Goal: Task Accomplishment & Management: Complete application form

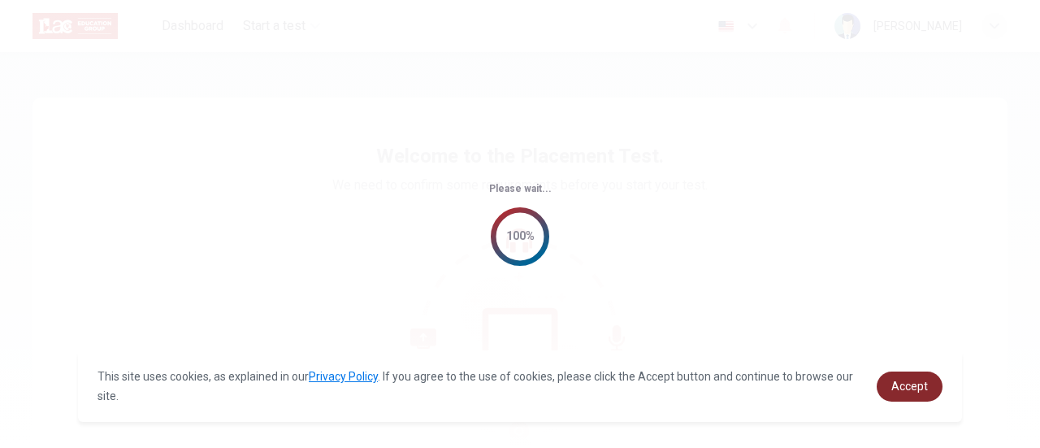
click at [909, 386] on span "Accept" at bounding box center [909, 385] width 37 height 13
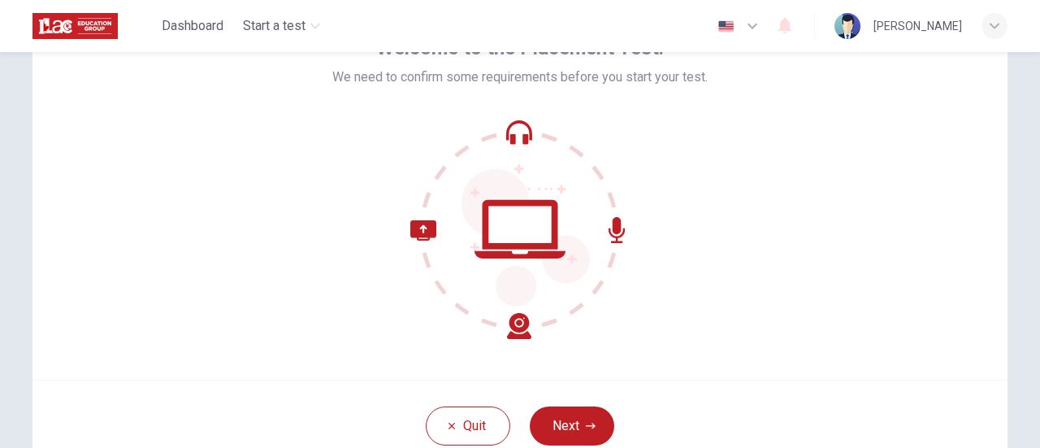
scroll to position [119, 0]
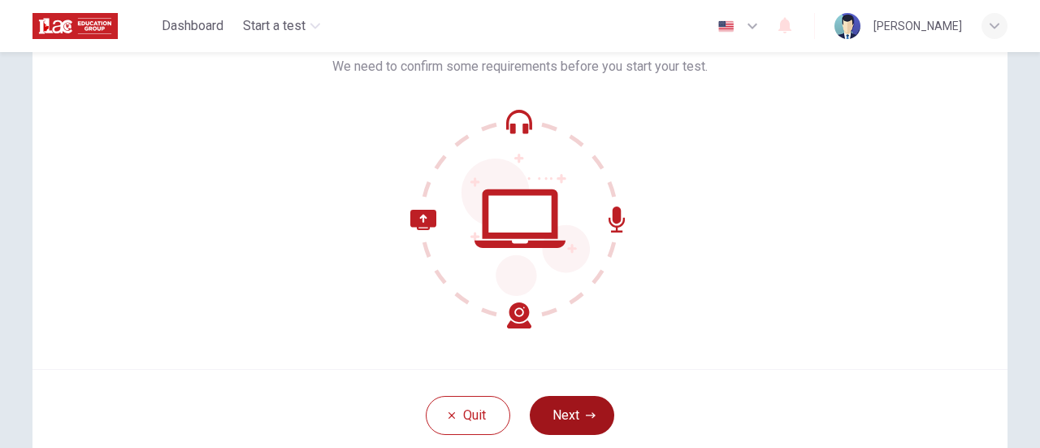
click at [572, 410] on button "Next" at bounding box center [572, 415] width 85 height 39
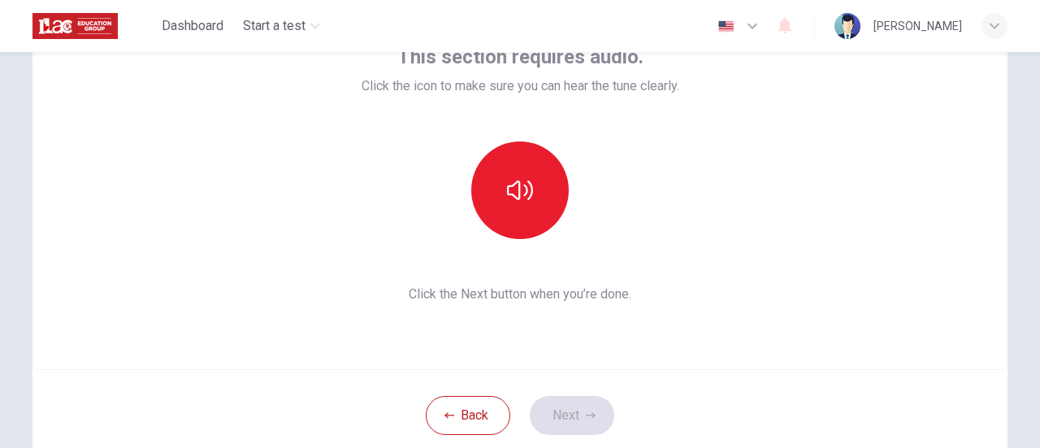
scroll to position [79, 0]
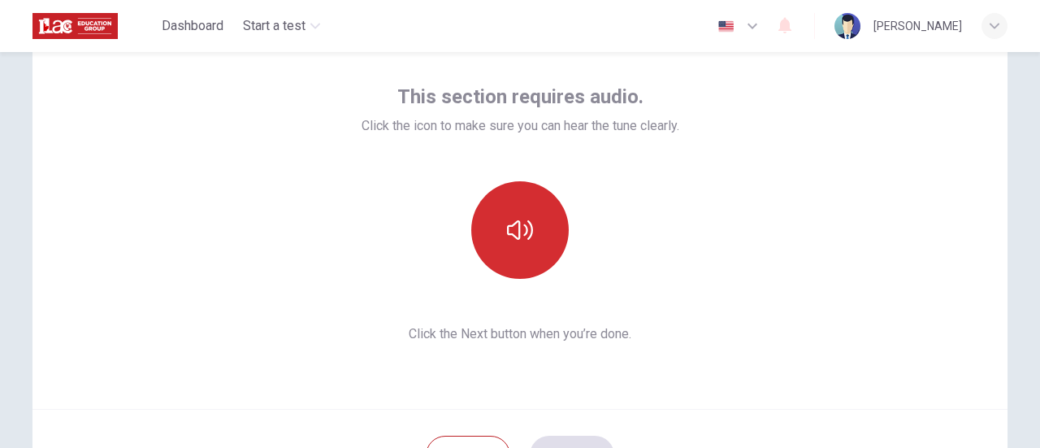
click at [498, 217] on button "button" at bounding box center [520, 230] width 98 height 98
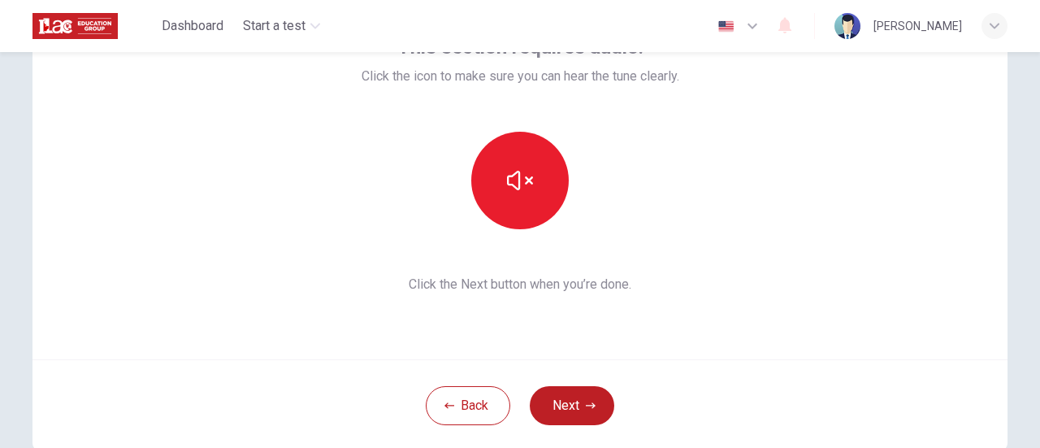
scroll to position [132, 0]
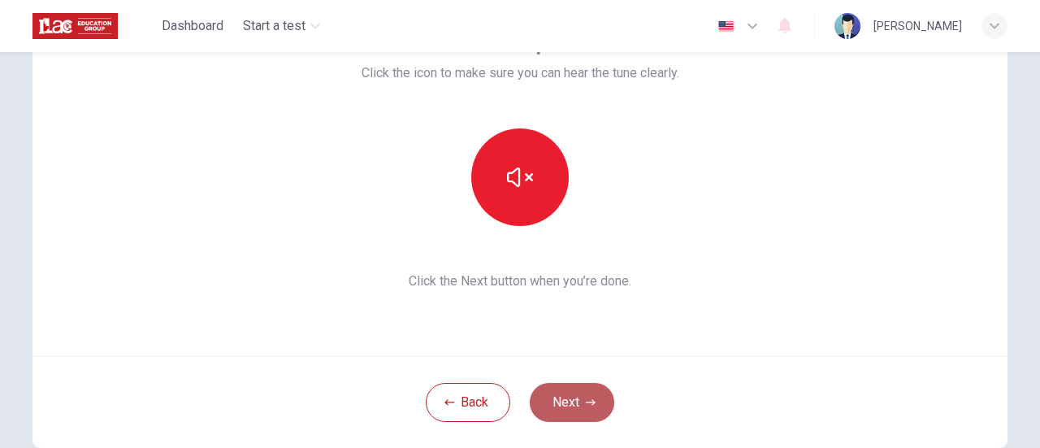
click at [587, 404] on icon "button" at bounding box center [591, 402] width 10 height 10
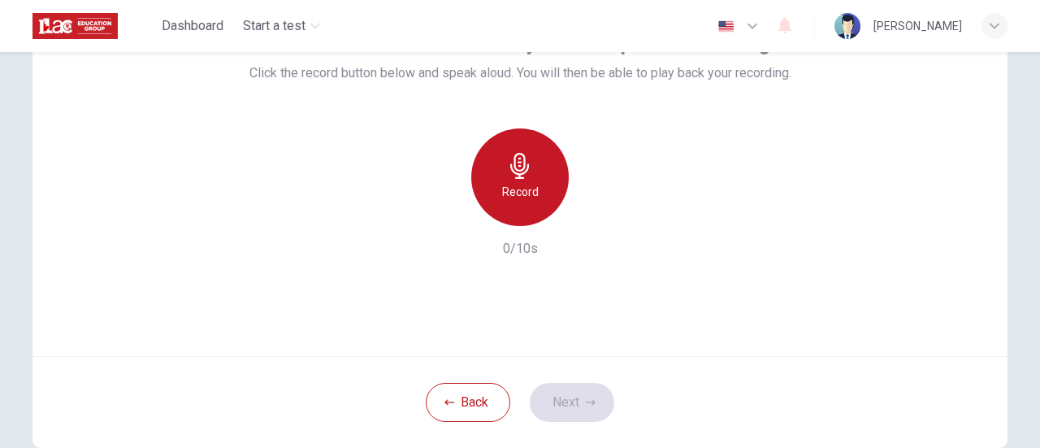
click at [541, 183] on div "Record" at bounding box center [520, 177] width 98 height 98
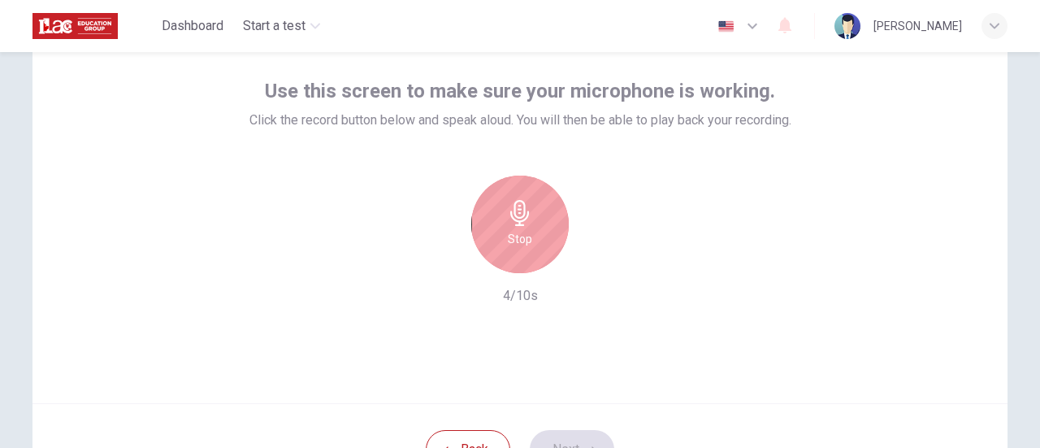
scroll to position [93, 0]
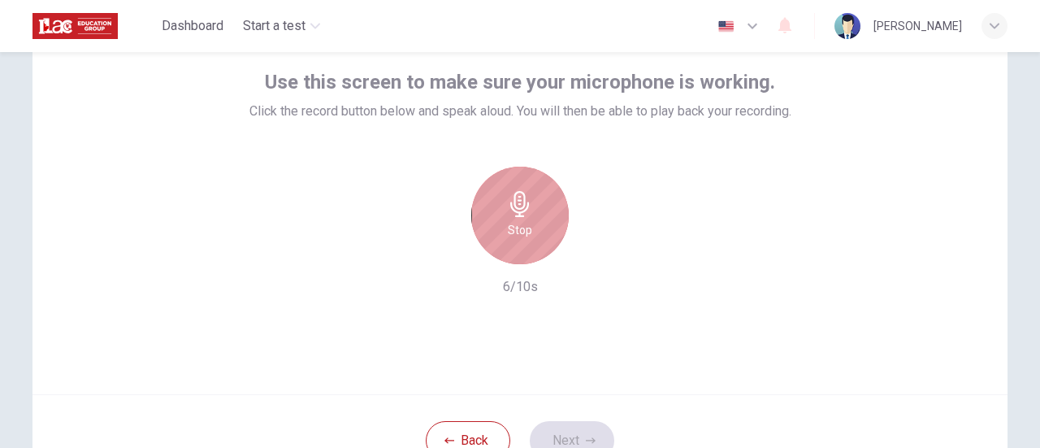
click at [518, 225] on h6 "Stop" at bounding box center [520, 230] width 24 height 20
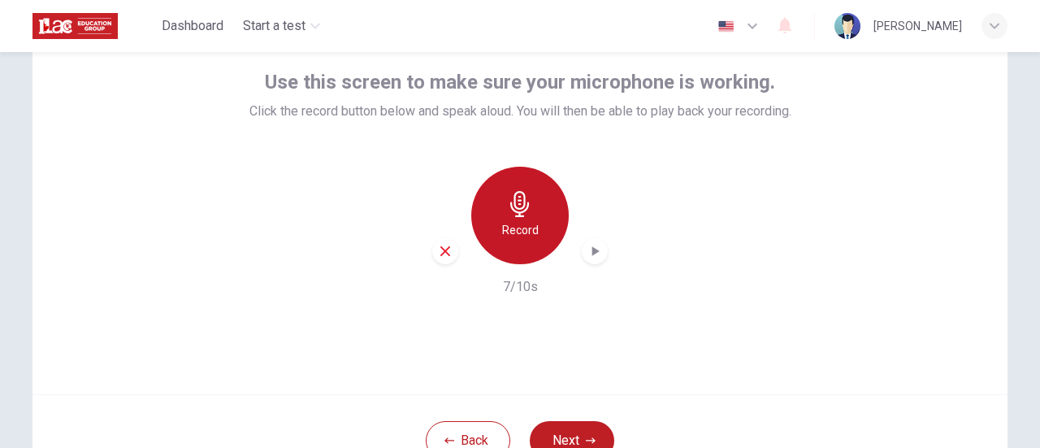
click at [535, 243] on div "Record" at bounding box center [520, 216] width 98 height 98
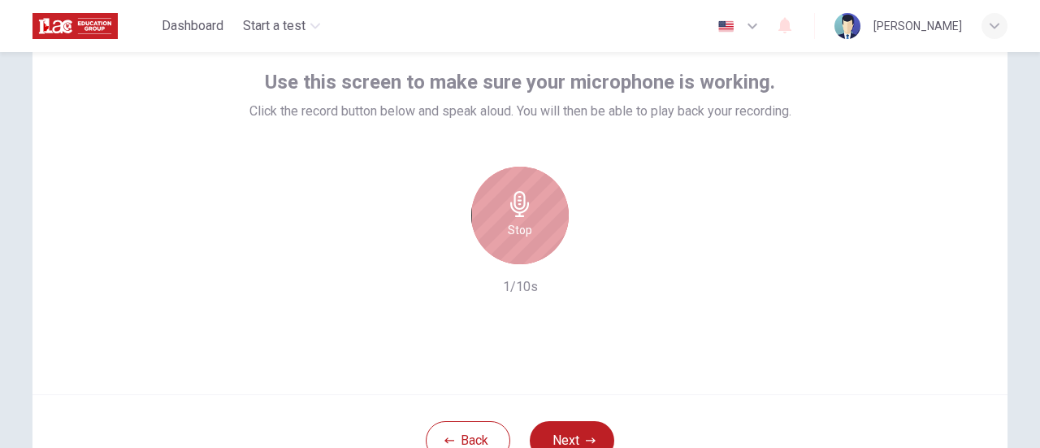
click at [531, 215] on div "Stop" at bounding box center [520, 216] width 98 height 98
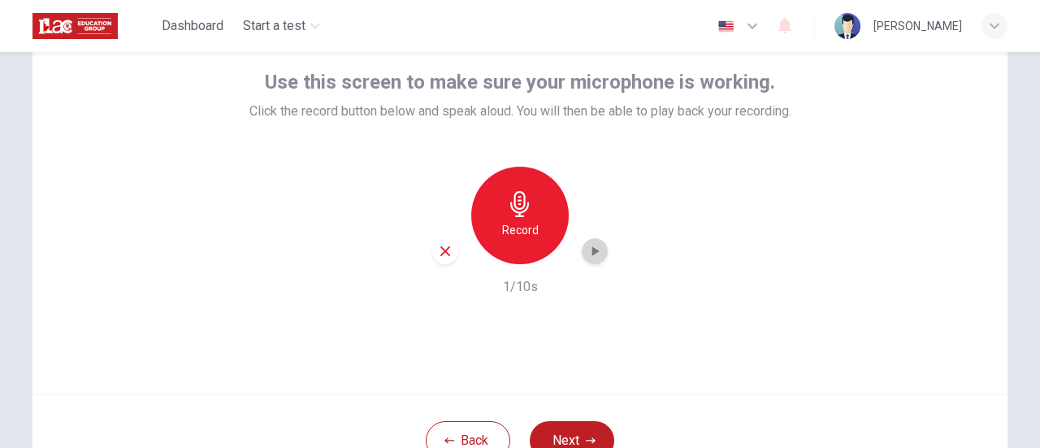
click at [592, 254] on icon "button" at bounding box center [595, 251] width 7 height 10
click at [589, 254] on icon "button" at bounding box center [595, 251] width 16 height 16
click at [555, 428] on button "Next" at bounding box center [572, 440] width 85 height 39
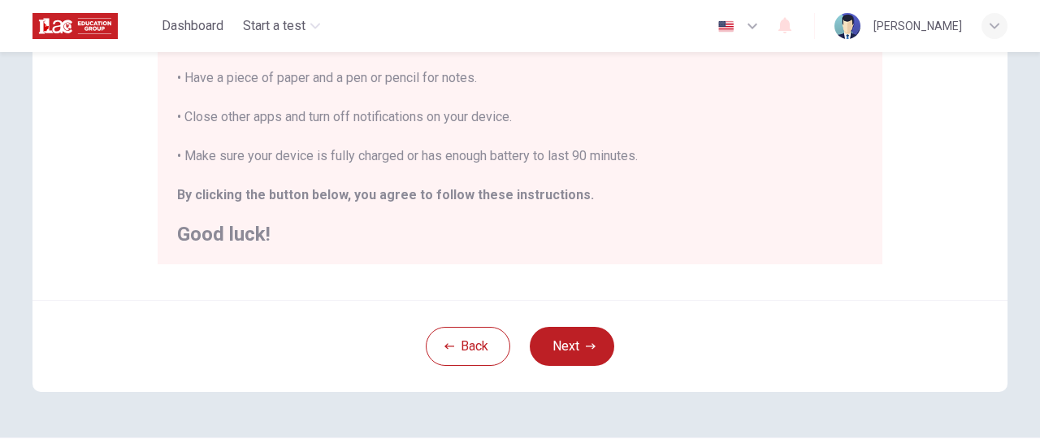
scroll to position [445, 0]
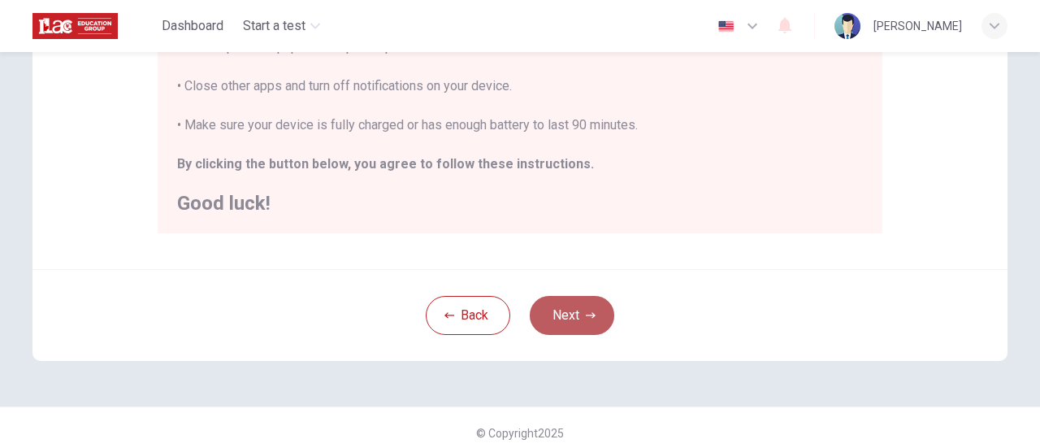
click at [551, 311] on button "Next" at bounding box center [572, 315] width 85 height 39
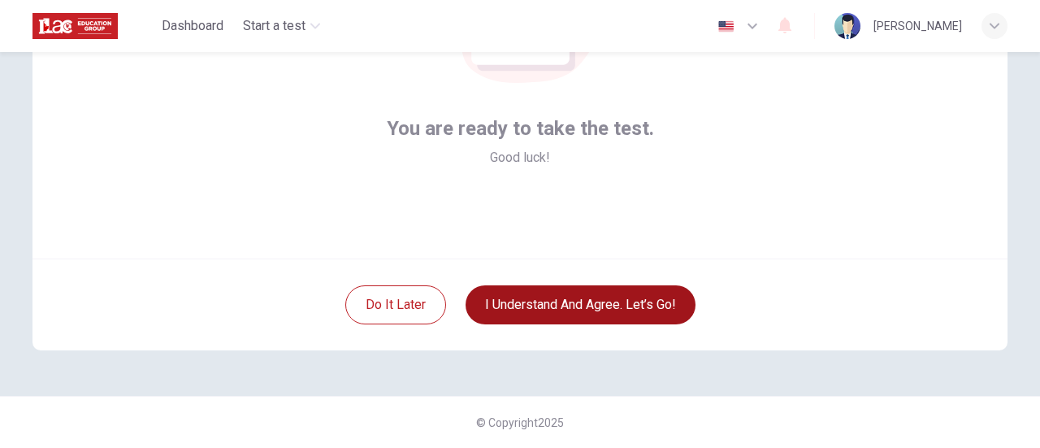
scroll to position [228, 0]
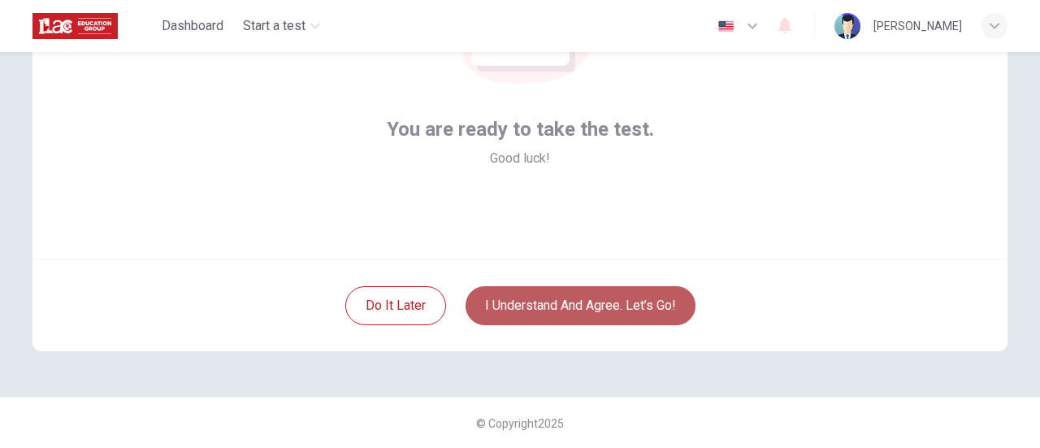
click at [631, 306] on button "I understand and agree. Let’s go!" at bounding box center [581, 305] width 230 height 39
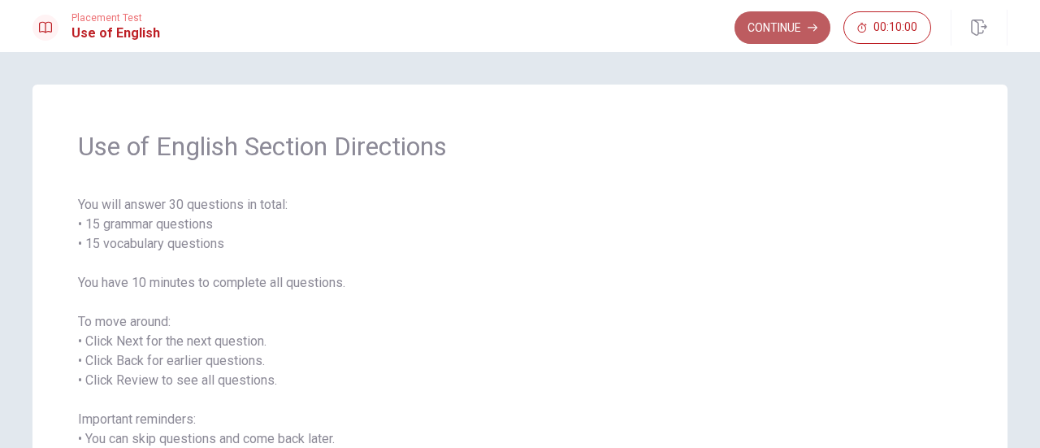
click at [752, 19] on button "Continue" at bounding box center [783, 27] width 96 height 33
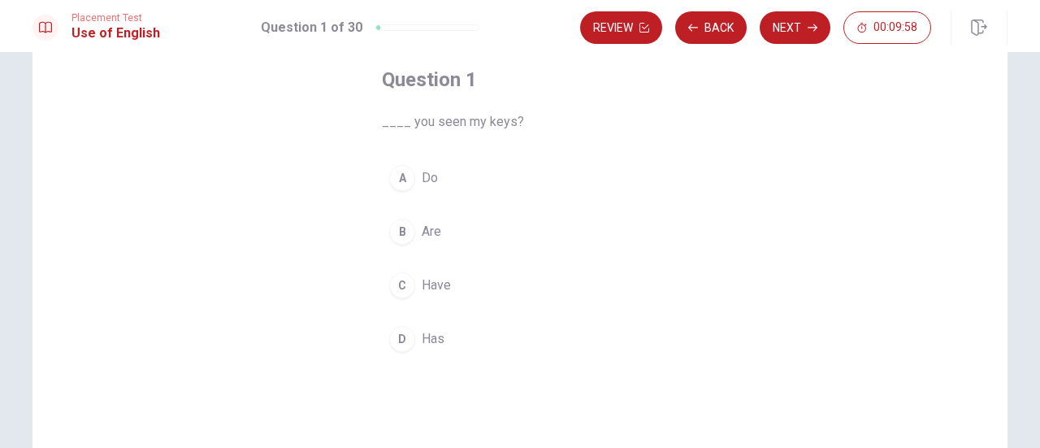
scroll to position [88, 0]
click at [407, 288] on div "C" at bounding box center [402, 282] width 26 height 26
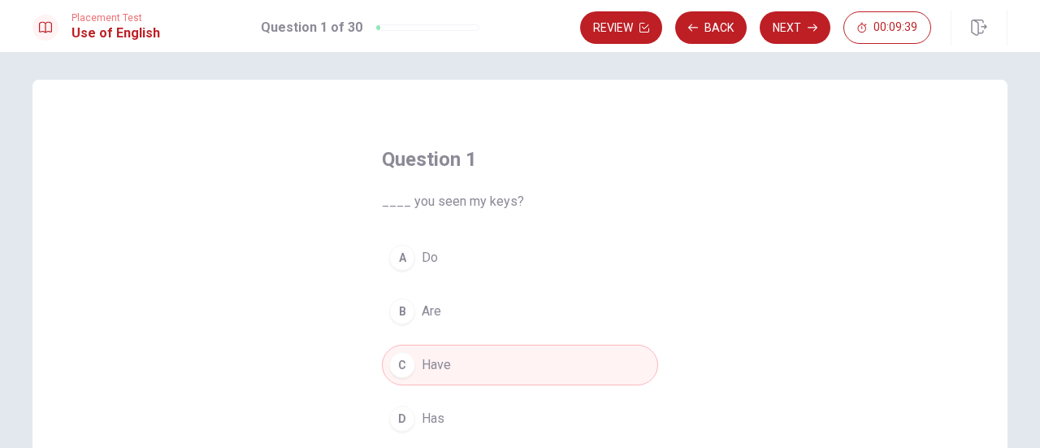
scroll to position [0, 0]
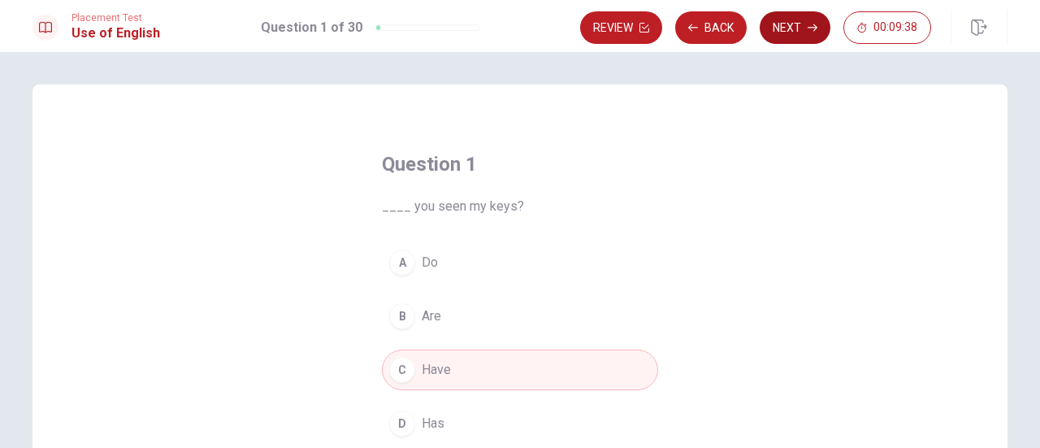
click at [787, 14] on button "Next" at bounding box center [795, 27] width 71 height 33
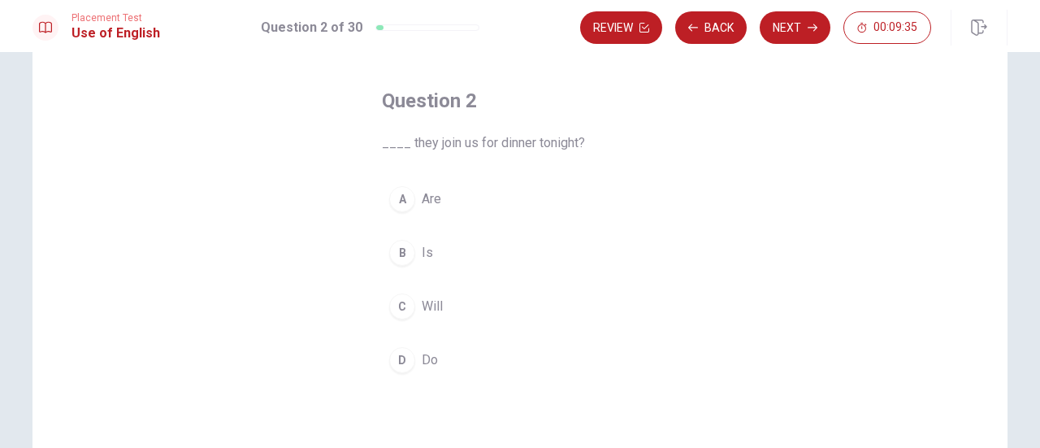
scroll to position [60, 0]
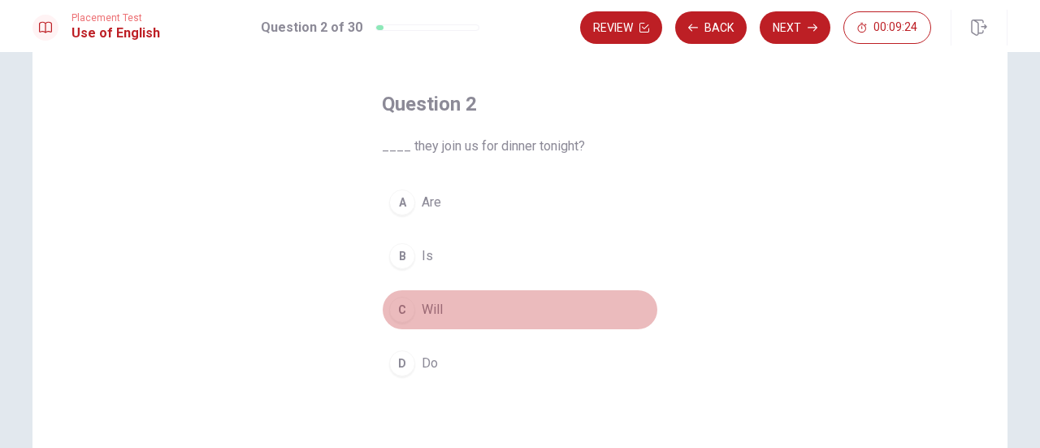
click at [397, 303] on div "C" at bounding box center [402, 310] width 26 height 26
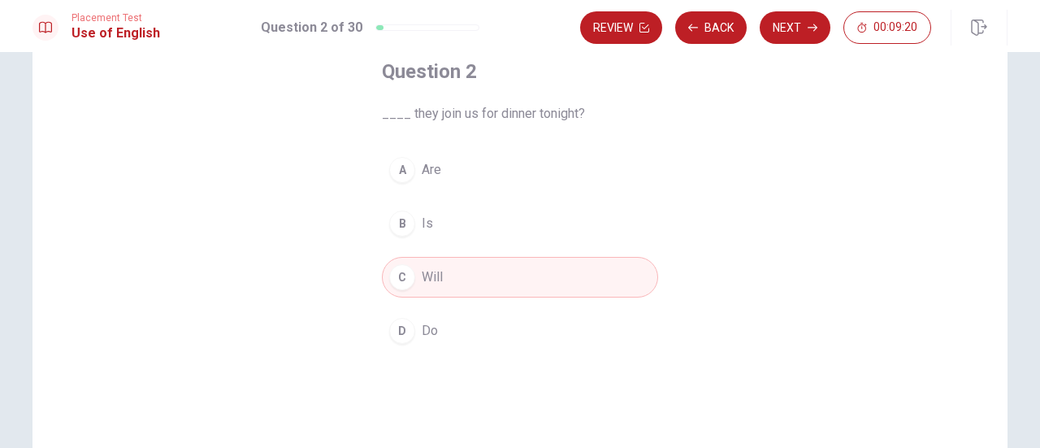
scroll to position [85, 0]
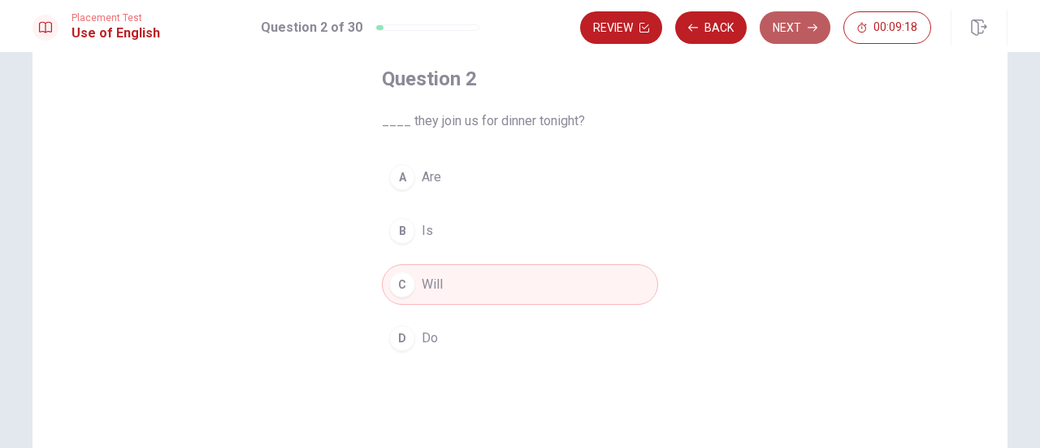
click at [818, 33] on button "Next" at bounding box center [795, 27] width 71 height 33
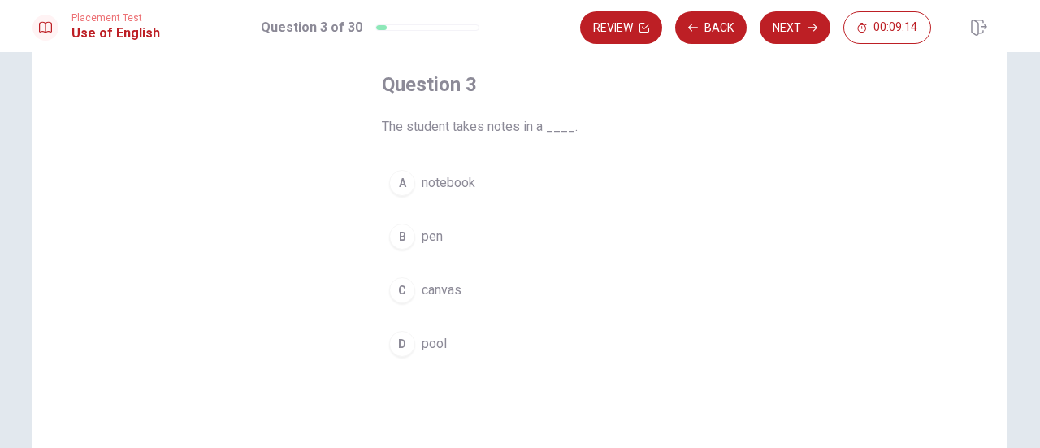
scroll to position [82, 0]
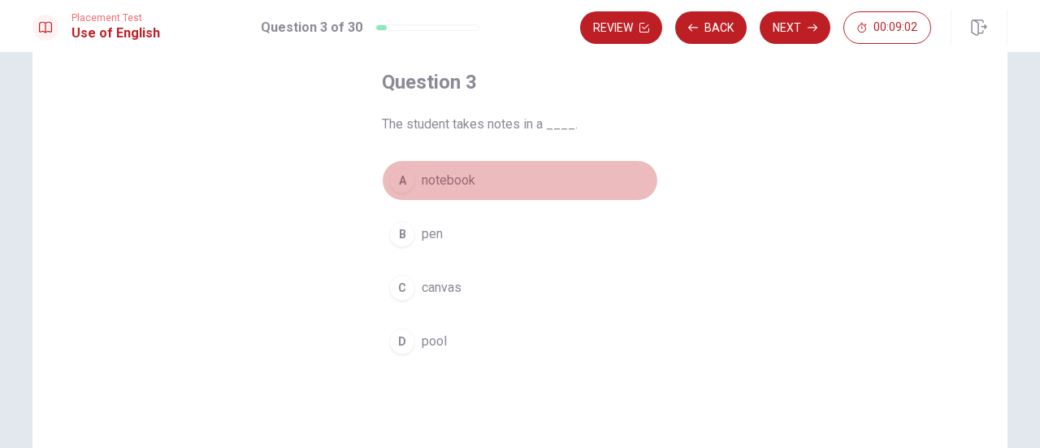
click at [402, 186] on div "A" at bounding box center [402, 180] width 26 height 26
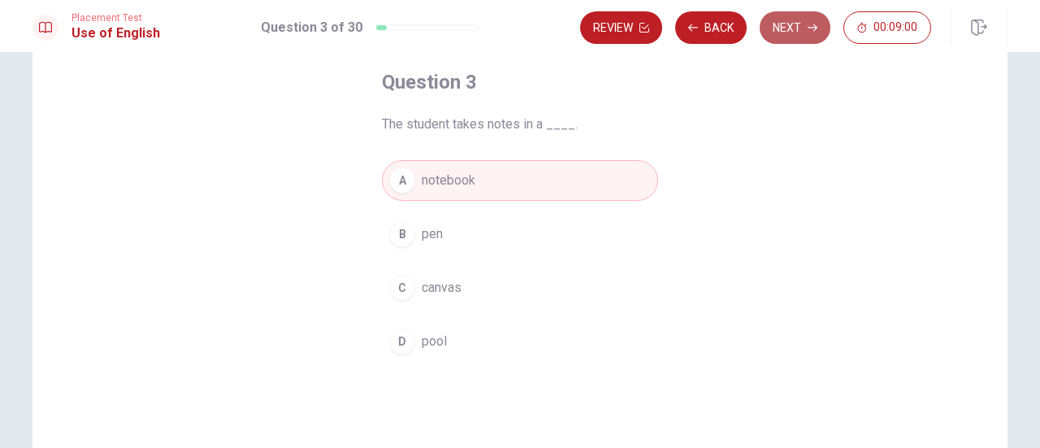
click at [796, 17] on button "Next" at bounding box center [795, 27] width 71 height 33
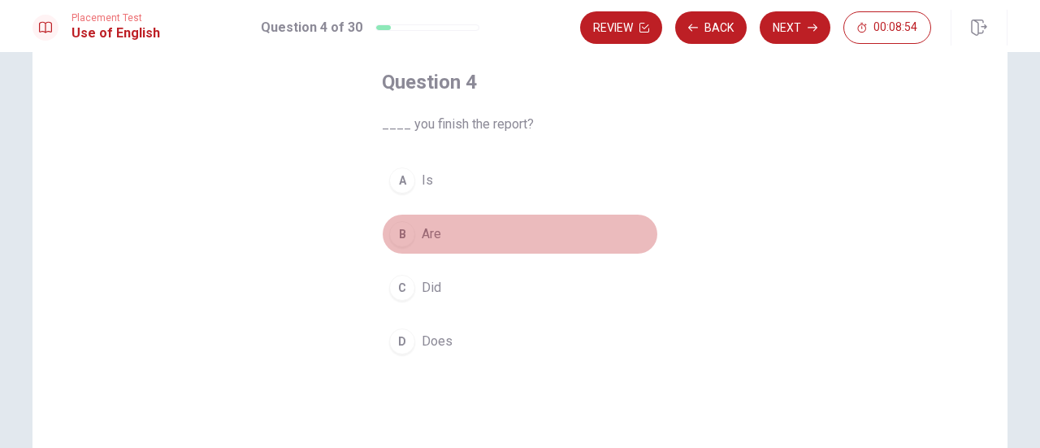
click at [393, 244] on div "B" at bounding box center [402, 234] width 26 height 26
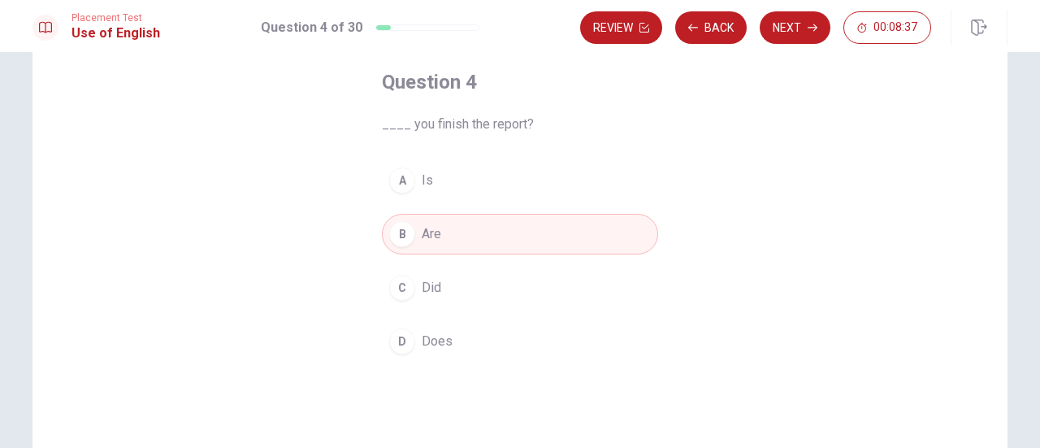
drag, startPoint x: 536, startPoint y: 123, endPoint x: 525, endPoint y: 121, distance: 11.5
click at [525, 121] on span "____ you finish the report?" at bounding box center [520, 125] width 276 height 20
drag, startPoint x: 525, startPoint y: 121, endPoint x: 379, endPoint y: 124, distance: 145.5
click at [382, 124] on span "____ you finish the report?" at bounding box center [520, 125] width 276 height 20
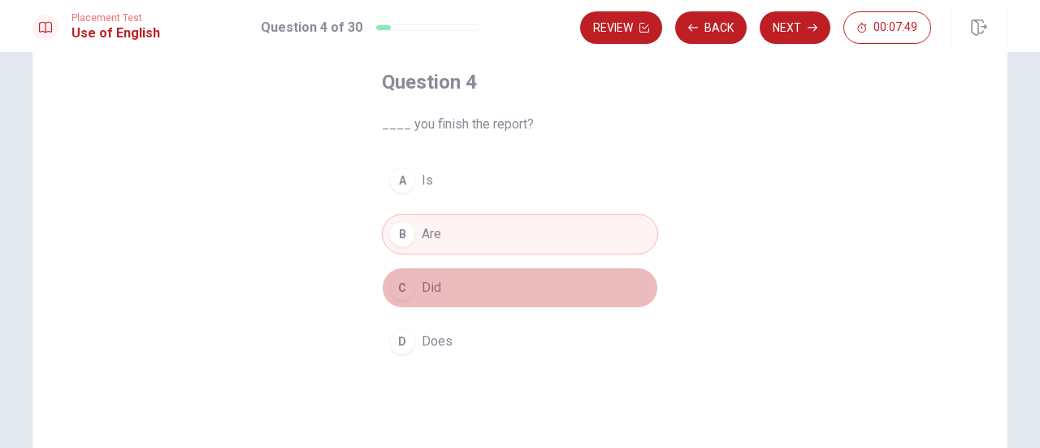
click at [386, 300] on button "C Did" at bounding box center [520, 287] width 276 height 41
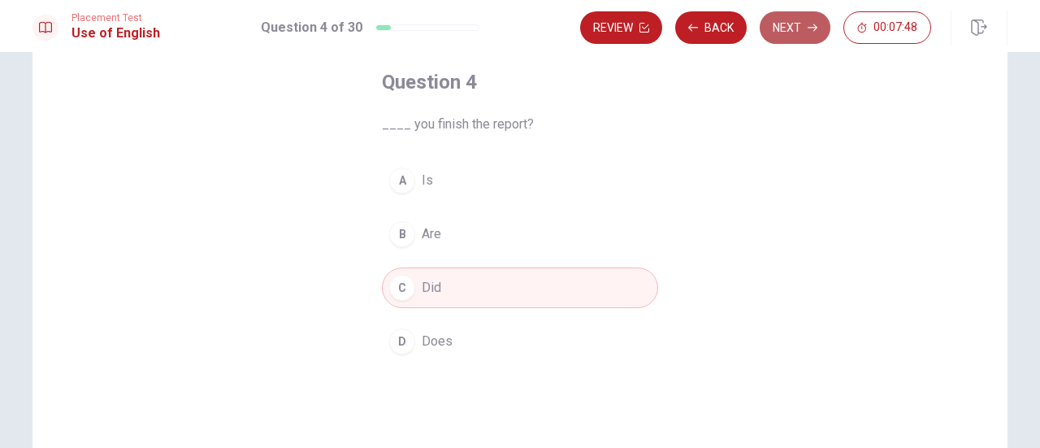
click at [796, 22] on button "Next" at bounding box center [795, 27] width 71 height 33
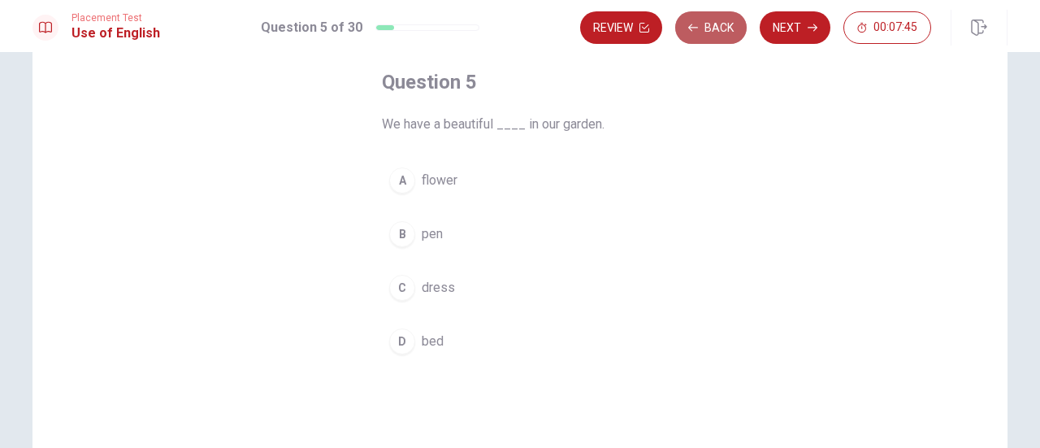
click at [709, 35] on button "Back" at bounding box center [711, 27] width 72 height 33
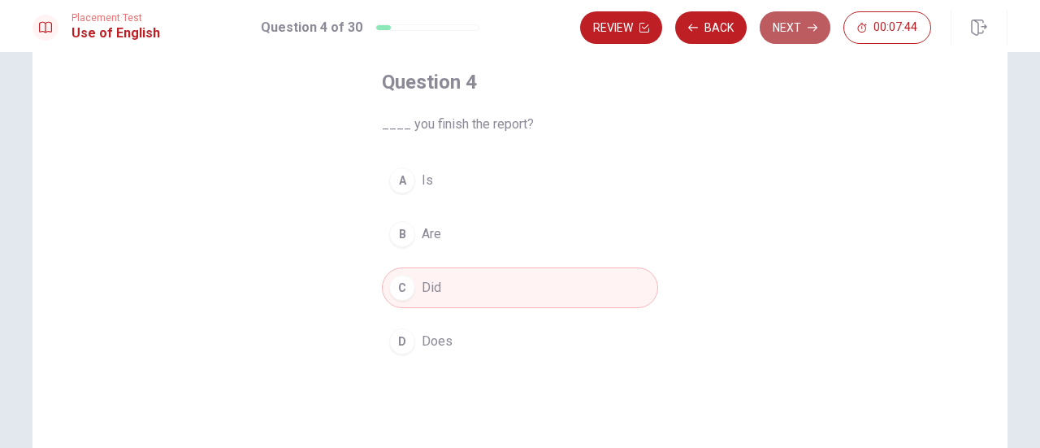
click at [787, 24] on button "Next" at bounding box center [795, 27] width 71 height 33
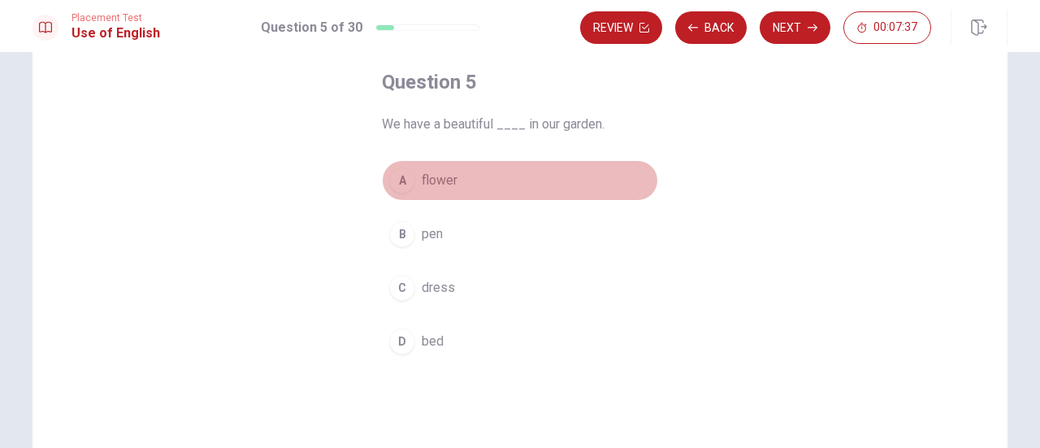
click at [390, 187] on div "A" at bounding box center [402, 180] width 26 height 26
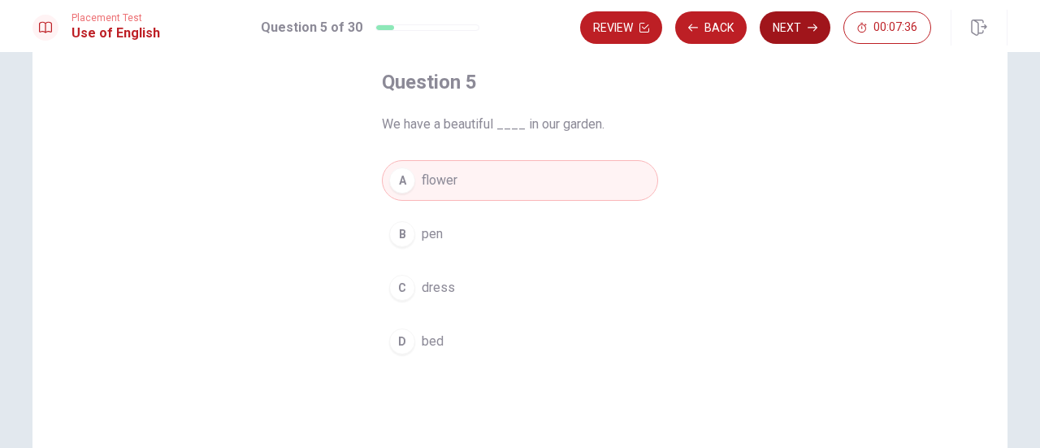
click at [802, 27] on button "Next" at bounding box center [795, 27] width 71 height 33
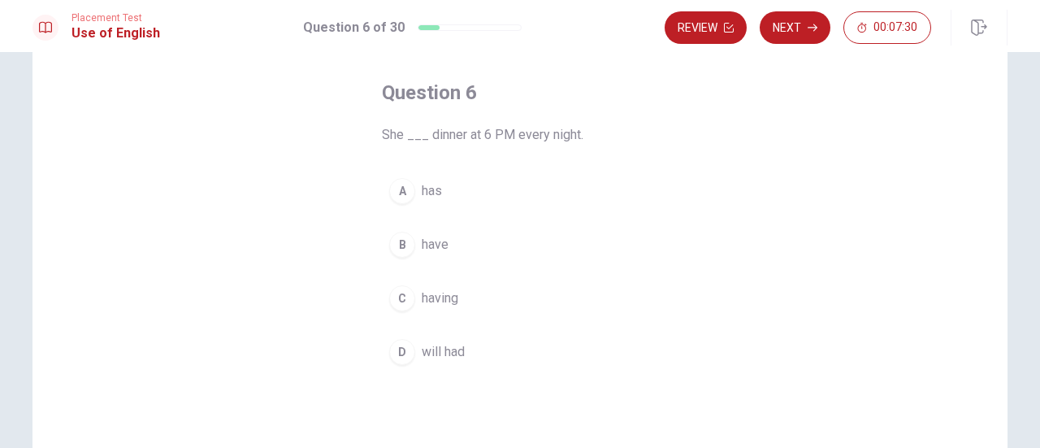
scroll to position [87, 0]
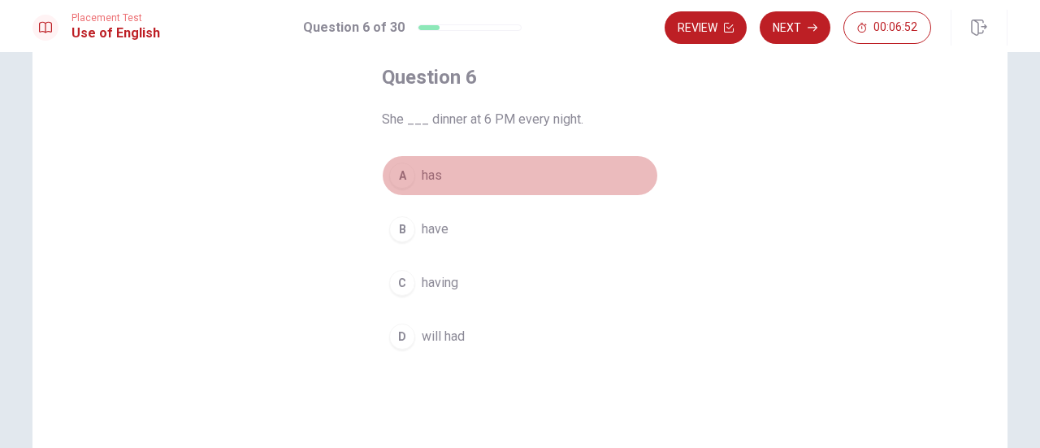
click at [401, 170] on div "A" at bounding box center [402, 176] width 26 height 26
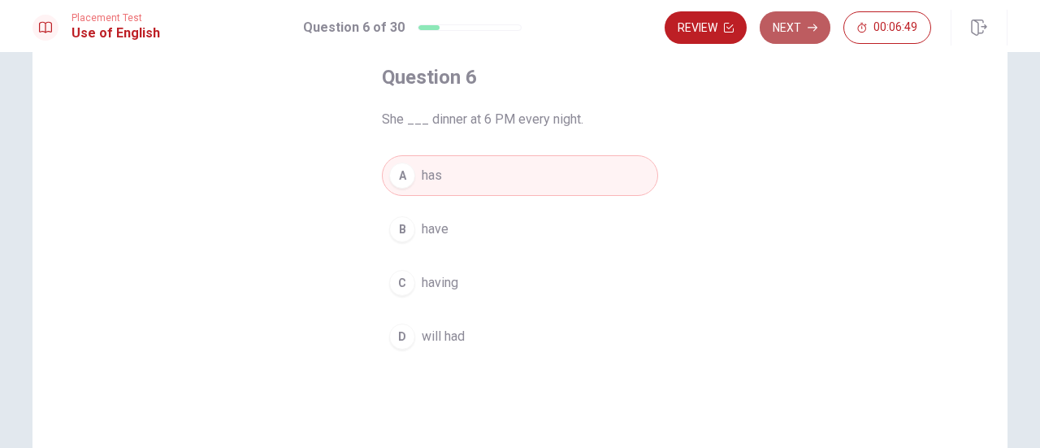
click at [791, 19] on button "Next" at bounding box center [795, 27] width 71 height 33
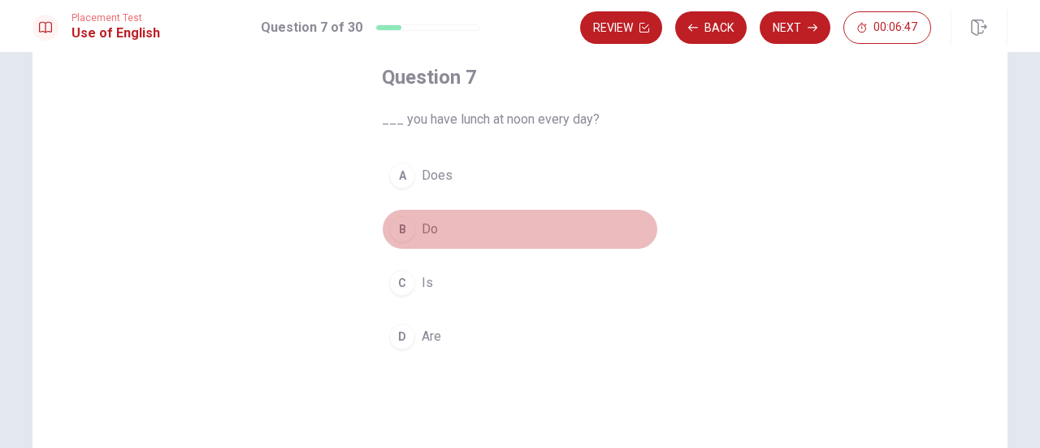
click at [393, 235] on div "B" at bounding box center [402, 229] width 26 height 26
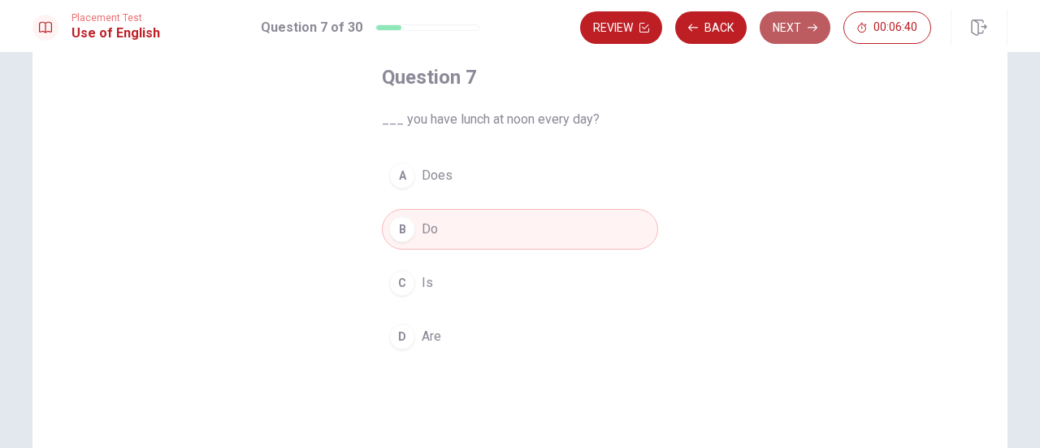
click at [777, 20] on button "Next" at bounding box center [795, 27] width 71 height 33
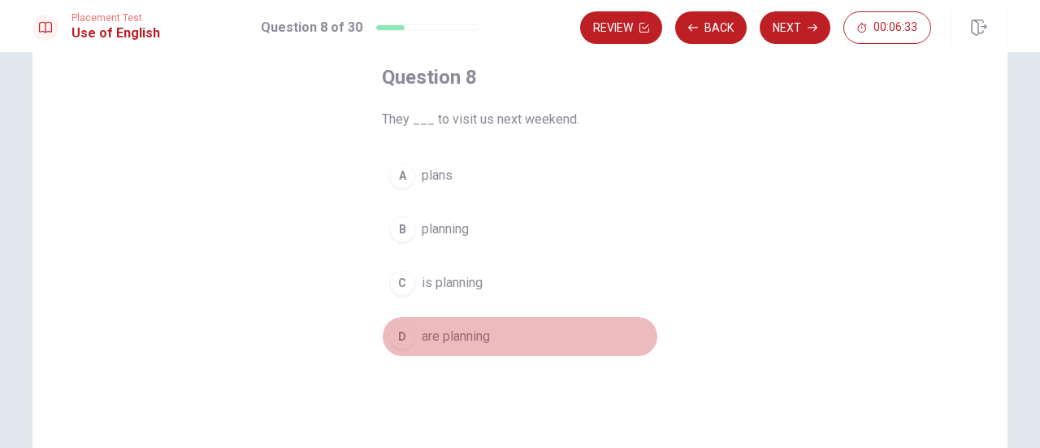
click at [395, 340] on div "D" at bounding box center [402, 336] width 26 height 26
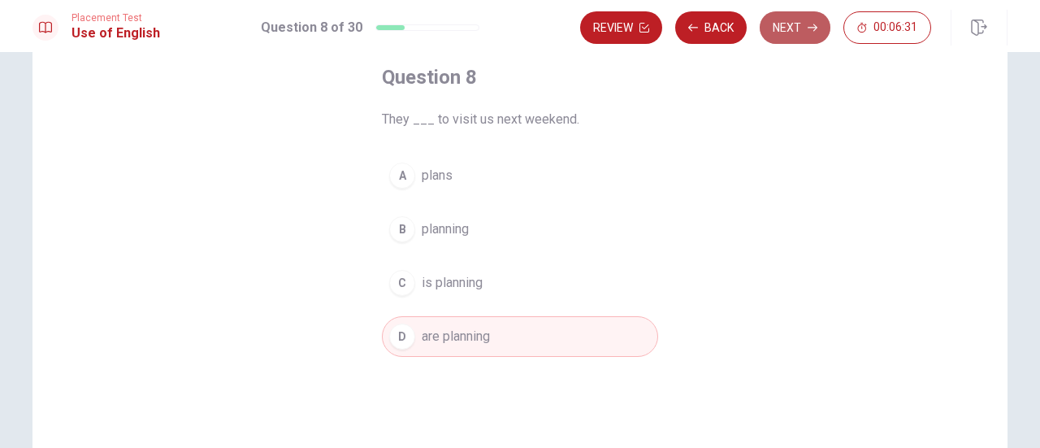
click at [783, 26] on button "Next" at bounding box center [795, 27] width 71 height 33
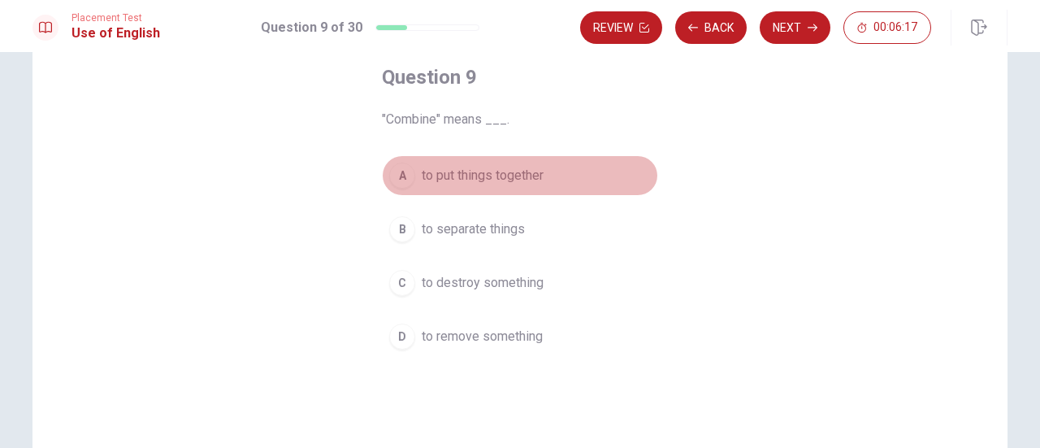
click at [406, 162] on button "A to put things together" at bounding box center [520, 175] width 276 height 41
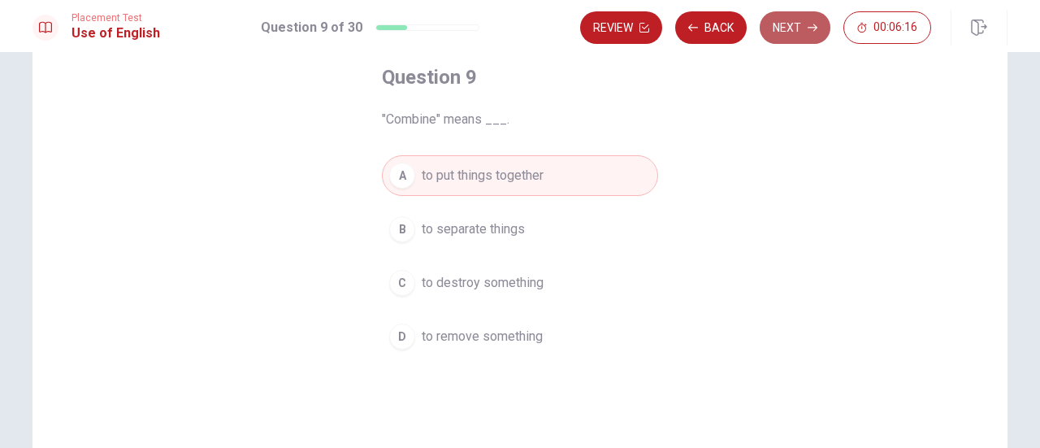
click at [809, 24] on icon "button" at bounding box center [813, 28] width 10 height 10
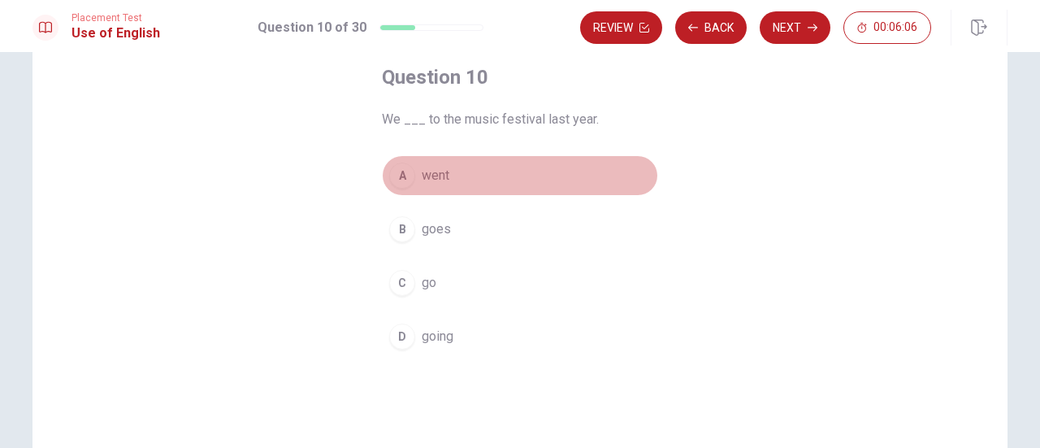
click at [403, 174] on div "A" at bounding box center [402, 176] width 26 height 26
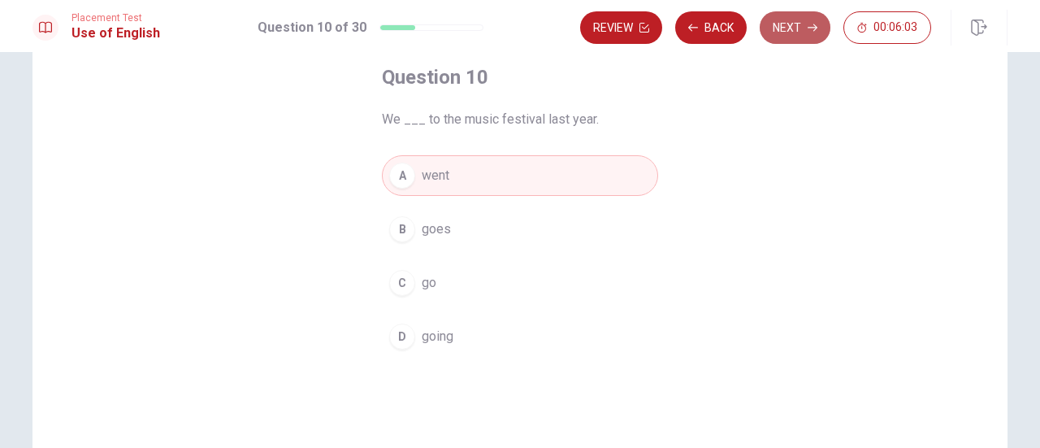
click at [798, 35] on button "Next" at bounding box center [795, 27] width 71 height 33
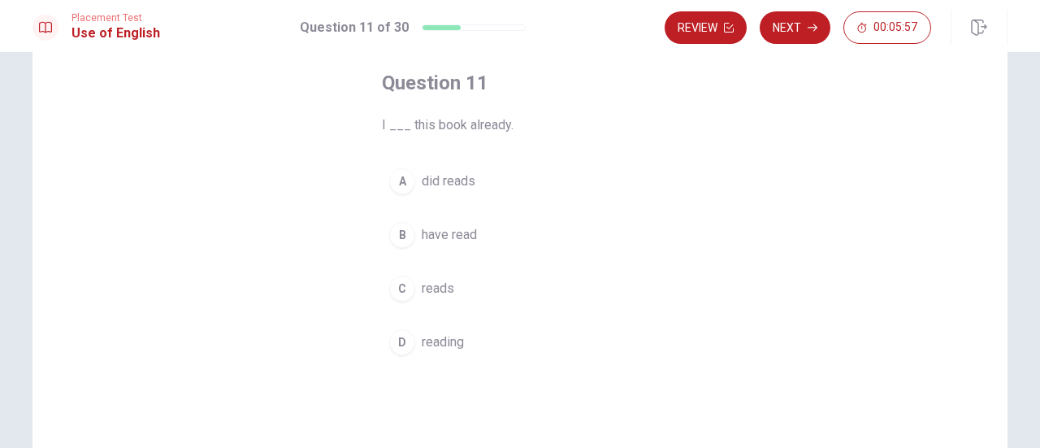
scroll to position [83, 0]
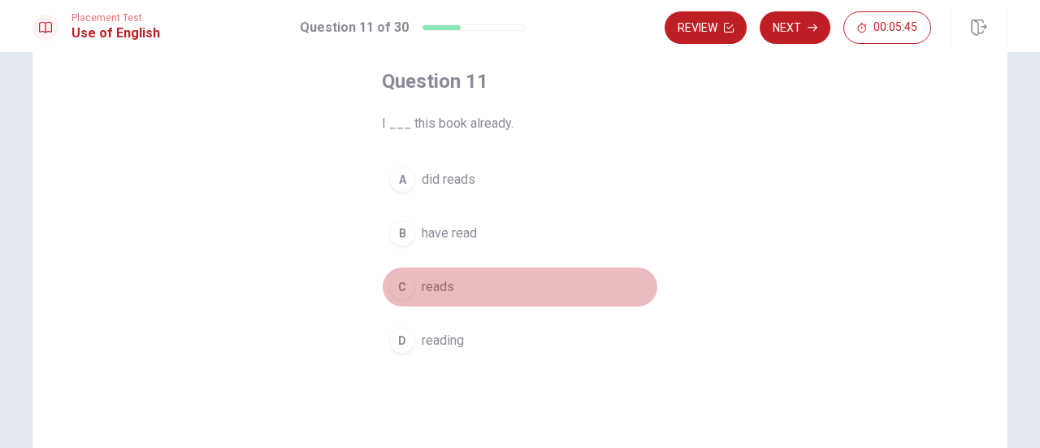
click at [395, 292] on div "C" at bounding box center [402, 287] width 26 height 26
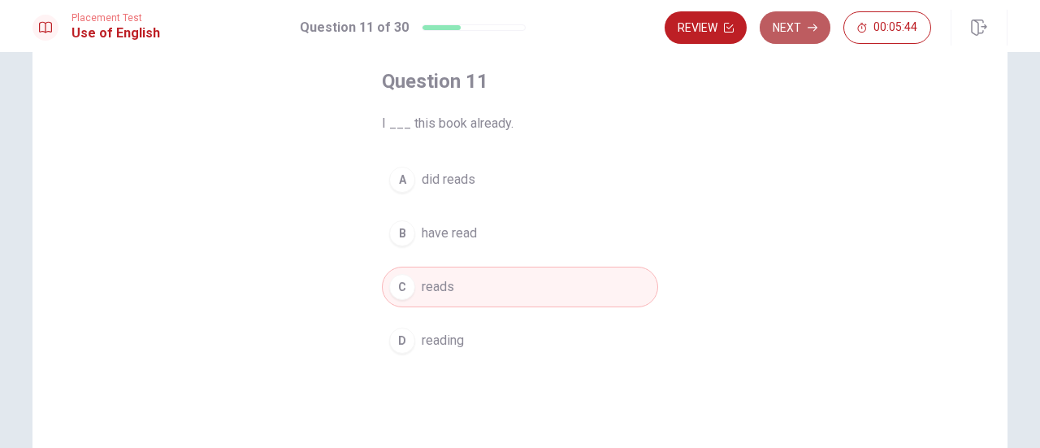
click at [810, 36] on button "Next" at bounding box center [795, 27] width 71 height 33
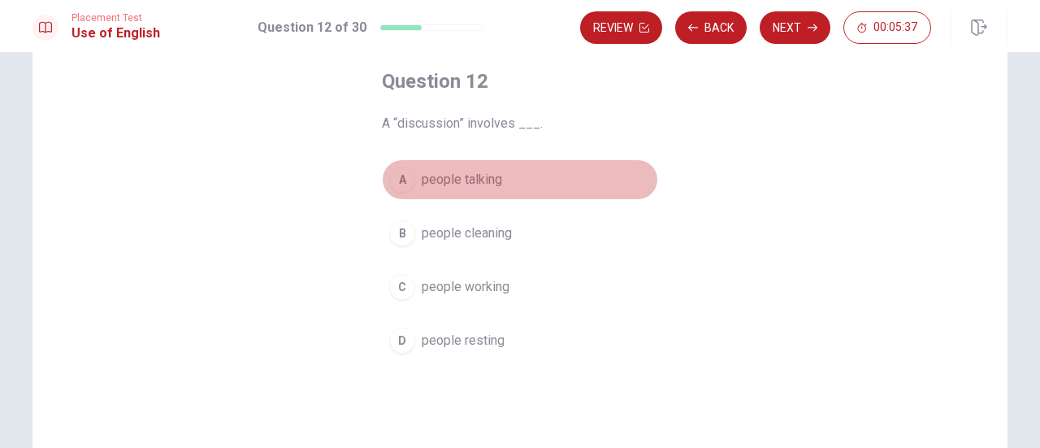
click at [400, 184] on div "A" at bounding box center [402, 180] width 26 height 26
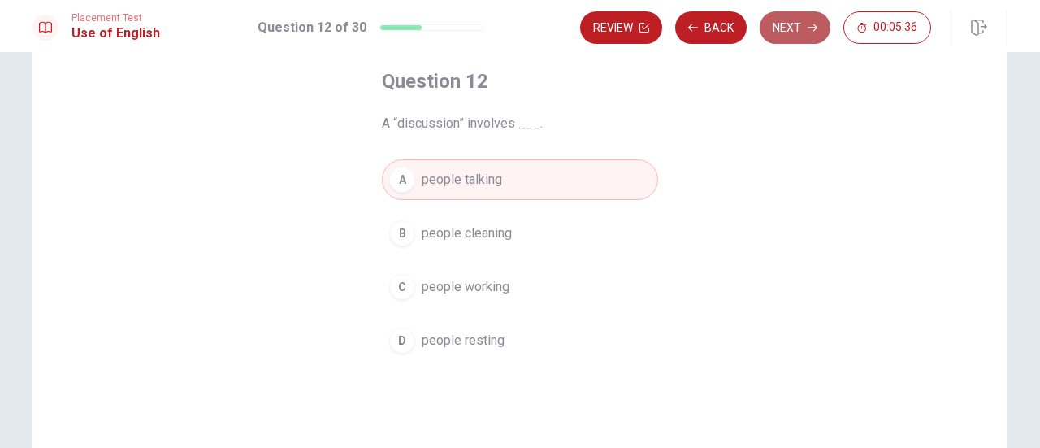
click at [787, 35] on button "Next" at bounding box center [795, 27] width 71 height 33
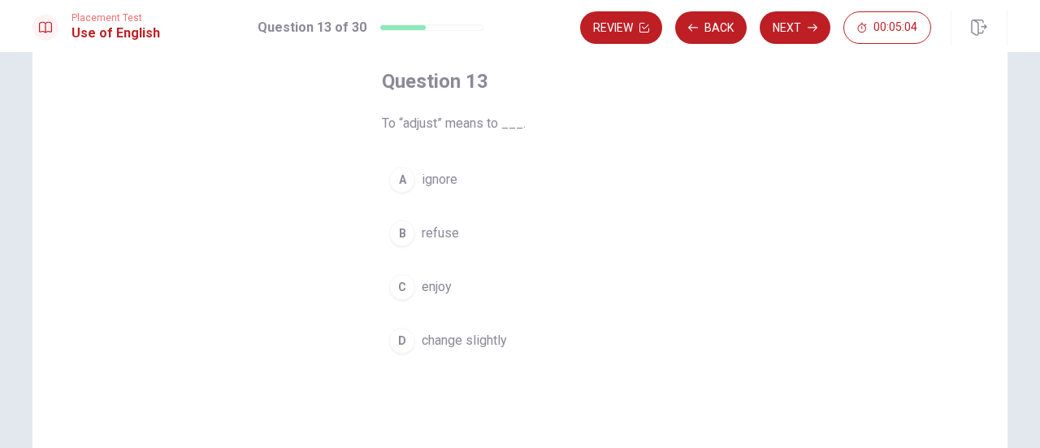
click at [414, 337] on button "D change slightly" at bounding box center [520, 340] width 276 height 41
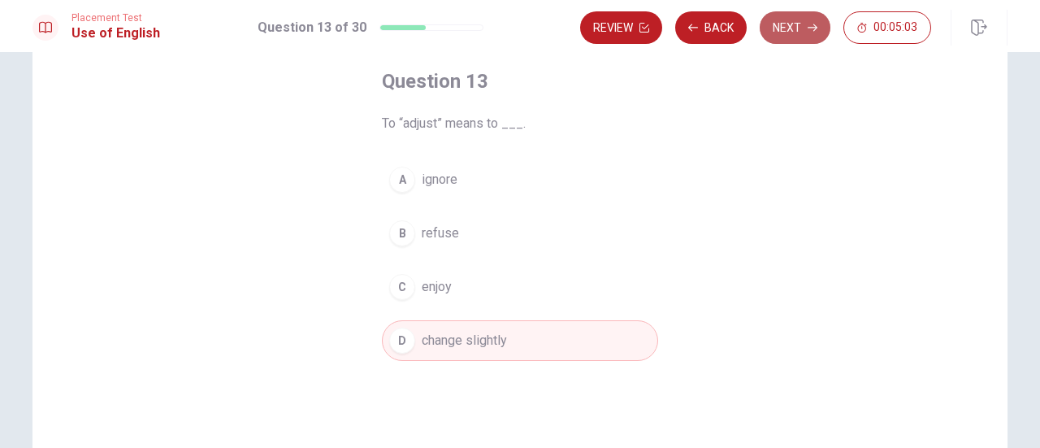
click at [785, 30] on button "Next" at bounding box center [795, 27] width 71 height 33
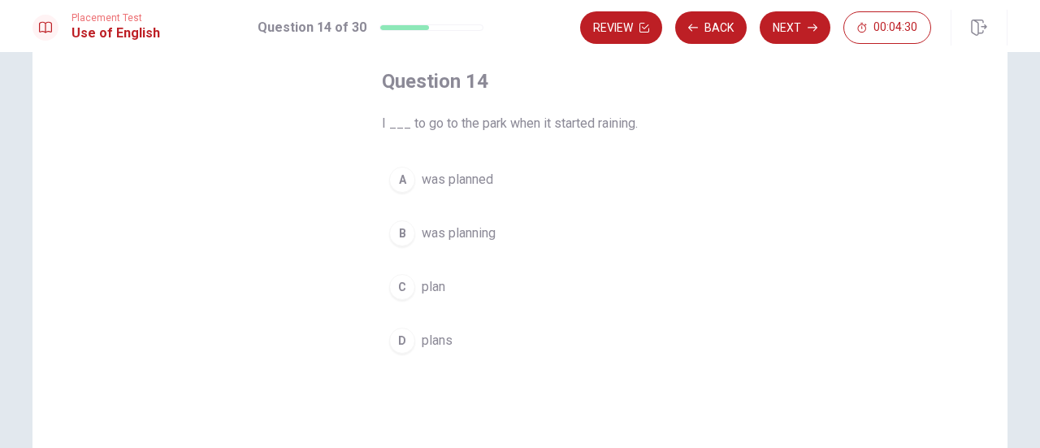
click at [409, 188] on button "A was planned" at bounding box center [520, 179] width 276 height 41
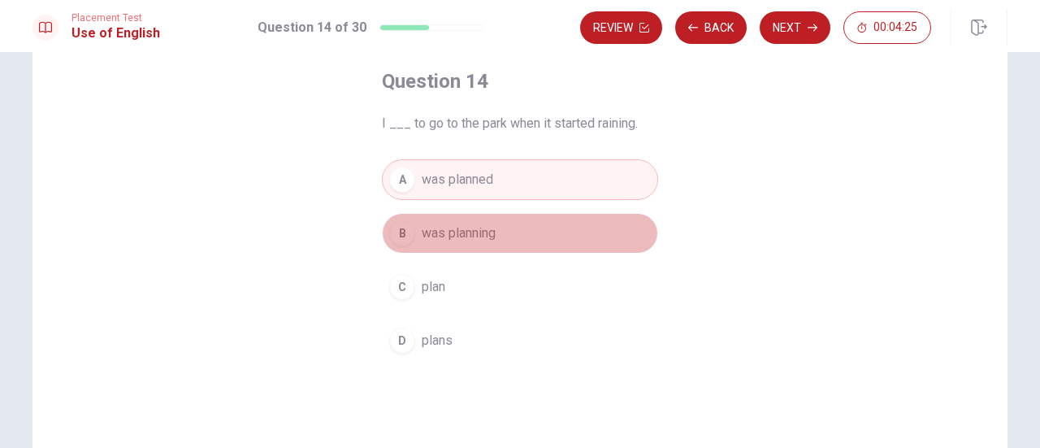
click at [398, 245] on div "B" at bounding box center [402, 233] width 26 height 26
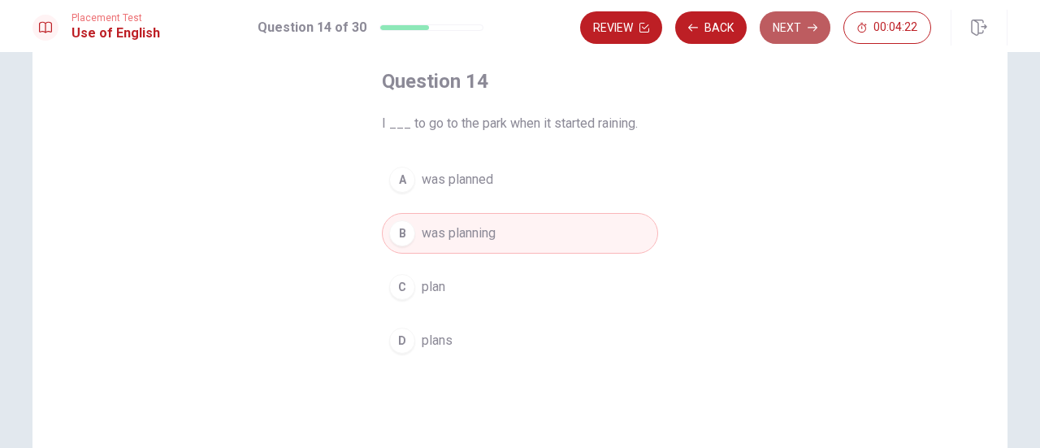
click at [814, 24] on icon "button" at bounding box center [813, 28] width 10 height 10
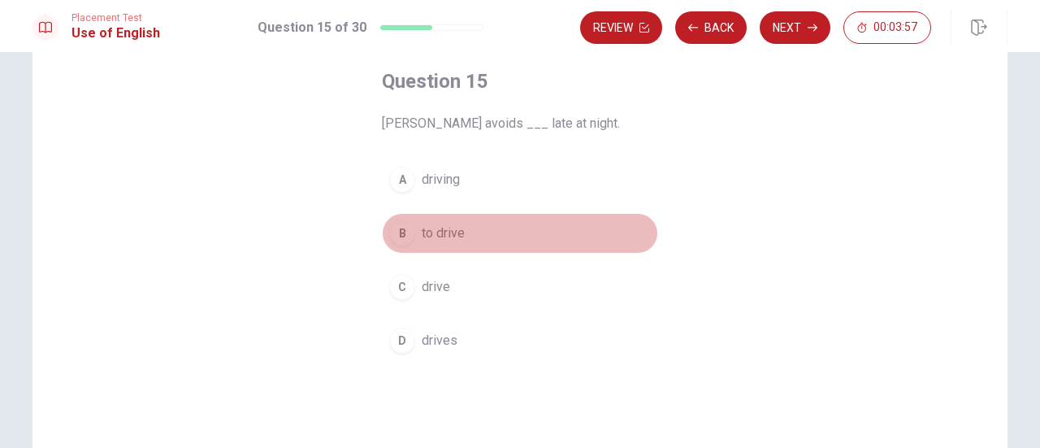
click at [394, 245] on button "B to drive" at bounding box center [520, 233] width 276 height 41
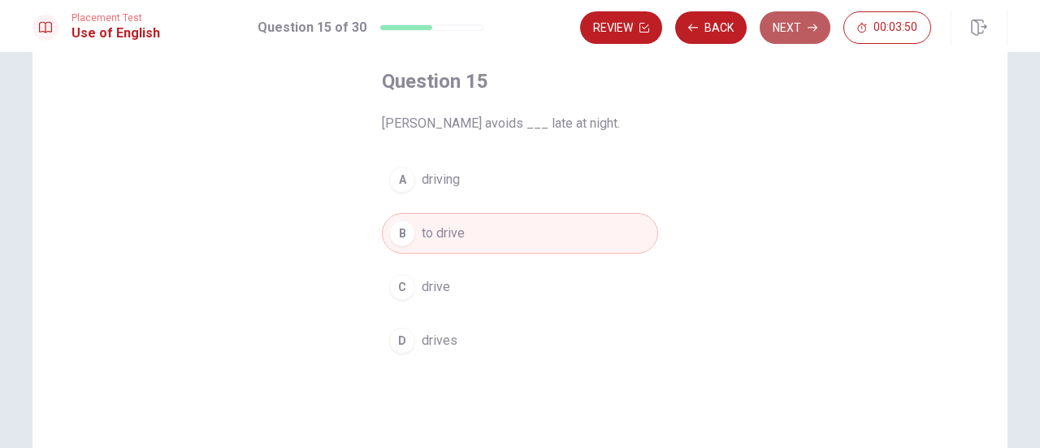
click at [795, 33] on button "Next" at bounding box center [795, 27] width 71 height 33
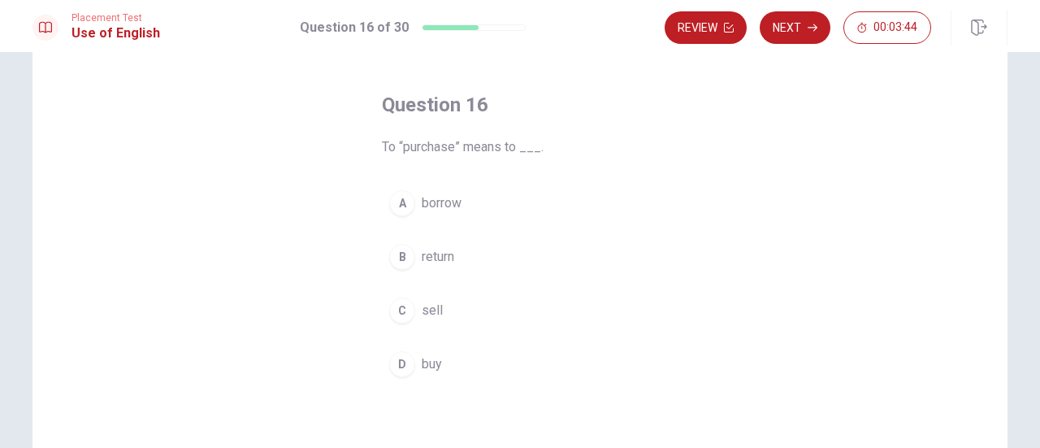
scroll to position [68, 0]
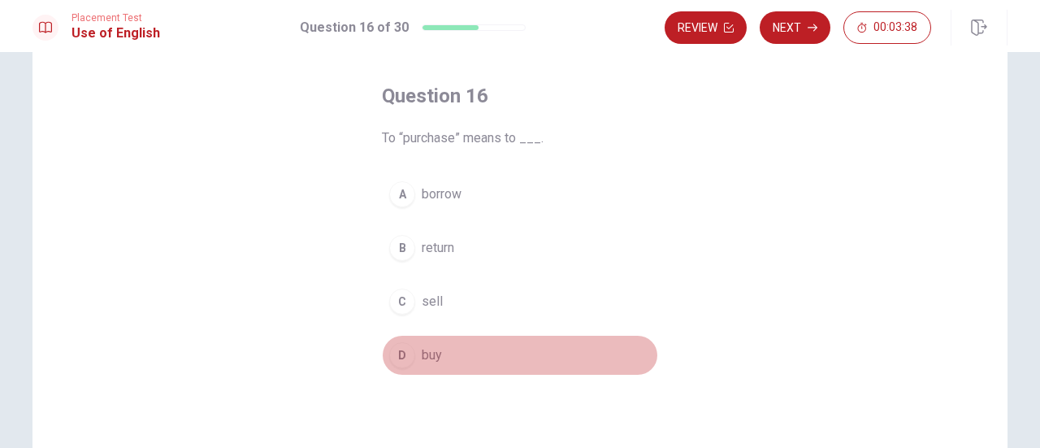
click at [396, 352] on div "D" at bounding box center [402, 355] width 26 height 26
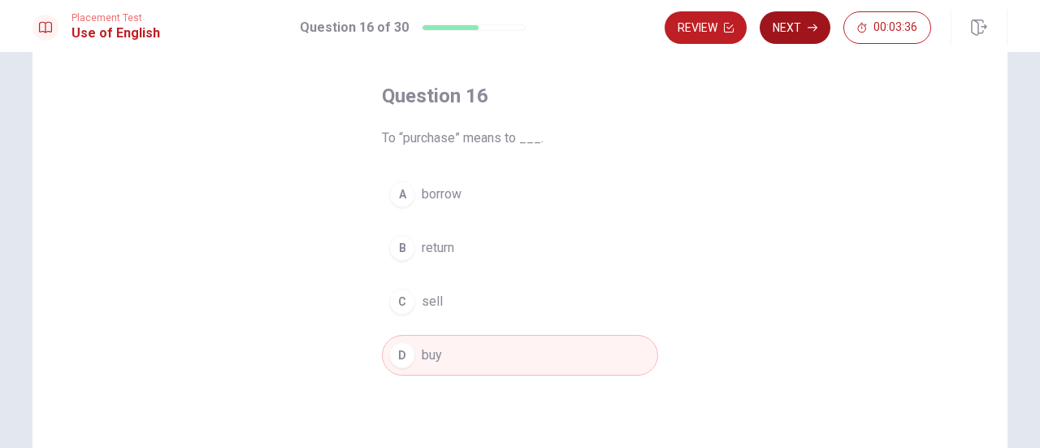
click at [808, 26] on button "Next" at bounding box center [795, 27] width 71 height 33
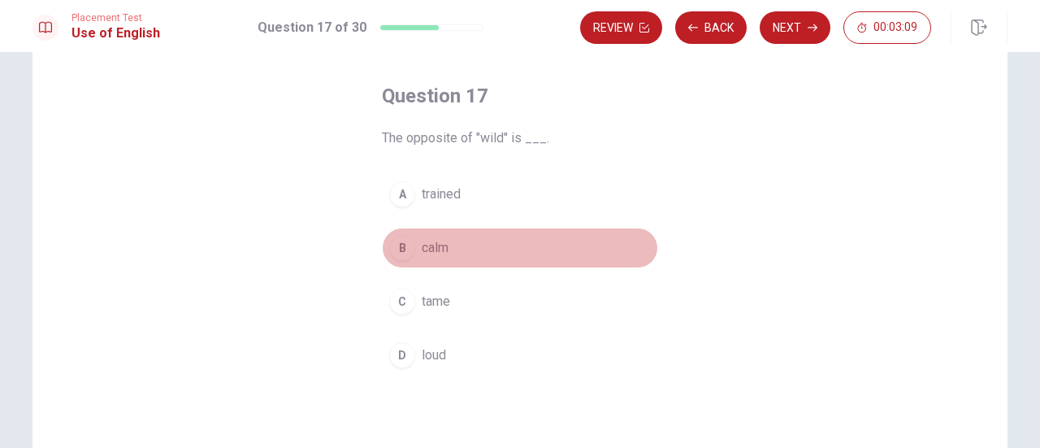
click at [431, 254] on span "calm" at bounding box center [435, 248] width 27 height 20
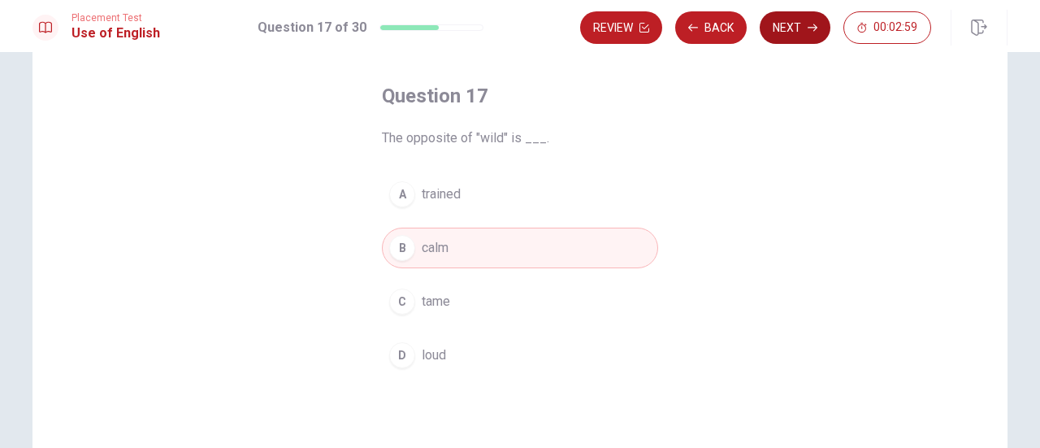
click at [813, 27] on icon "button" at bounding box center [813, 28] width 10 height 10
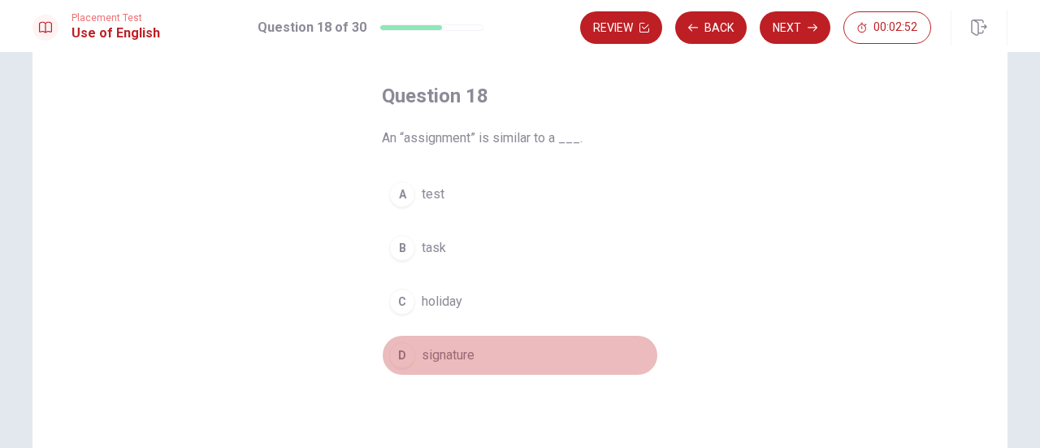
click at [427, 350] on span "signature" at bounding box center [448, 355] width 53 height 20
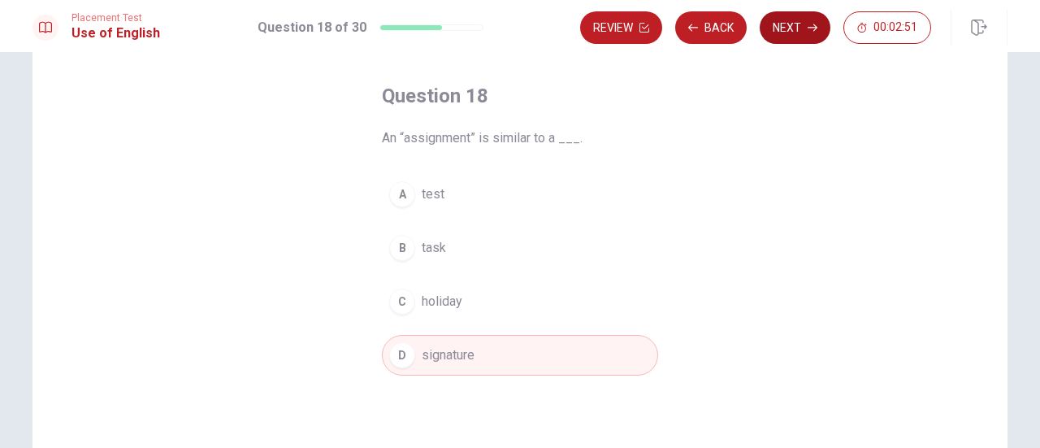
click at [787, 33] on button "Next" at bounding box center [795, 27] width 71 height 33
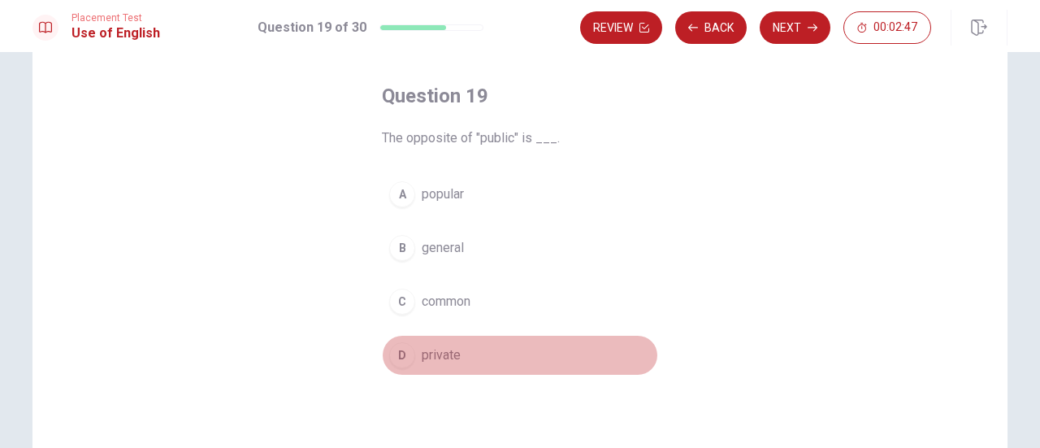
click at [447, 353] on span "private" at bounding box center [441, 355] width 39 height 20
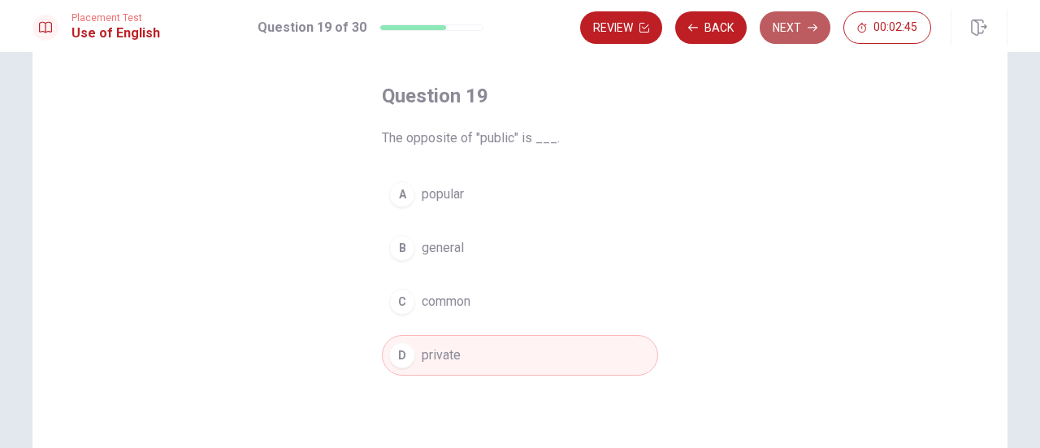
click at [796, 36] on button "Next" at bounding box center [795, 27] width 71 height 33
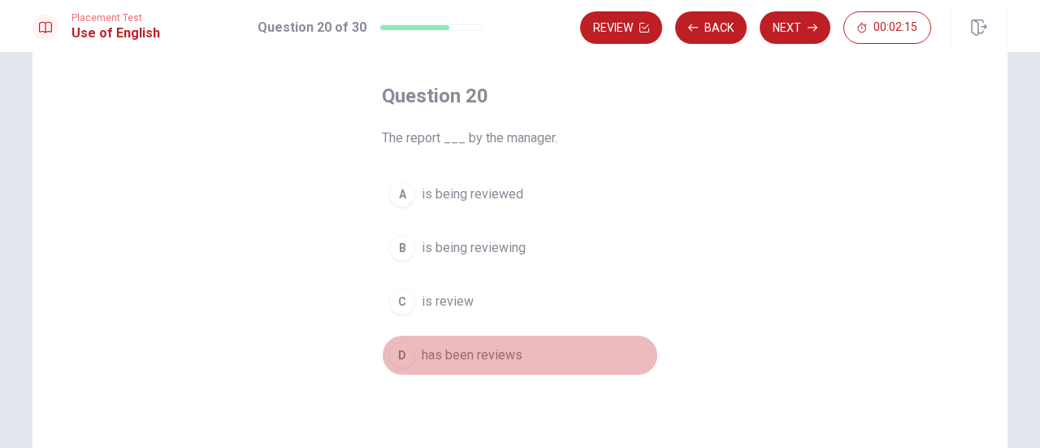
click at [450, 353] on span "has been reviews" at bounding box center [472, 355] width 101 height 20
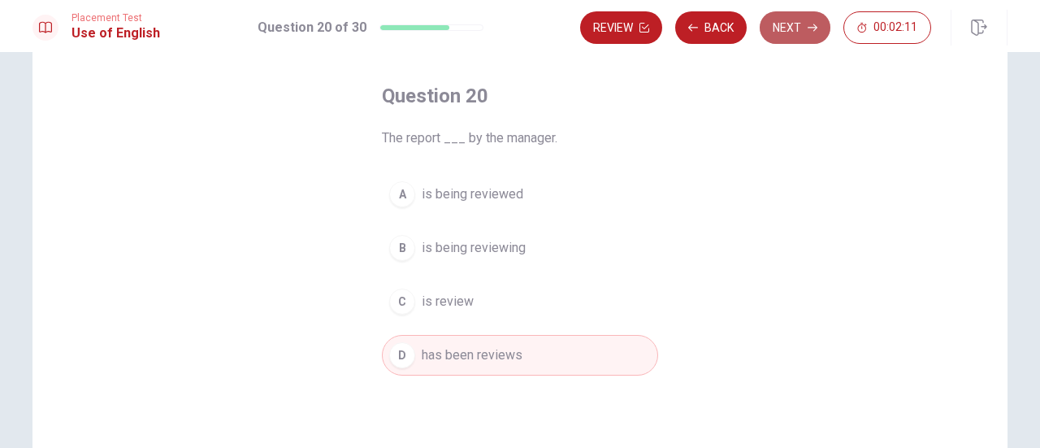
click at [804, 31] on button "Next" at bounding box center [795, 27] width 71 height 33
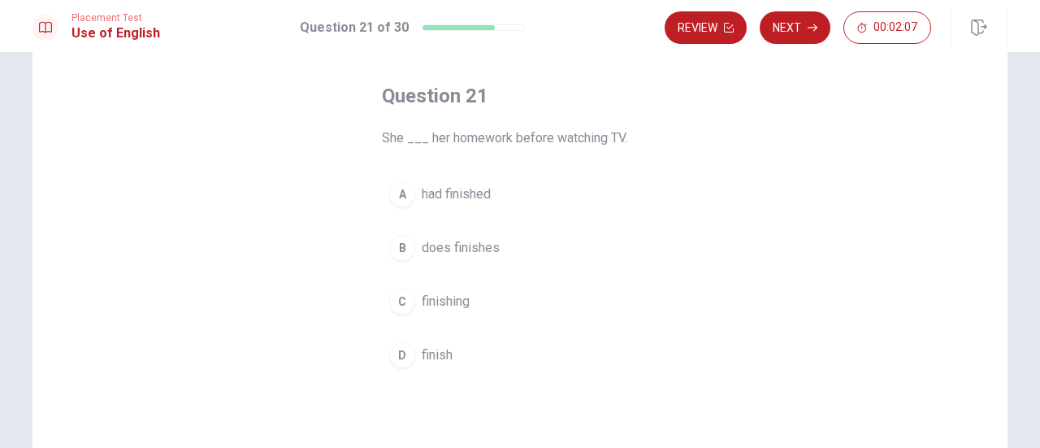
scroll to position [76, 0]
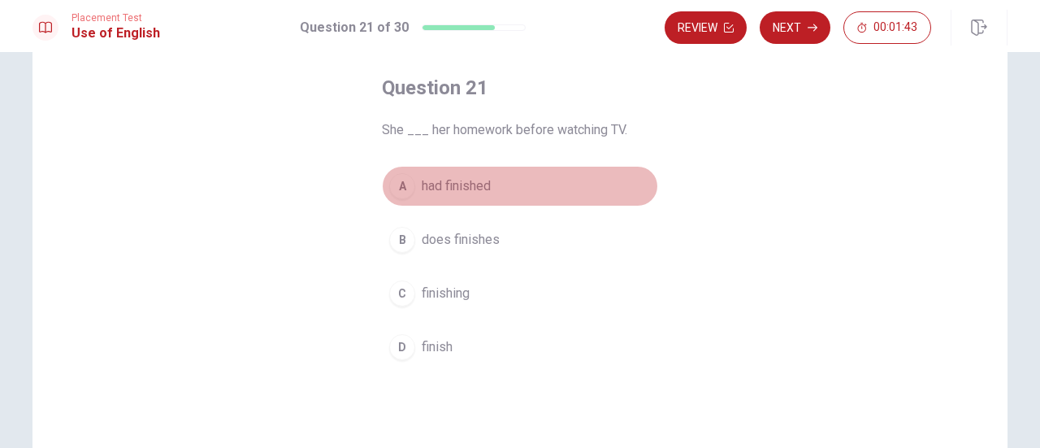
click at [403, 189] on div "A" at bounding box center [402, 186] width 26 height 26
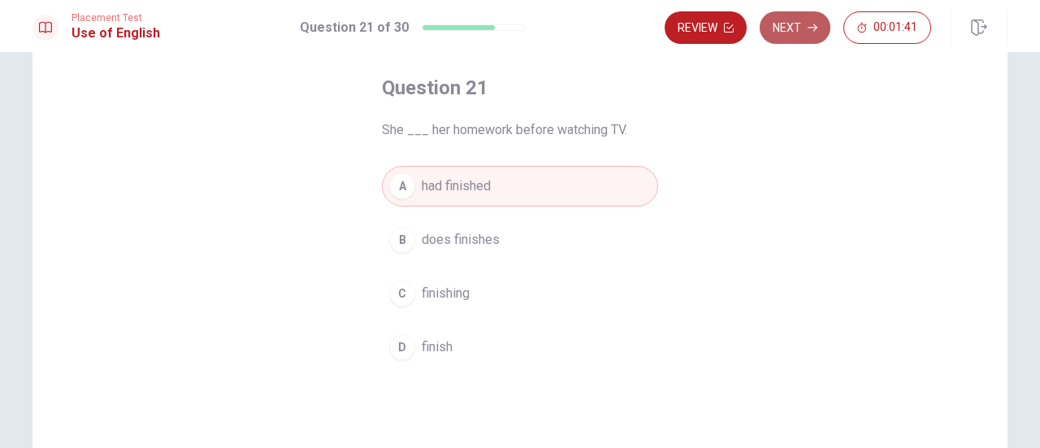
click at [788, 30] on button "Next" at bounding box center [795, 27] width 71 height 33
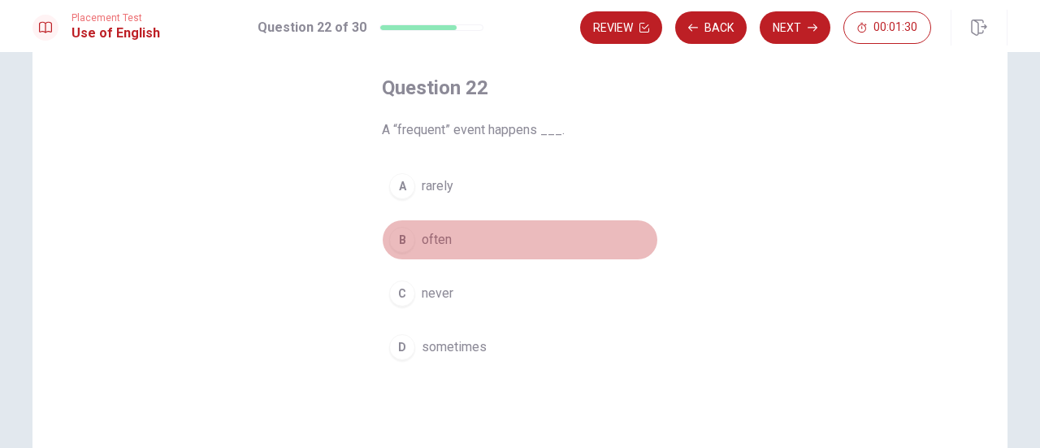
click at [399, 237] on div "B" at bounding box center [402, 240] width 26 height 26
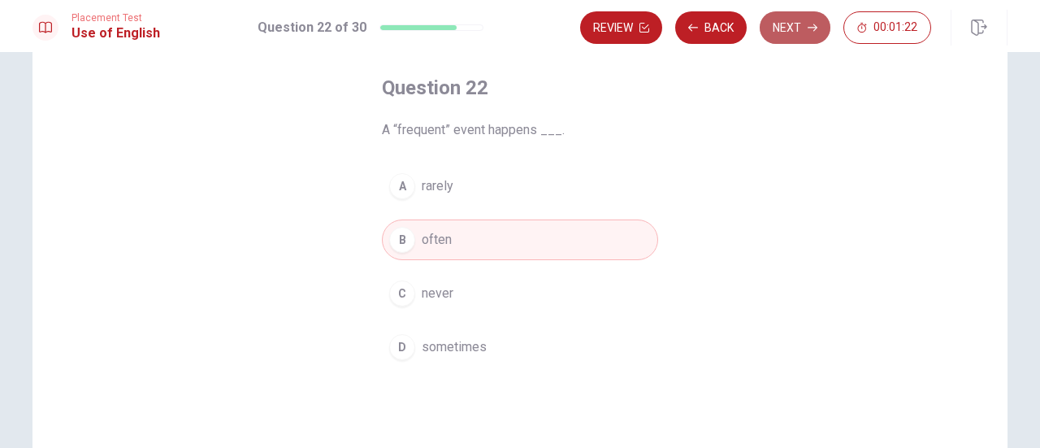
click at [800, 26] on button "Next" at bounding box center [795, 27] width 71 height 33
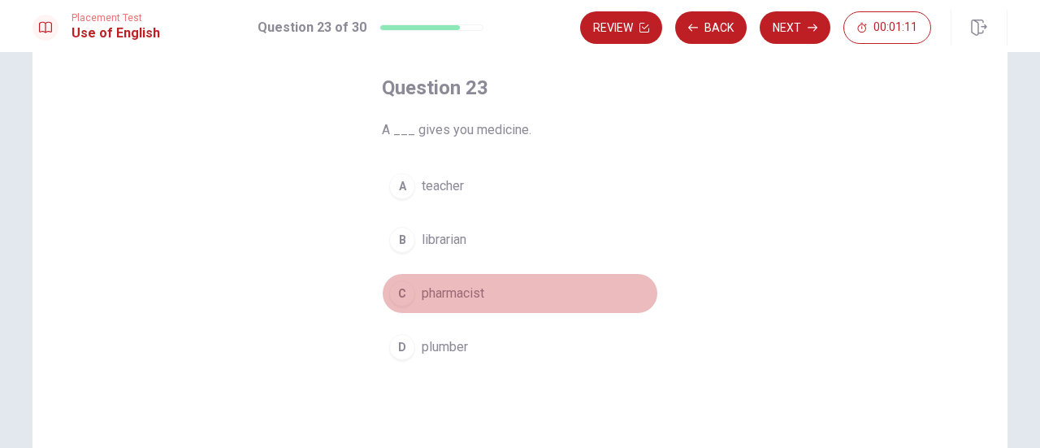
click at [395, 300] on div "C" at bounding box center [402, 293] width 26 height 26
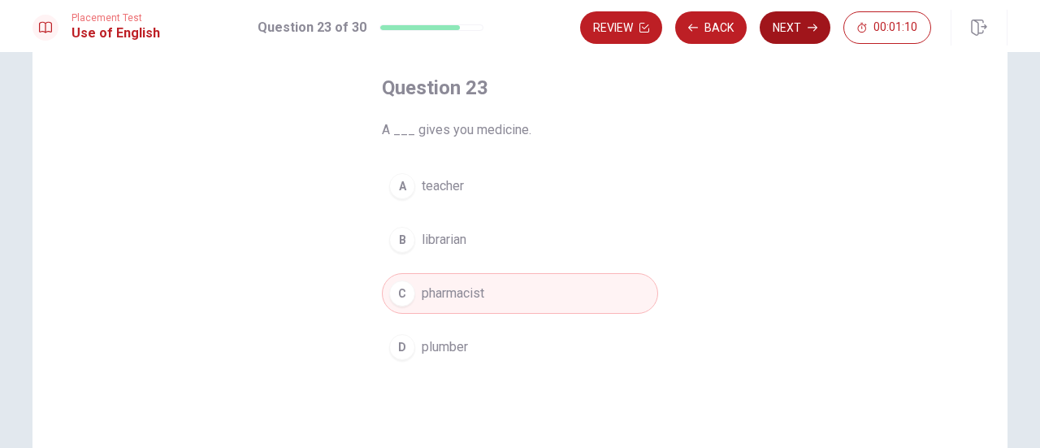
click at [783, 38] on button "Next" at bounding box center [795, 27] width 71 height 33
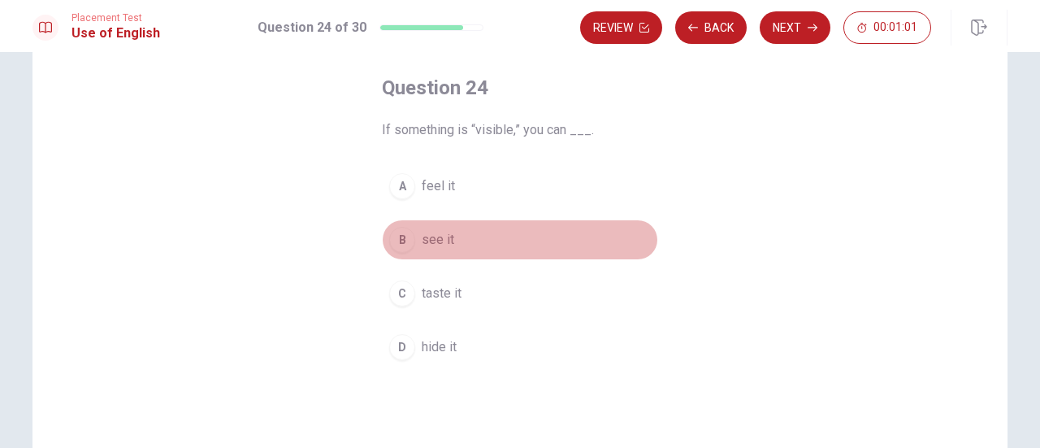
click at [392, 244] on div "B" at bounding box center [402, 240] width 26 height 26
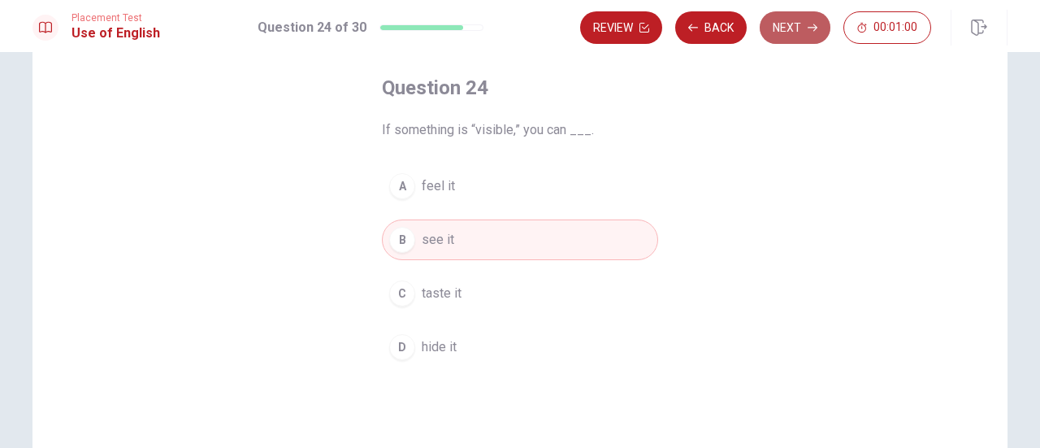
click at [809, 19] on button "Next" at bounding box center [795, 27] width 71 height 33
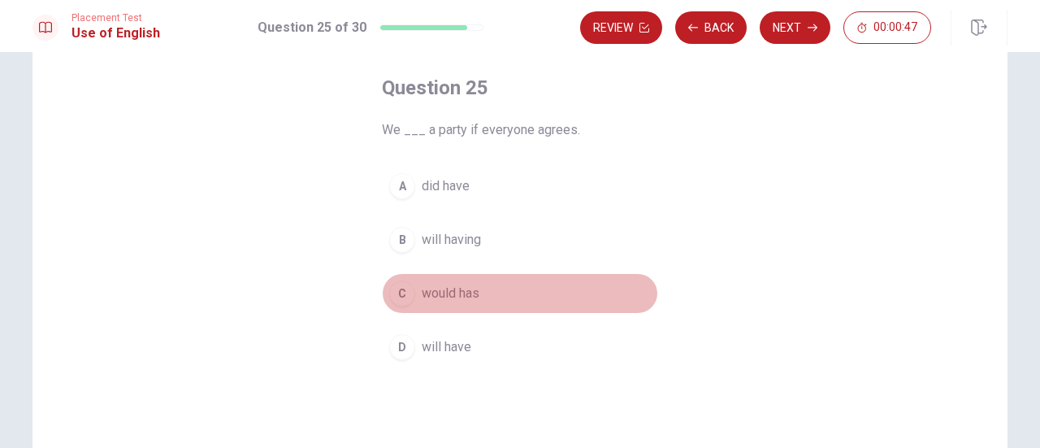
click at [396, 301] on div "C" at bounding box center [402, 293] width 26 height 26
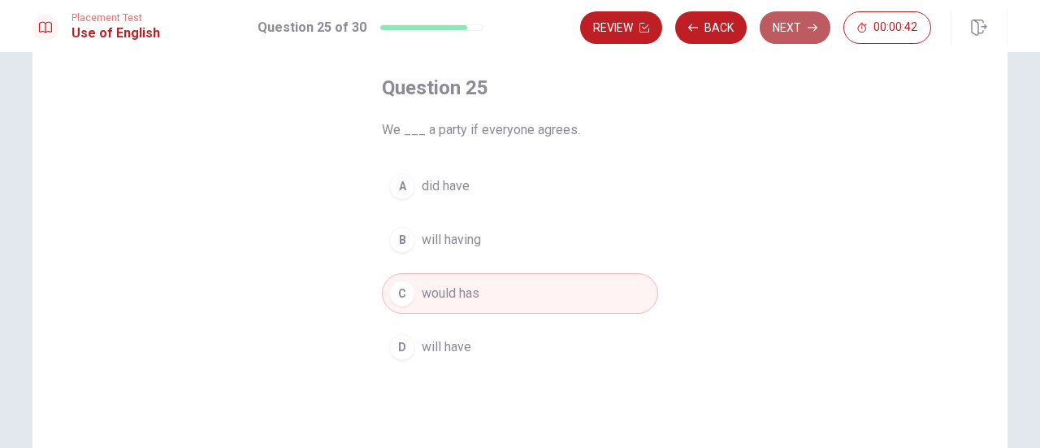
click at [798, 26] on button "Next" at bounding box center [795, 27] width 71 height 33
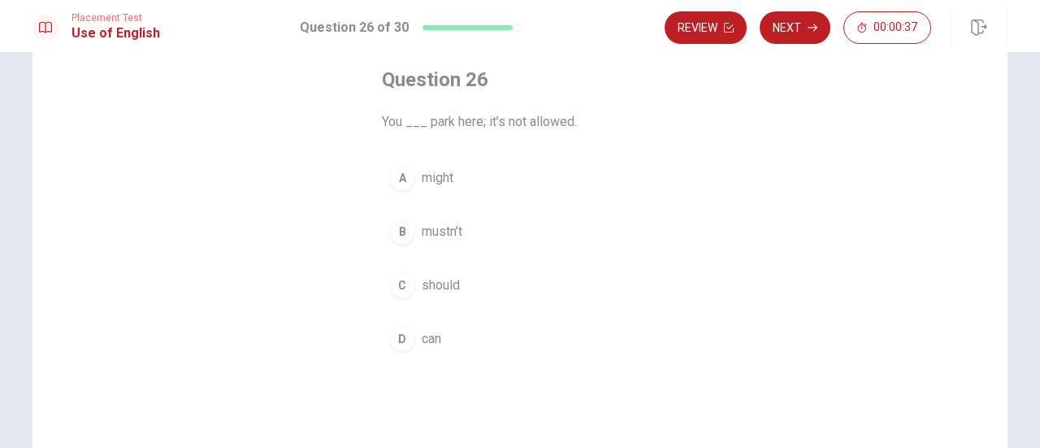
scroll to position [88, 0]
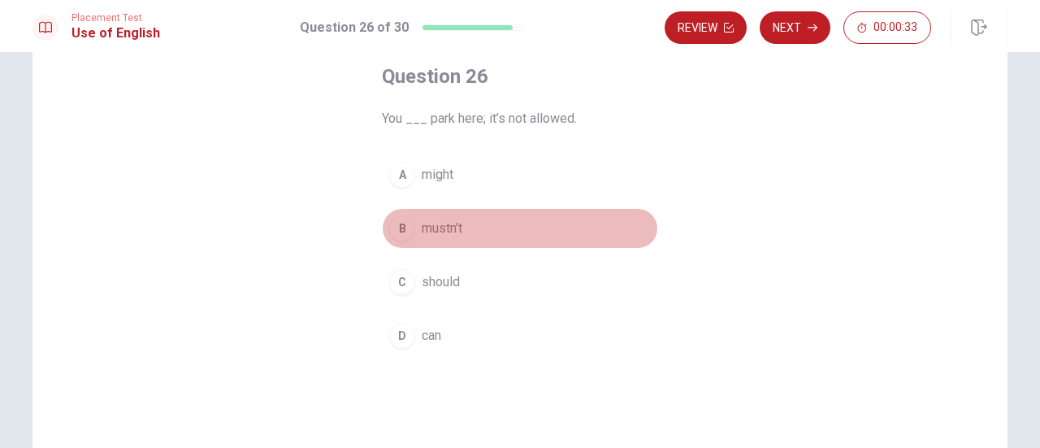
click at [390, 236] on div "B" at bounding box center [402, 228] width 26 height 26
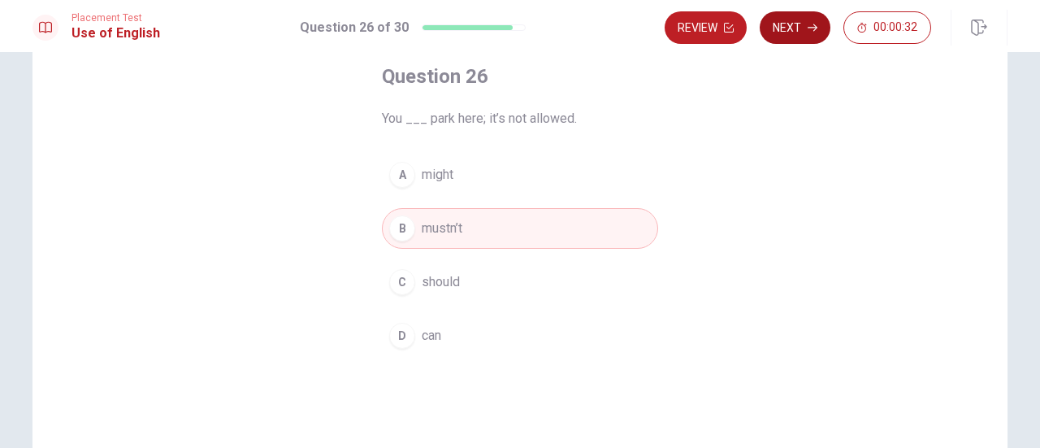
click at [791, 26] on button "Next" at bounding box center [795, 27] width 71 height 33
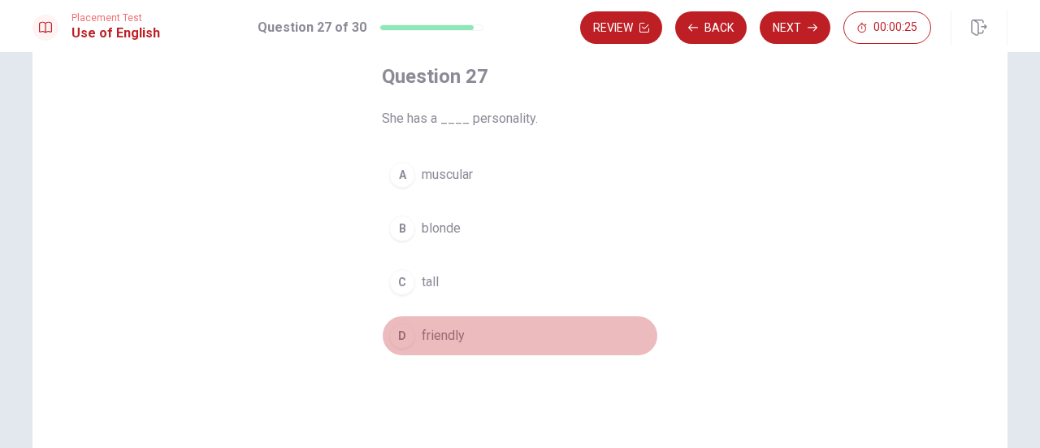
click at [390, 342] on div "D" at bounding box center [402, 336] width 26 height 26
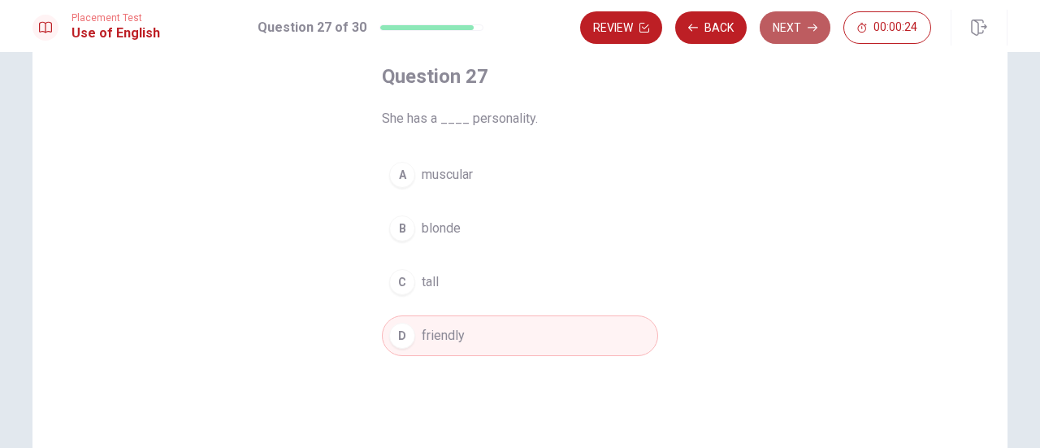
click at [783, 35] on button "Next" at bounding box center [795, 27] width 71 height 33
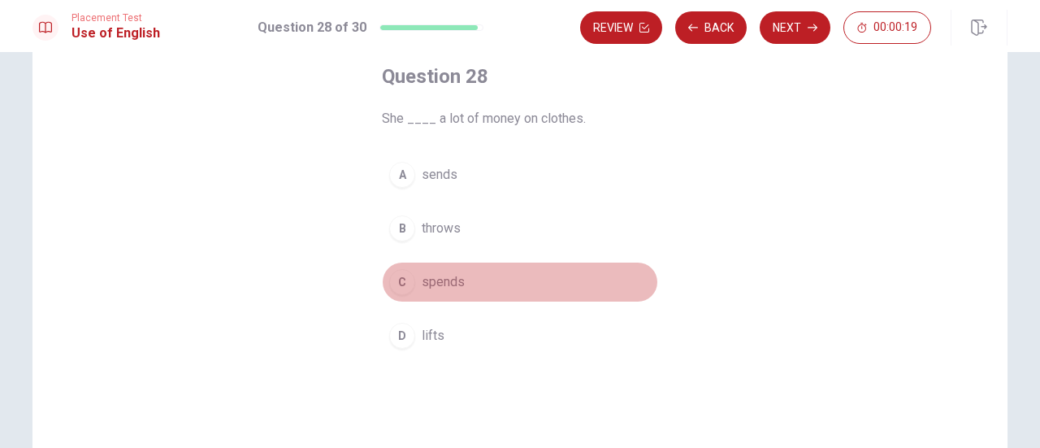
click at [390, 279] on div "C" at bounding box center [402, 282] width 26 height 26
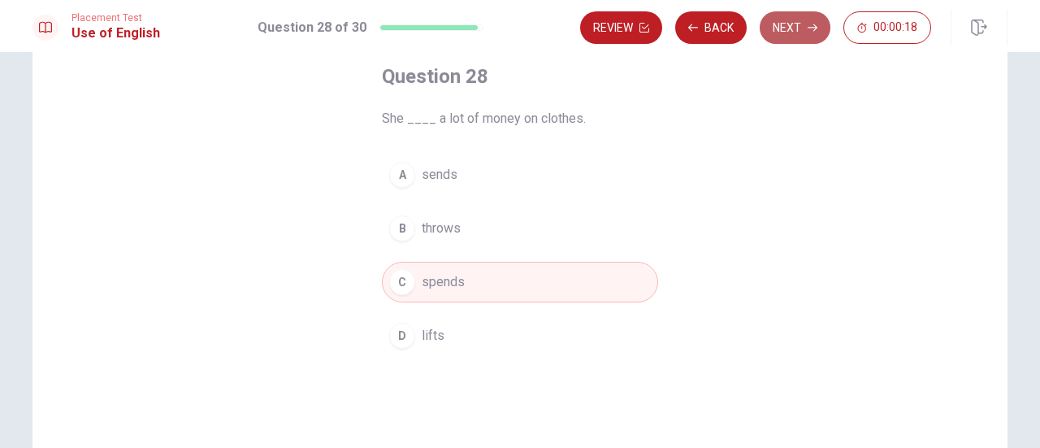
click at [794, 23] on button "Next" at bounding box center [795, 27] width 71 height 33
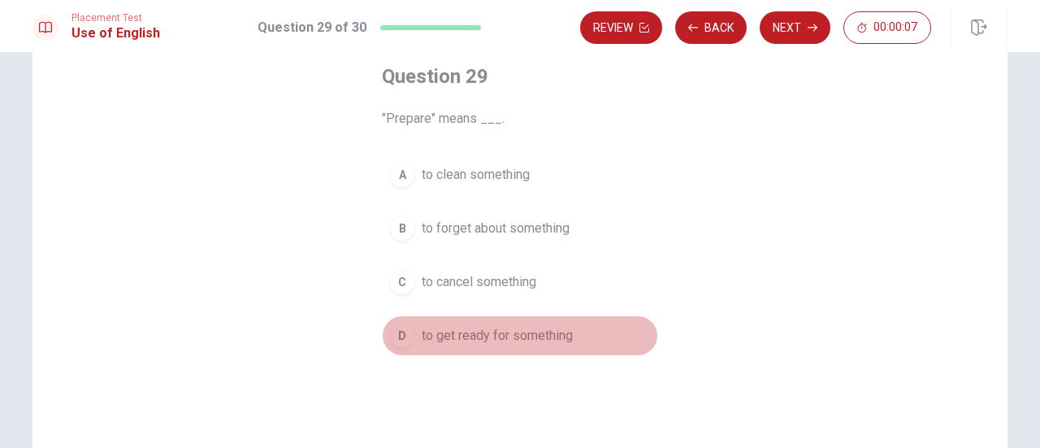
click at [403, 337] on div "D" at bounding box center [402, 336] width 26 height 26
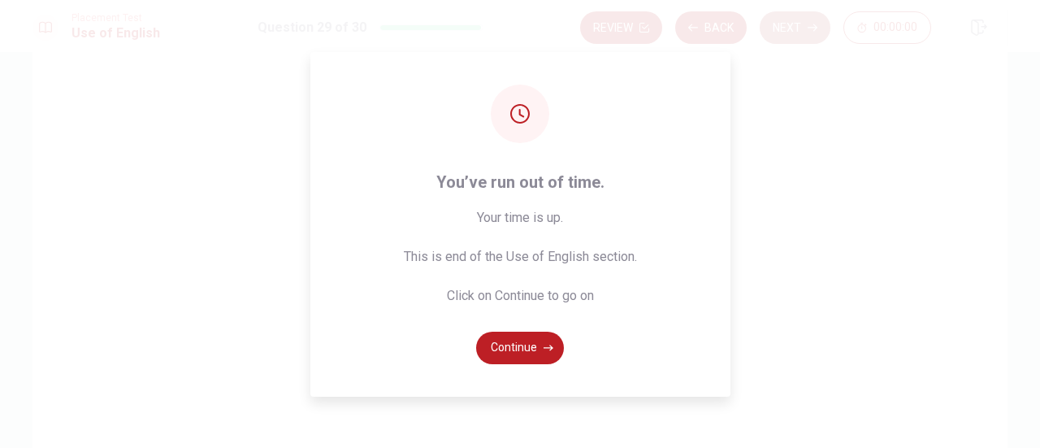
click at [778, 17] on div "Placement Test Use of English Question 29 of 30 Review Back Next 00:00:00 Quest…" at bounding box center [520, 224] width 1040 height 448
click at [549, 346] on icon "button" at bounding box center [549, 348] width 10 height 6
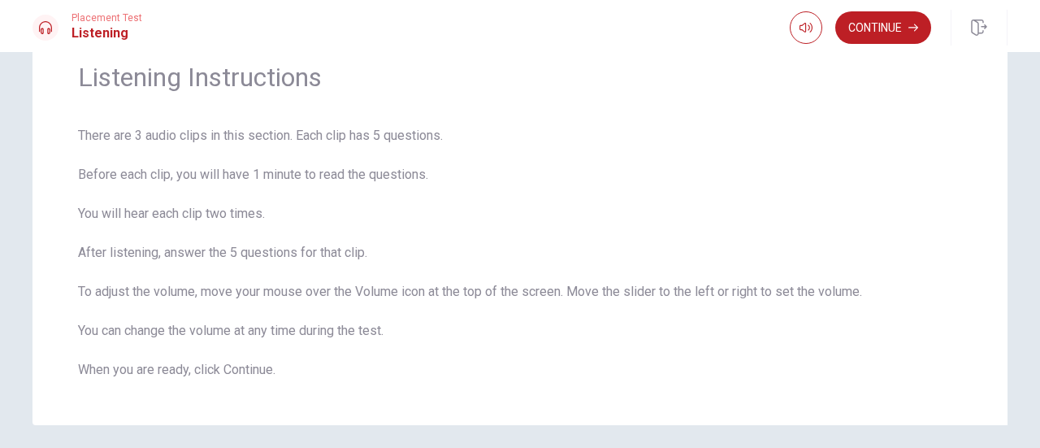
scroll to position [63, 0]
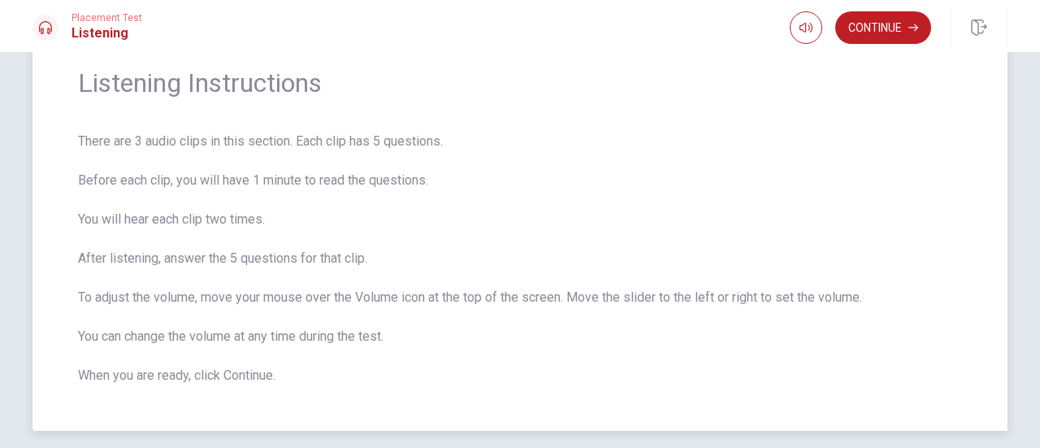
click at [788, 184] on span "There are 3 audio clips in this section. Each clip has 5 questions. Before each…" at bounding box center [520, 259] width 884 height 254
click at [904, 21] on button "Continue" at bounding box center [883, 27] width 96 height 33
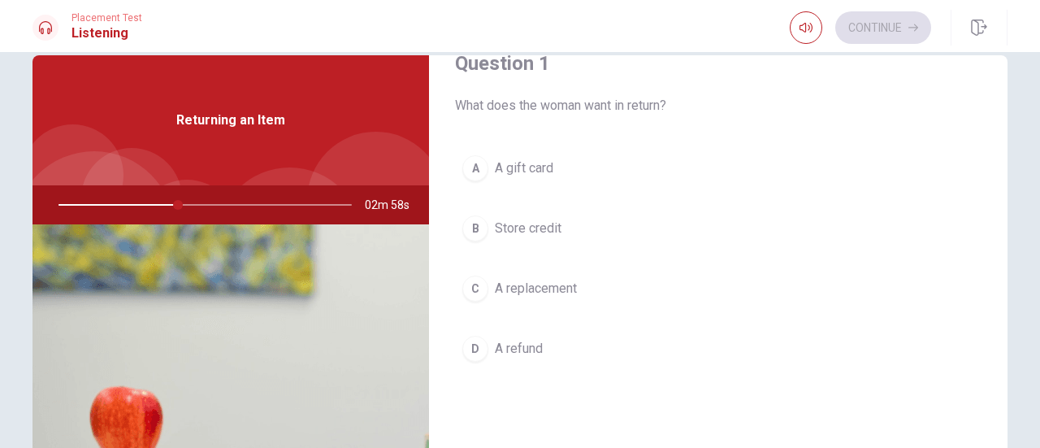
scroll to position [51, 0]
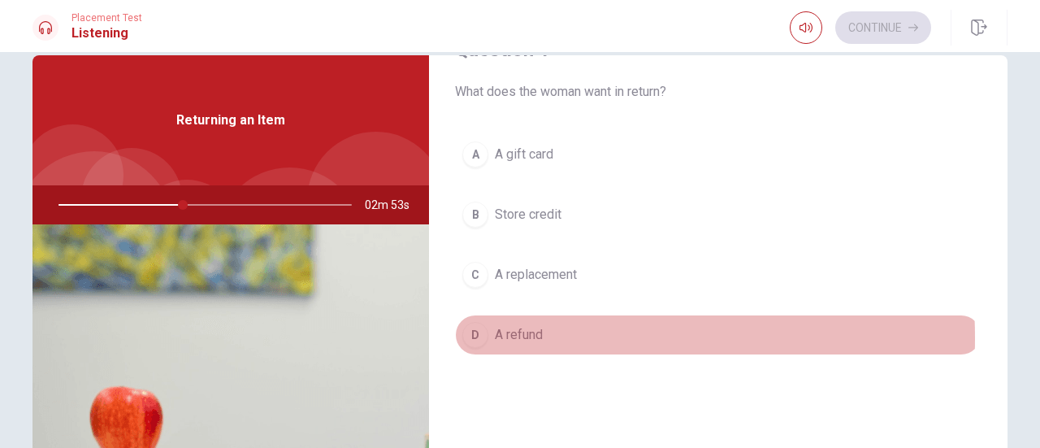
click at [468, 336] on div "D" at bounding box center [475, 335] width 26 height 26
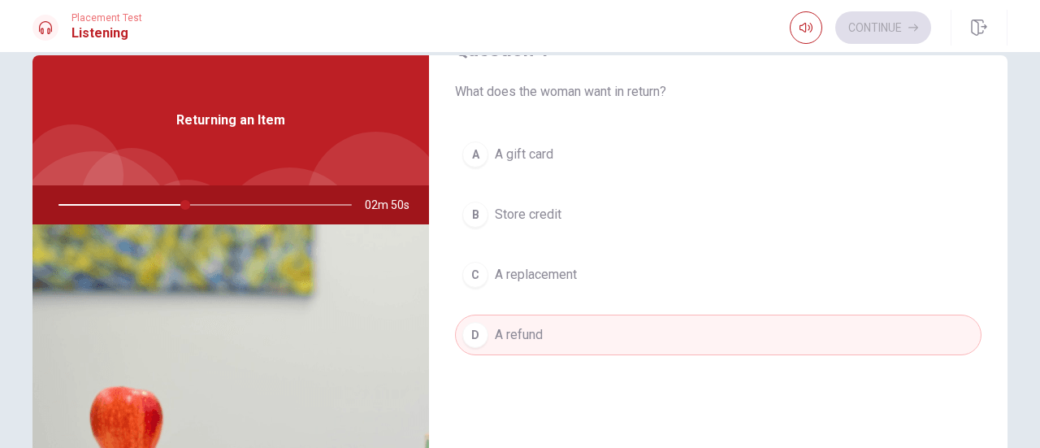
drag, startPoint x: 1004, startPoint y: 161, endPoint x: 998, endPoint y: 171, distance: 12.0
click at [998, 171] on div "Question 1 What does the woman want in return? A A gift card B Store credit C A…" at bounding box center [520, 337] width 1027 height 565
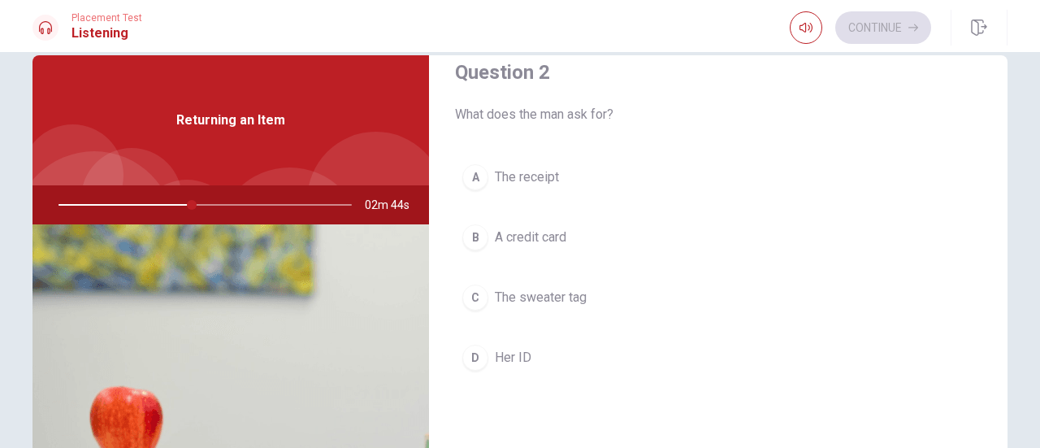
scroll to position [455, 0]
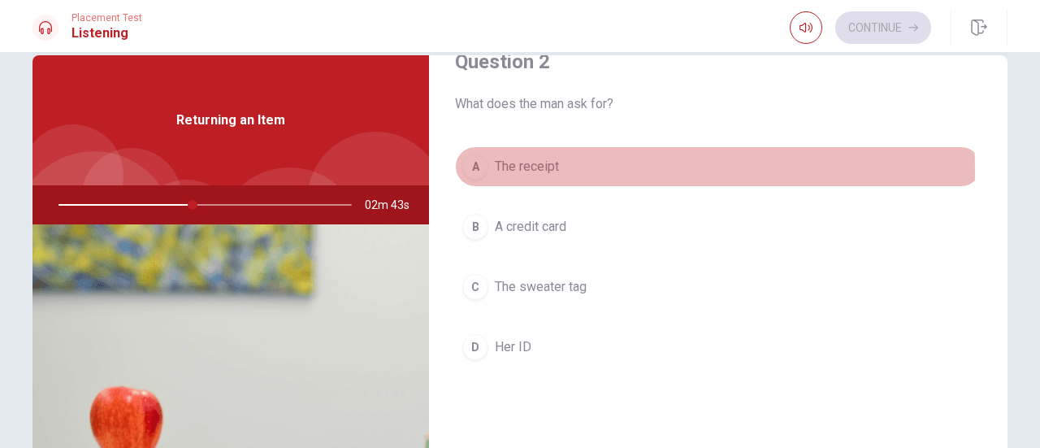
click at [472, 168] on div "A" at bounding box center [475, 167] width 26 height 26
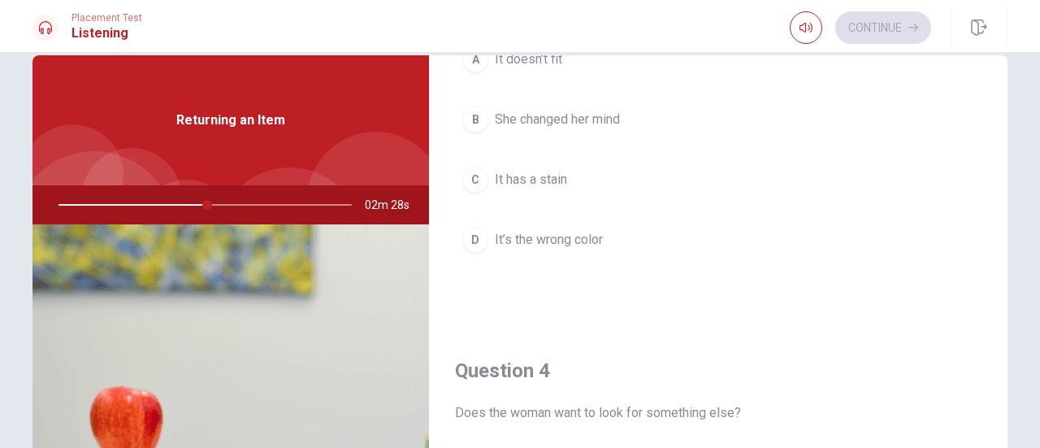
scroll to position [980, 0]
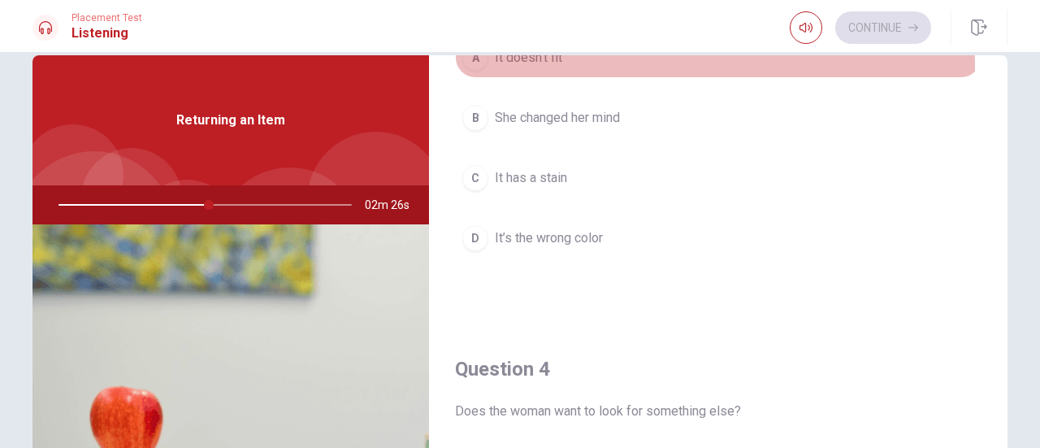
click at [470, 63] on div "A" at bounding box center [475, 58] width 26 height 26
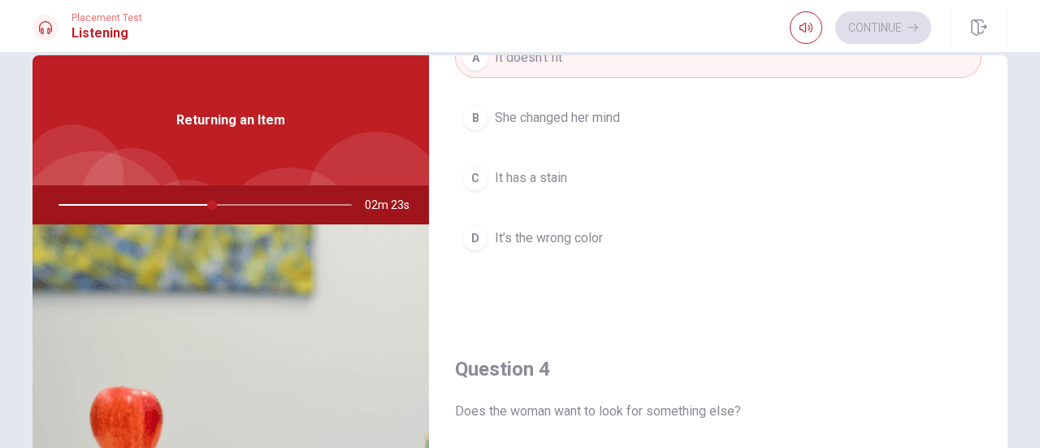
click at [450, 103] on div "Question 3 Why is she returning it? A It doesn’t fit B She changed her mind C I…" at bounding box center [718, 115] width 579 height 416
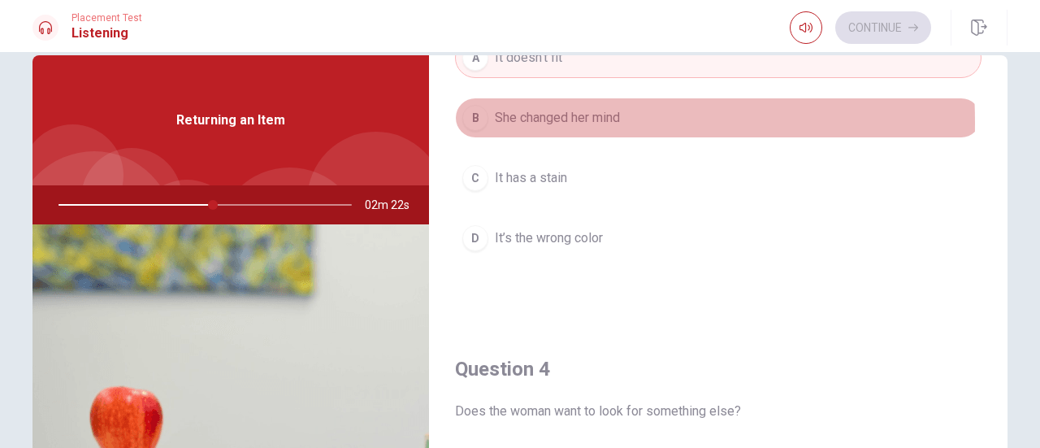
click at [470, 117] on div "B" at bounding box center [475, 118] width 26 height 26
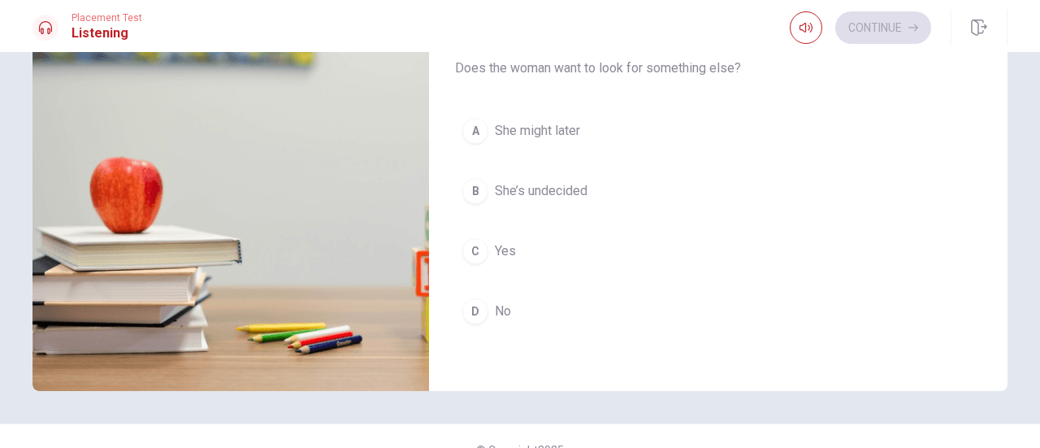
scroll to position [1100, 0]
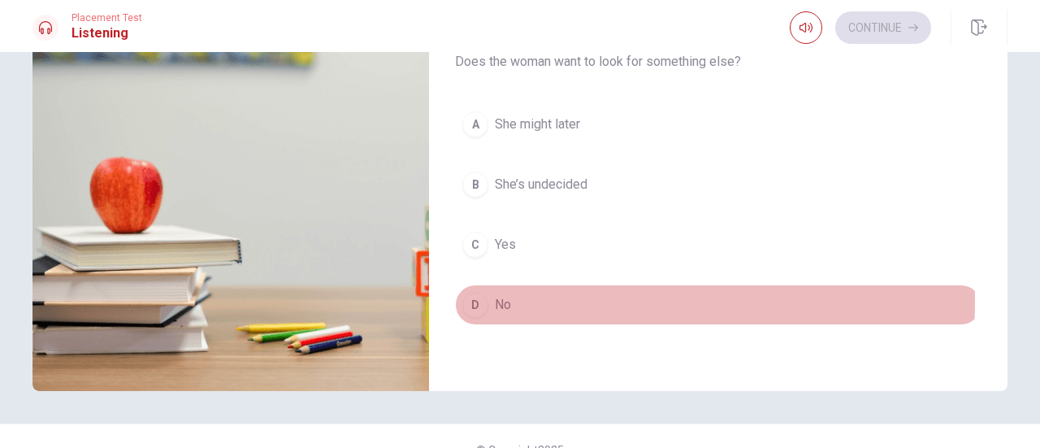
click at [470, 292] on div "D" at bounding box center [475, 305] width 26 height 26
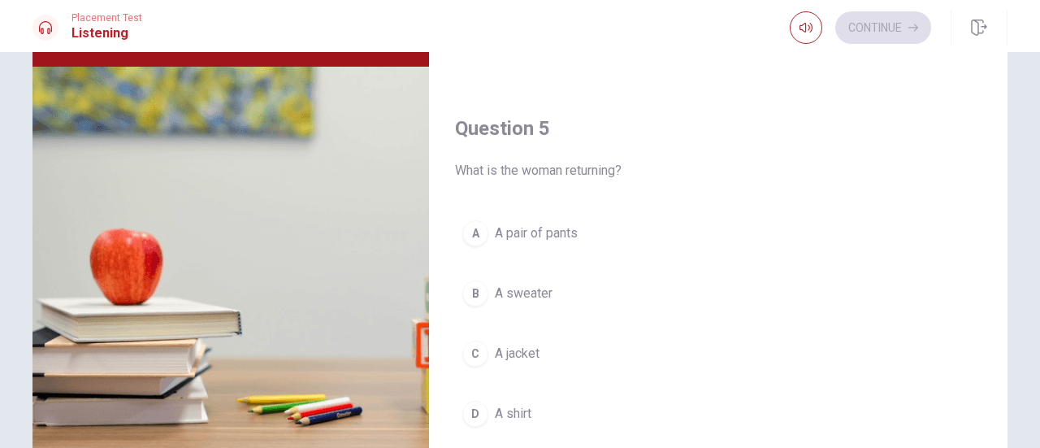
scroll to position [286, 0]
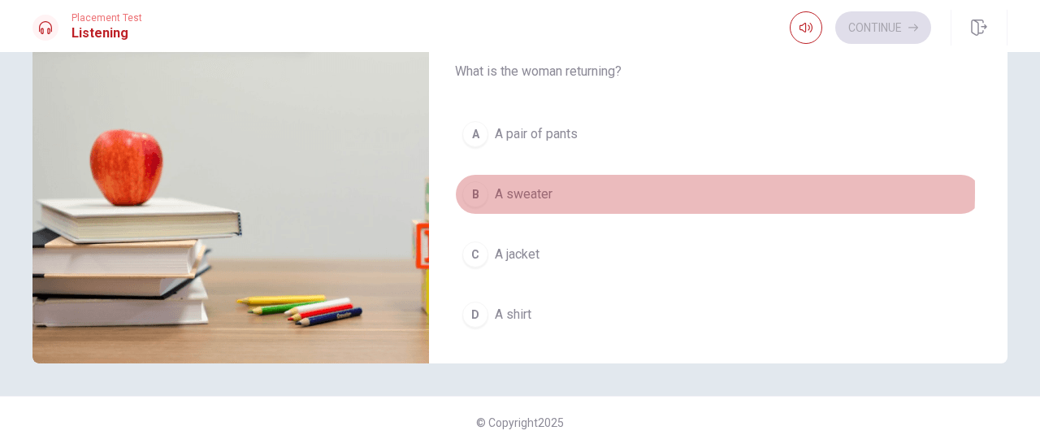
click at [475, 181] on div "B" at bounding box center [475, 194] width 26 height 26
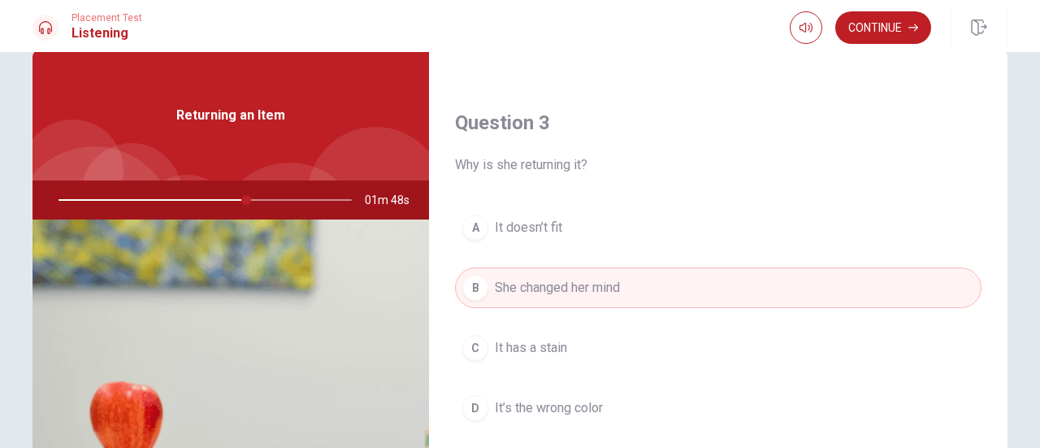
scroll to position [32, 0]
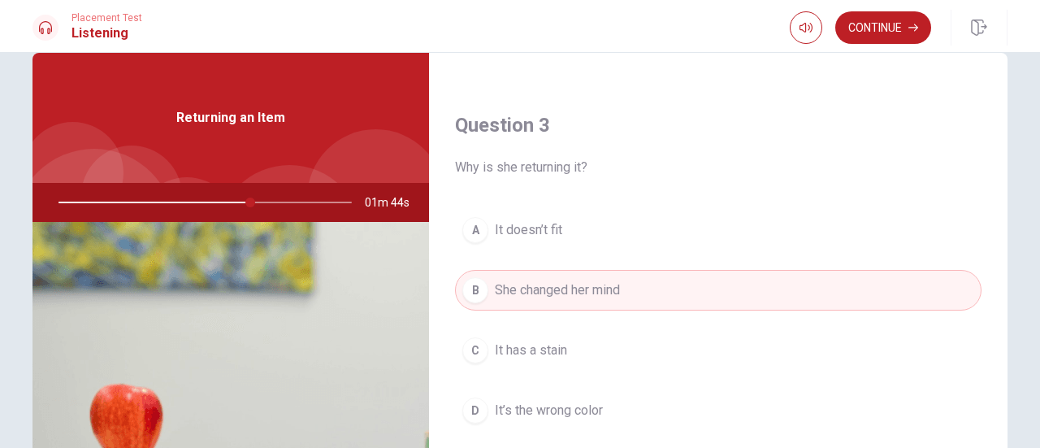
click at [255, 115] on span "Returning an Item" at bounding box center [230, 118] width 109 height 20
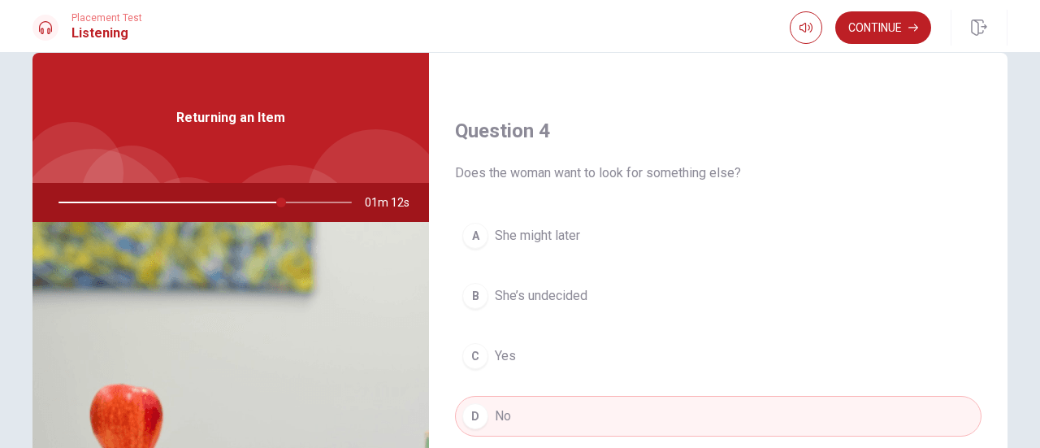
scroll to position [1306, 0]
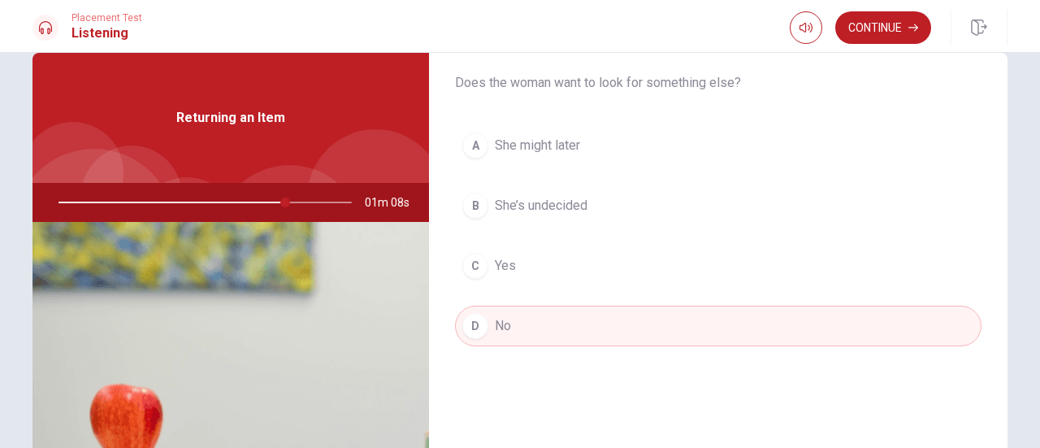
drag, startPoint x: 280, startPoint y: 202, endPoint x: 315, endPoint y: 203, distance: 35.8
click at [315, 203] on div at bounding box center [202, 202] width 326 height 39
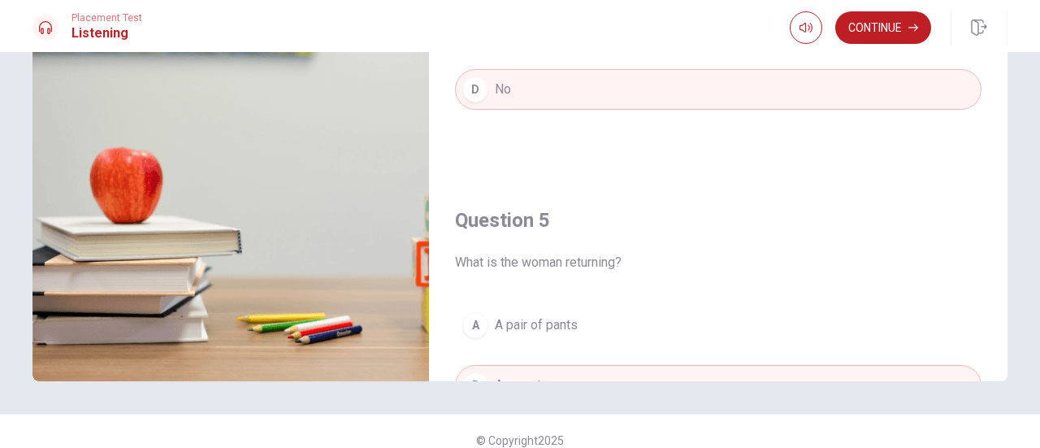
scroll to position [0, 0]
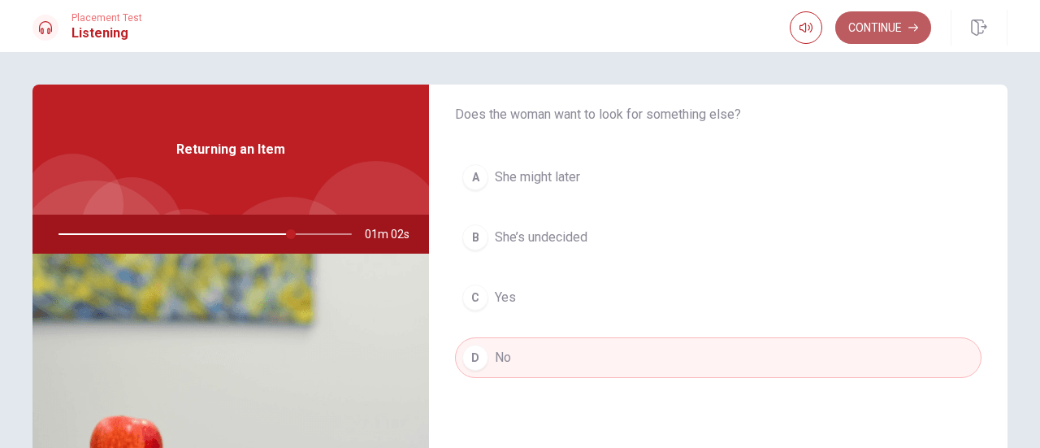
click at [874, 24] on button "Continue" at bounding box center [883, 27] width 96 height 33
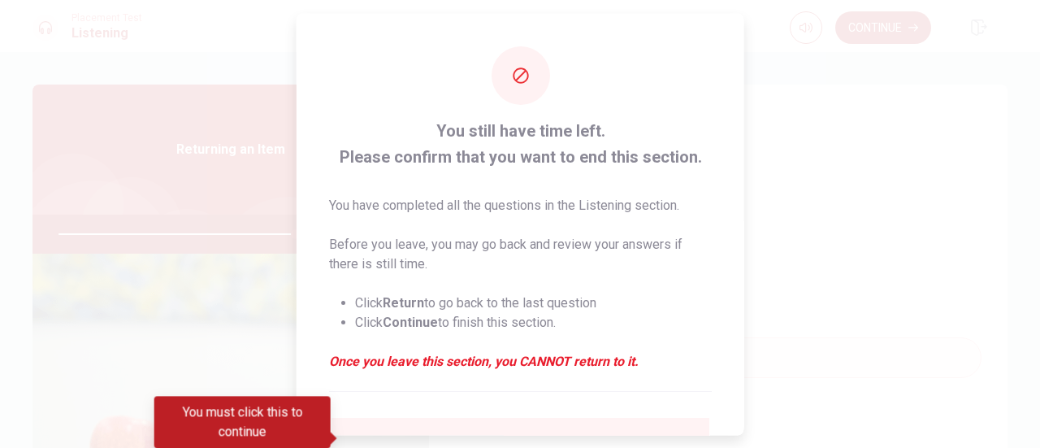
drag, startPoint x: 735, startPoint y: 264, endPoint x: 735, endPoint y: 282, distance: 17.9
click at [735, 282] on div "You still have time left. Please confirm that you want to end this section. You…" at bounding box center [521, 297] width 448 height 569
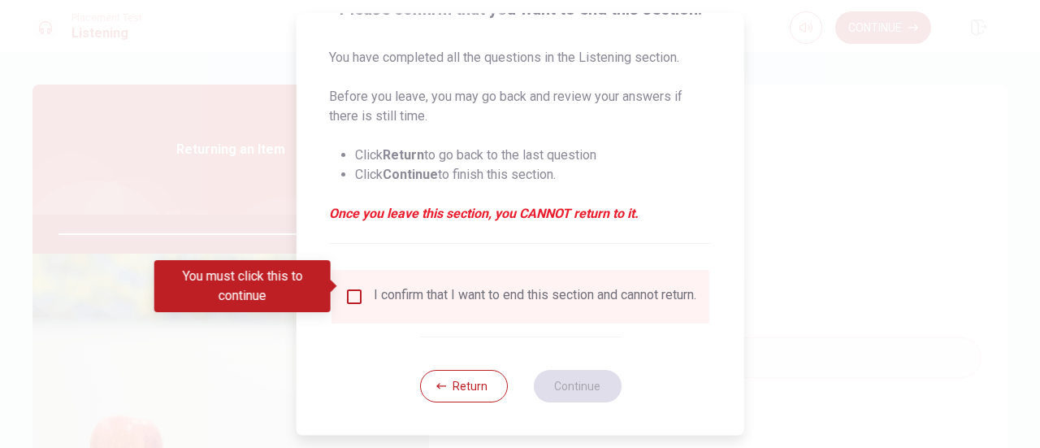
scroll to position [158, 0]
click at [808, 246] on div at bounding box center [520, 224] width 1040 height 448
click at [349, 287] on input "You must click this to continue" at bounding box center [355, 297] width 20 height 20
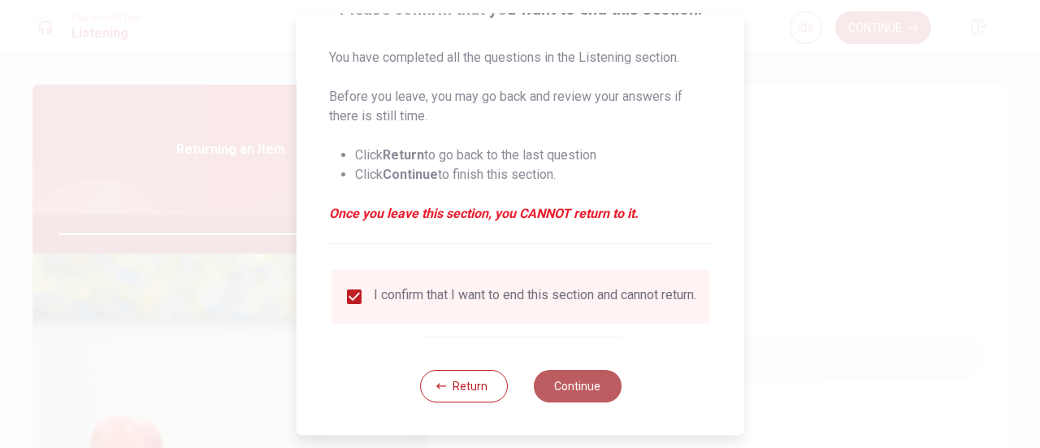
click at [585, 387] on button "Continue" at bounding box center [577, 386] width 88 height 33
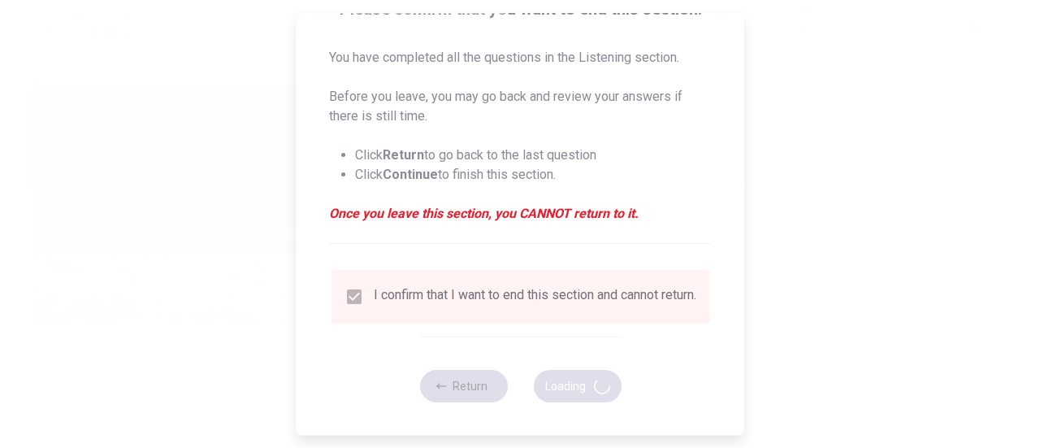
type input "89"
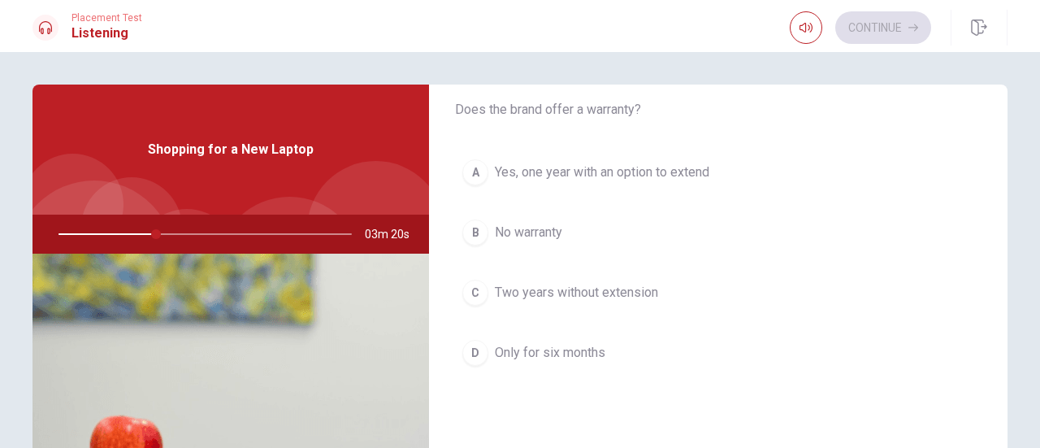
scroll to position [483, 0]
click at [455, 172] on button "A Yes, one year with an option to extend" at bounding box center [718, 168] width 527 height 41
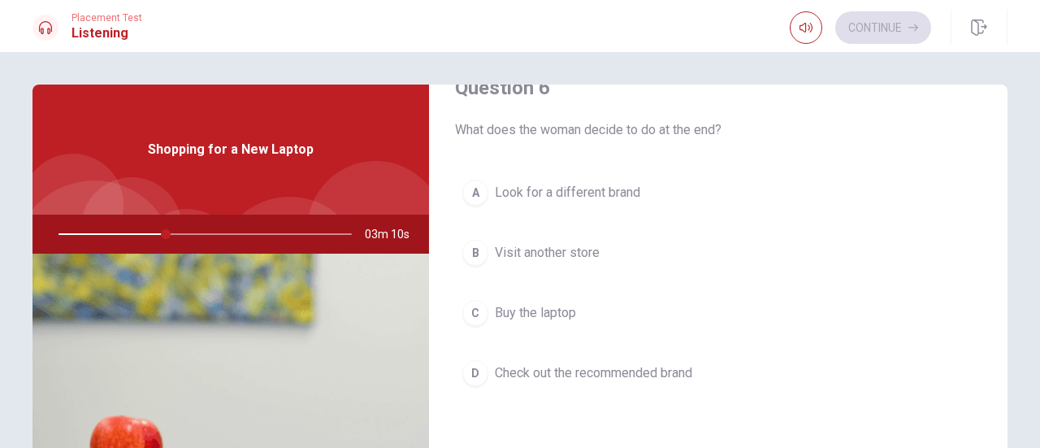
scroll to position [50, 0]
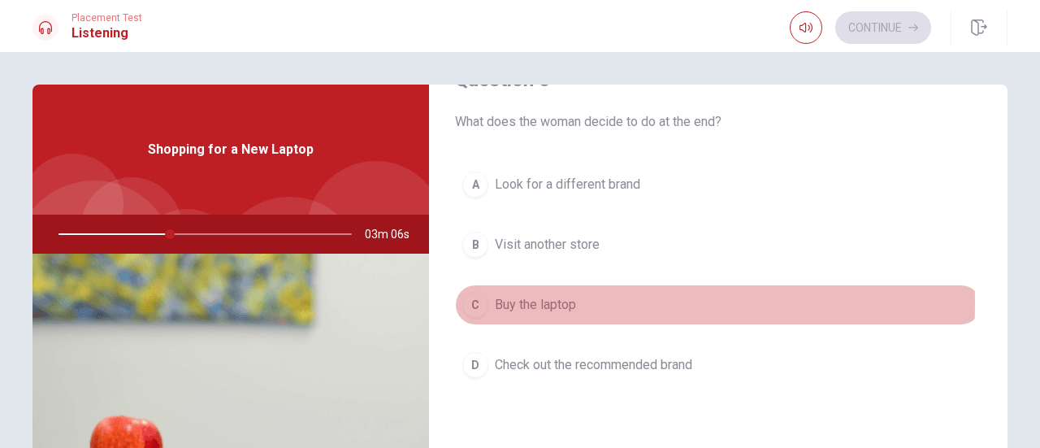
click at [470, 301] on div "C" at bounding box center [475, 305] width 26 height 26
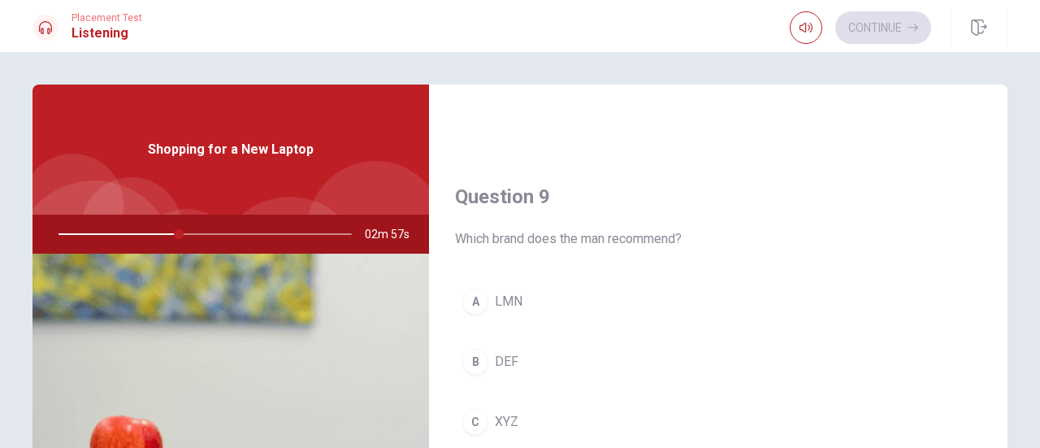
scroll to position [1212, 0]
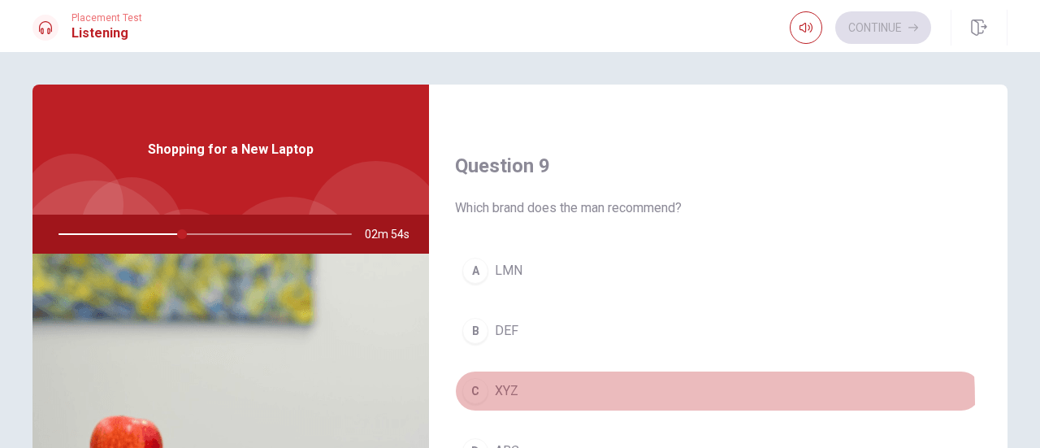
click at [466, 394] on div "C" at bounding box center [475, 391] width 26 height 26
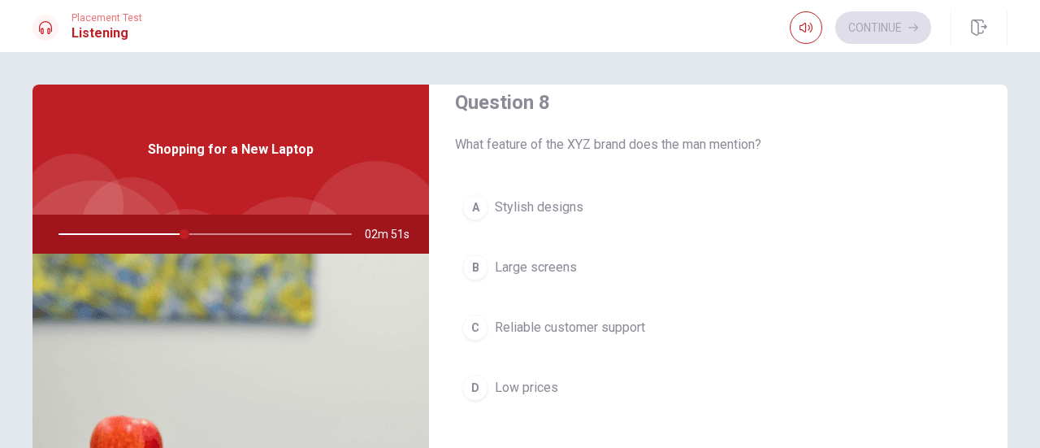
scroll to position [858, 0]
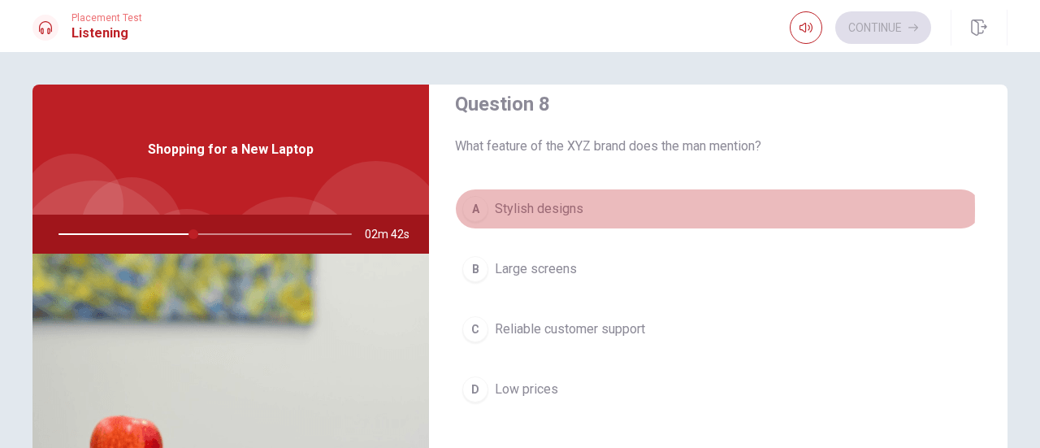
click at [468, 204] on div "A" at bounding box center [475, 209] width 26 height 26
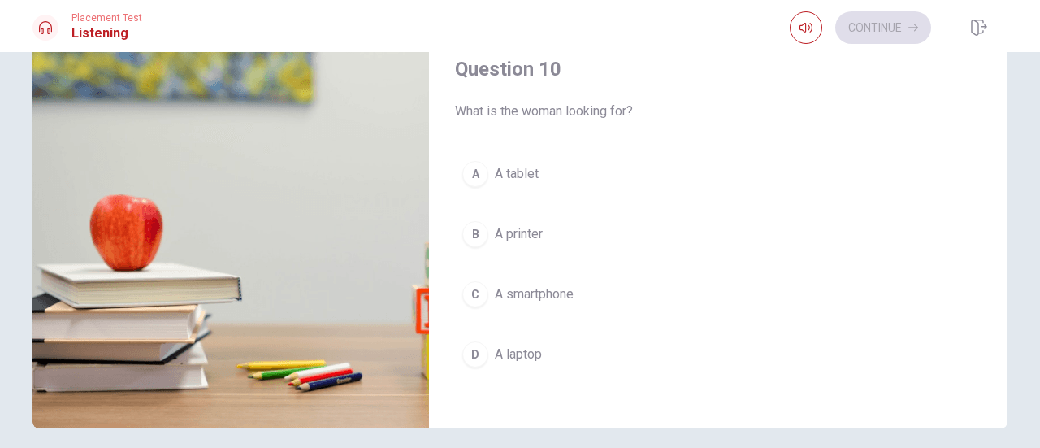
scroll to position [222, 0]
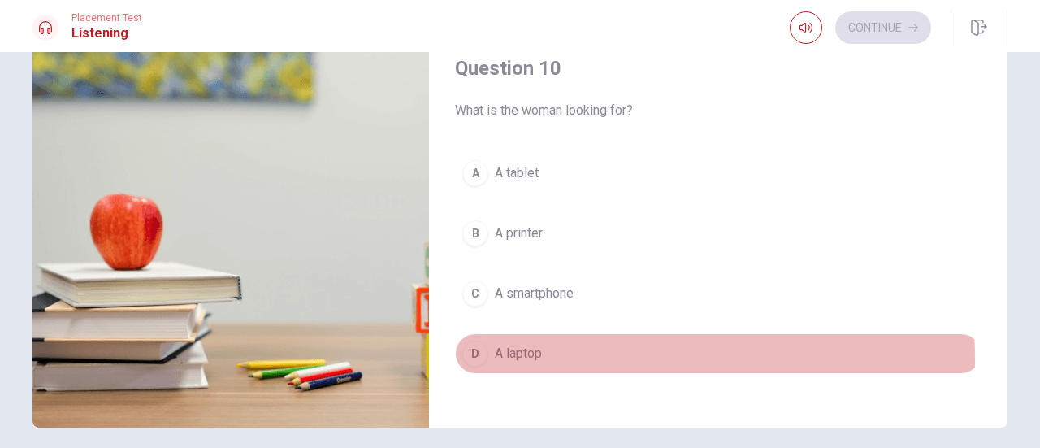
click at [469, 349] on div "D" at bounding box center [475, 353] width 26 height 26
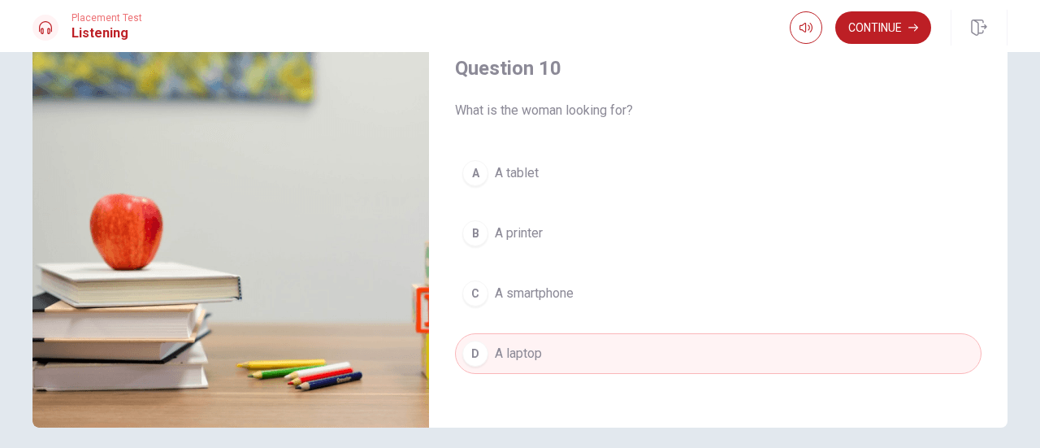
click at [1004, 391] on div "Question 6 What does the woman decide to do at the end? A Look for a different …" at bounding box center [520, 145] width 1027 height 565
drag, startPoint x: 1004, startPoint y: 391, endPoint x: 997, endPoint y: 405, distance: 15.3
click at [997, 405] on div "Question 6 What does the woman decide to do at the end? A Look for a different …" at bounding box center [520, 145] width 1027 height 565
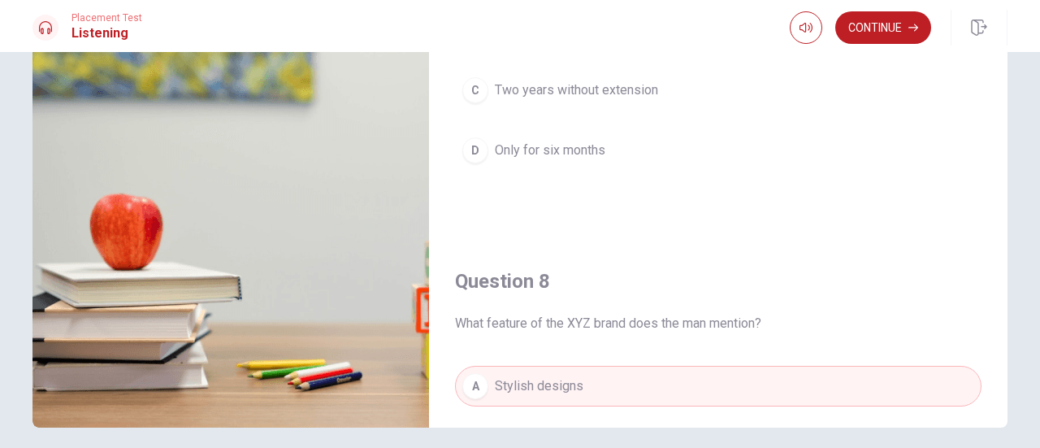
scroll to position [387, 0]
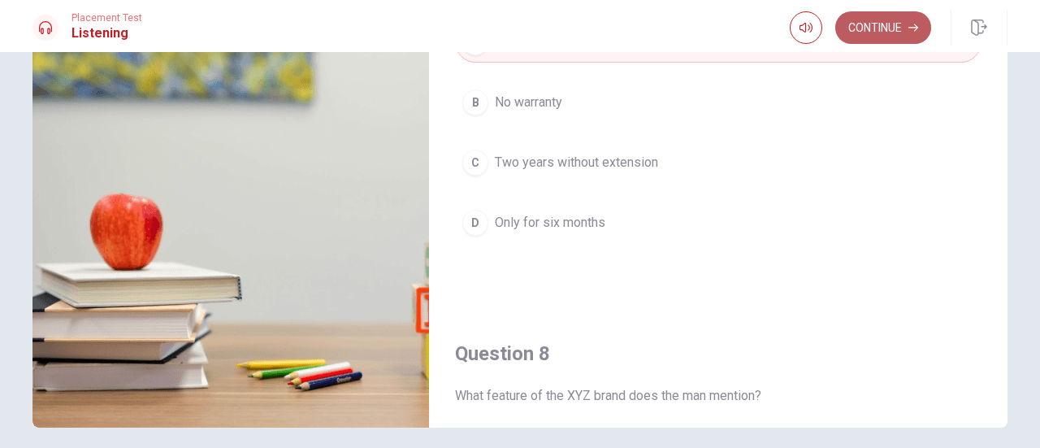
click at [879, 24] on button "Continue" at bounding box center [883, 27] width 96 height 33
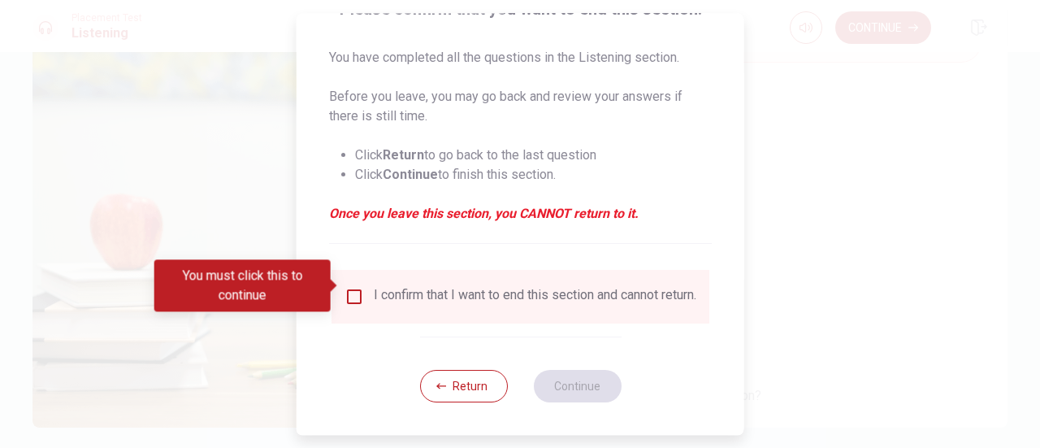
scroll to position [158, 0]
click at [352, 287] on input "You must click this to continue" at bounding box center [355, 297] width 20 height 20
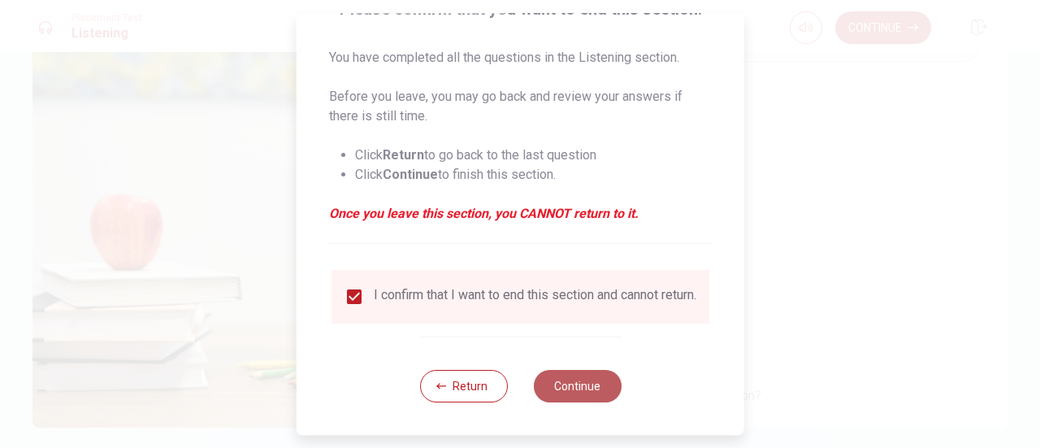
click at [575, 387] on button "Continue" at bounding box center [577, 386] width 88 height 33
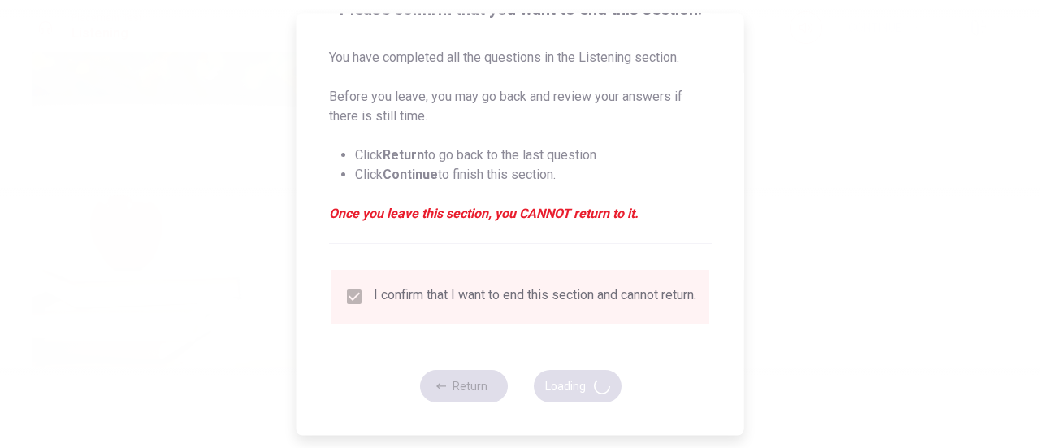
type input "56"
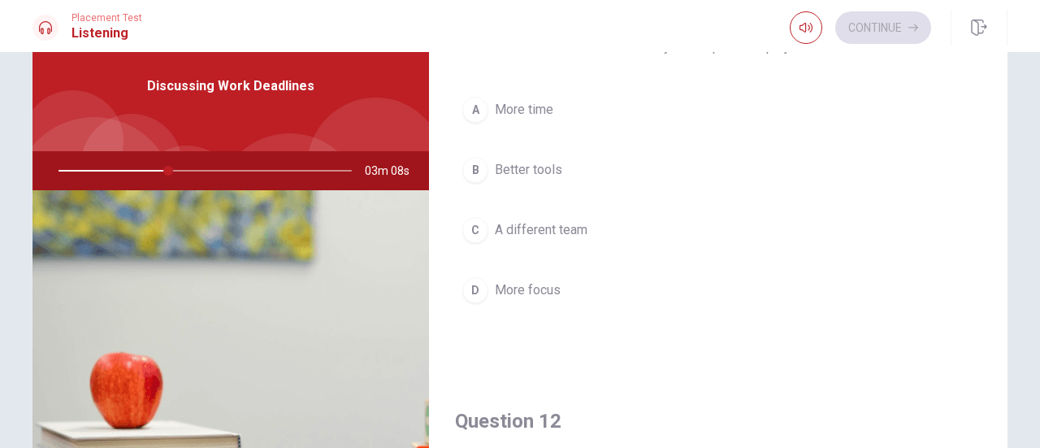
scroll to position [72, 0]
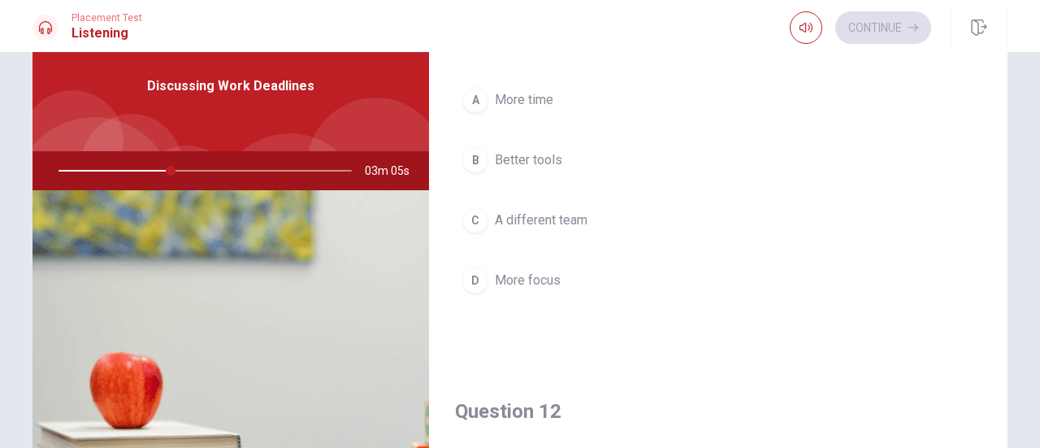
click at [471, 98] on div "A" at bounding box center [475, 100] width 26 height 26
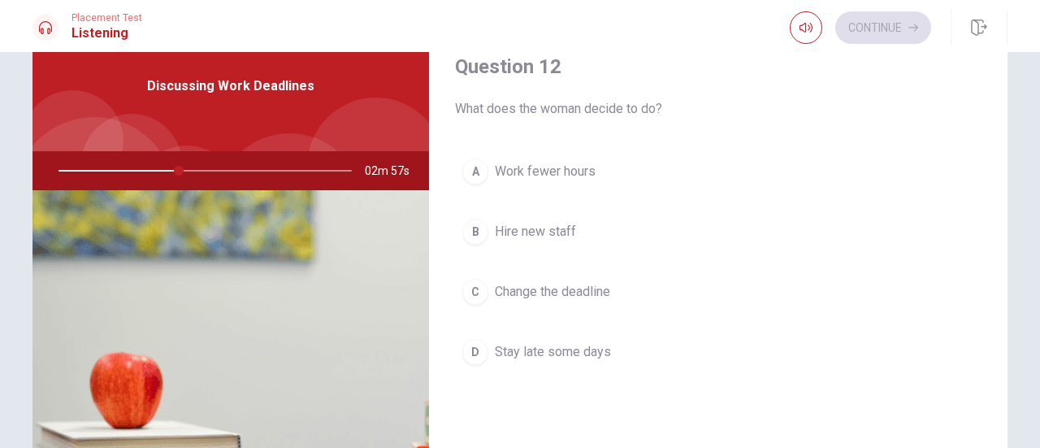
scroll to position [418, 0]
drag, startPoint x: 1004, startPoint y: 247, endPoint x: 1003, endPoint y: 268, distance: 21.1
click at [1003, 268] on div "Question 11 What does the man think is necessary to complete the project? A Mor…" at bounding box center [520, 303] width 1027 height 565
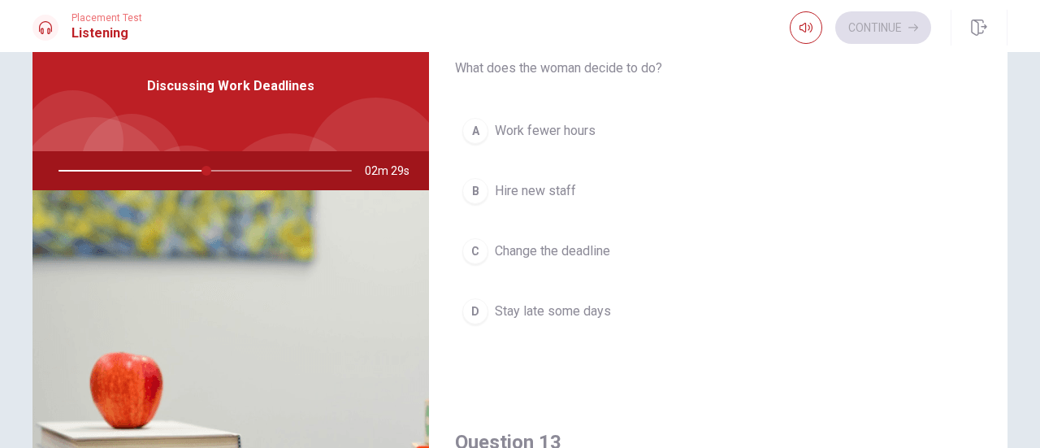
scroll to position [459, 0]
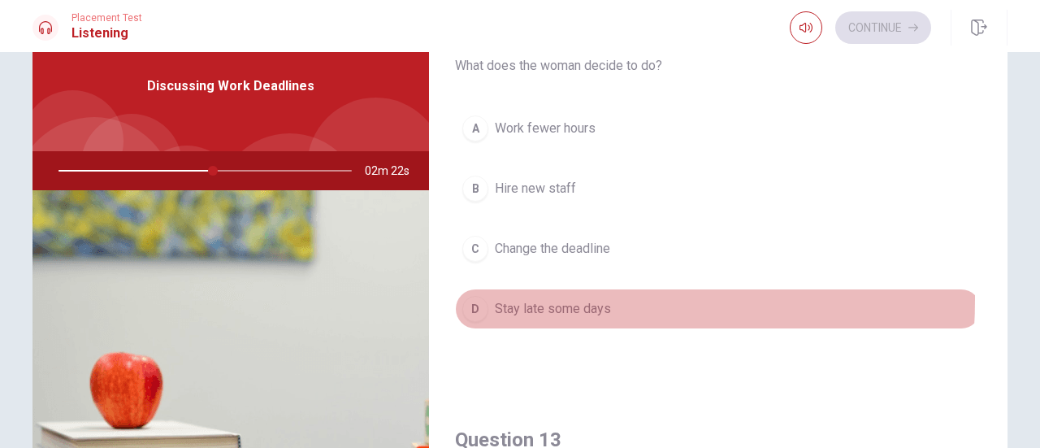
click at [479, 296] on div "D" at bounding box center [475, 309] width 26 height 26
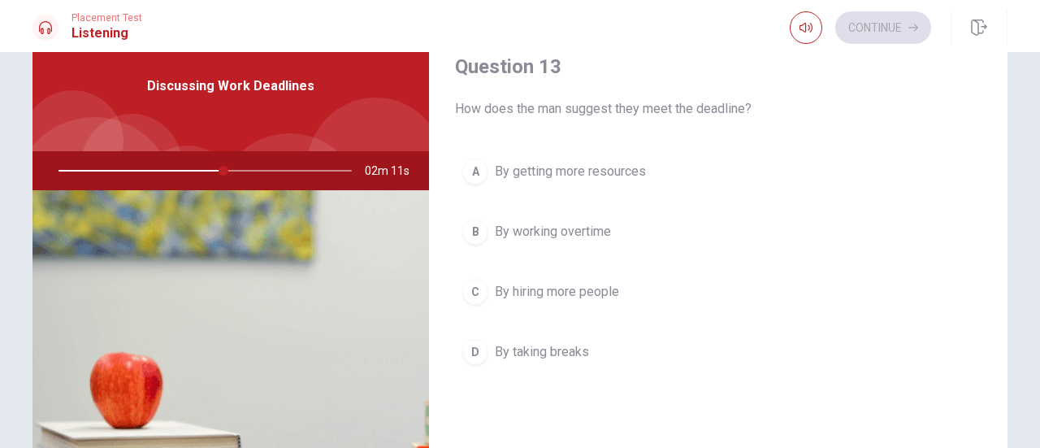
scroll to position [836, 0]
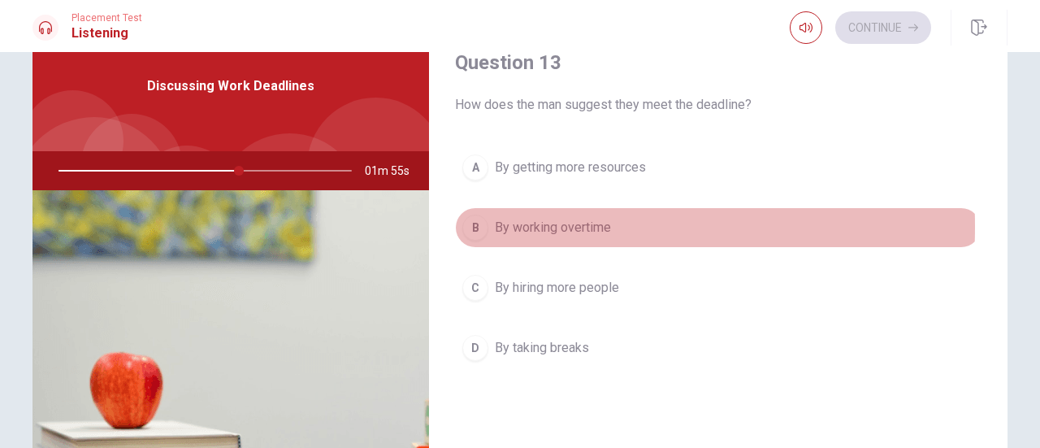
click at [476, 221] on div "B" at bounding box center [475, 228] width 26 height 26
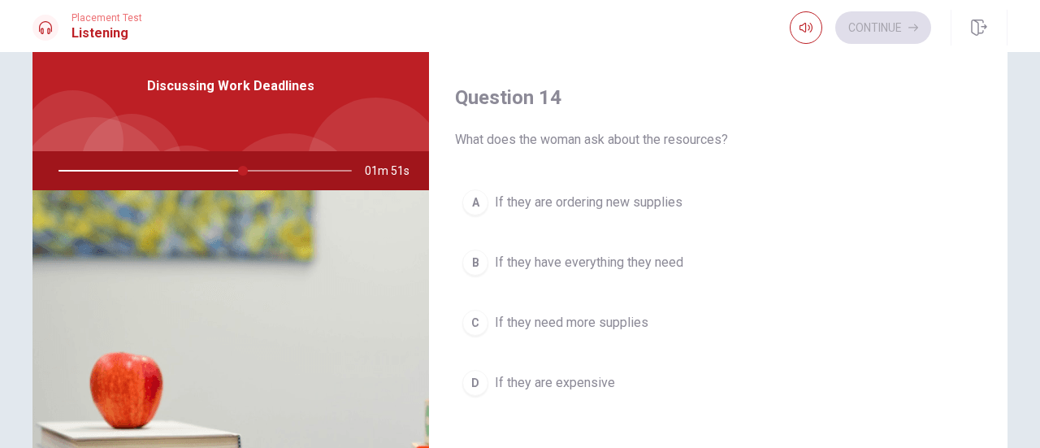
scroll to position [1220, 0]
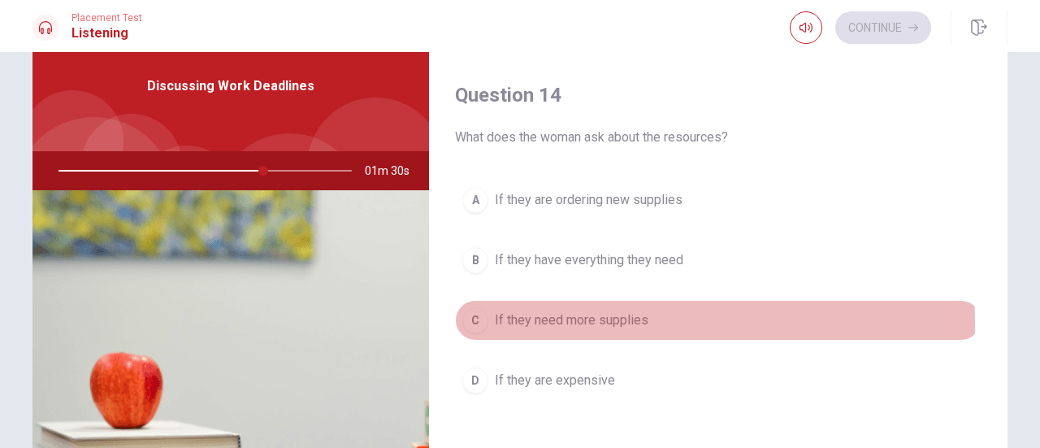
click at [476, 316] on div "C" at bounding box center [475, 320] width 26 height 26
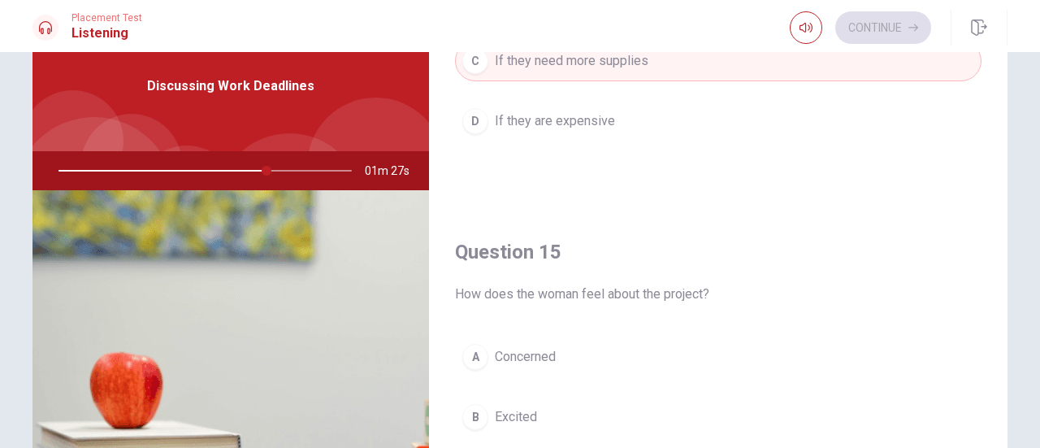
scroll to position [1494, 0]
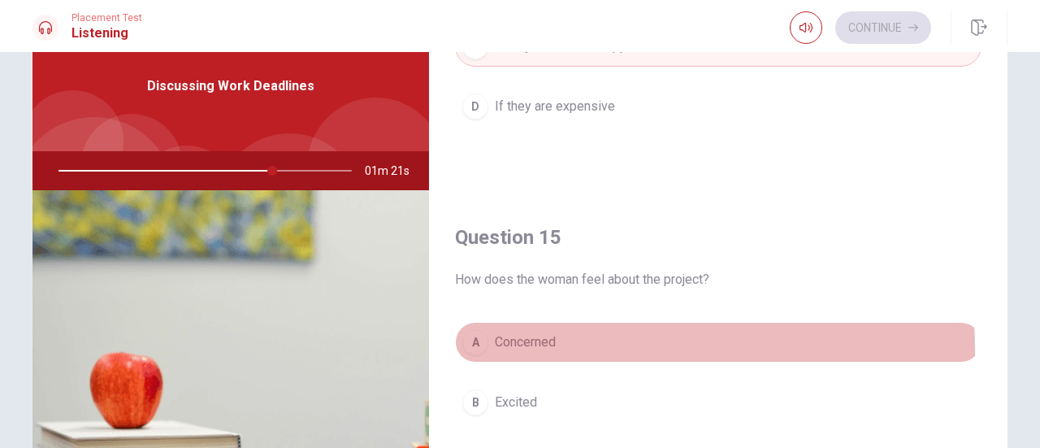
click at [475, 342] on div "A" at bounding box center [475, 342] width 26 height 26
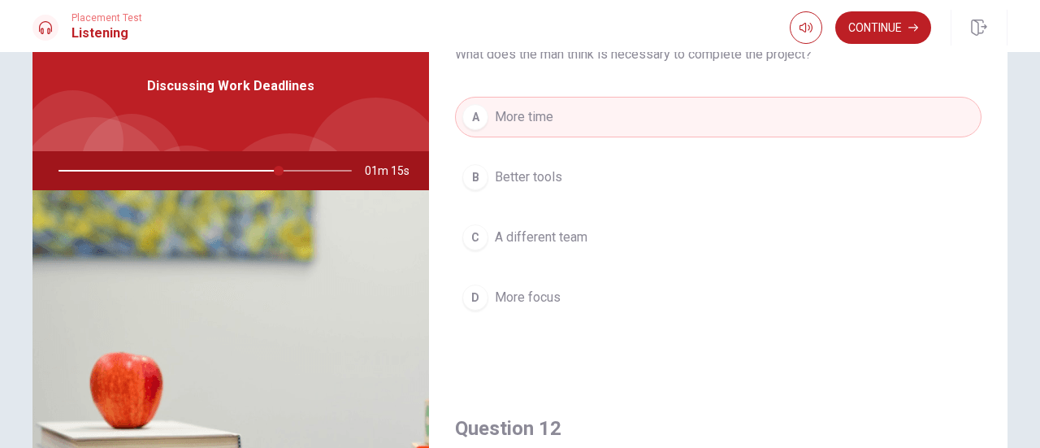
scroll to position [50, 0]
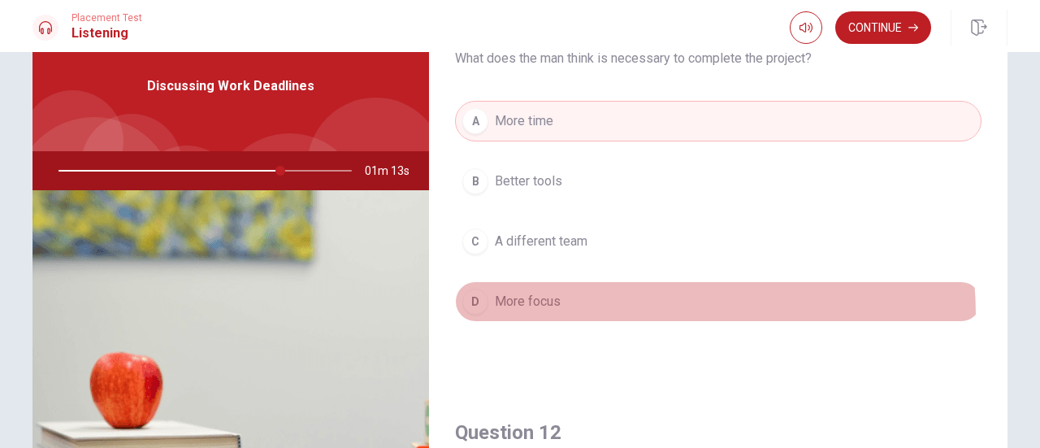
click at [588, 314] on button "D More focus" at bounding box center [718, 301] width 527 height 41
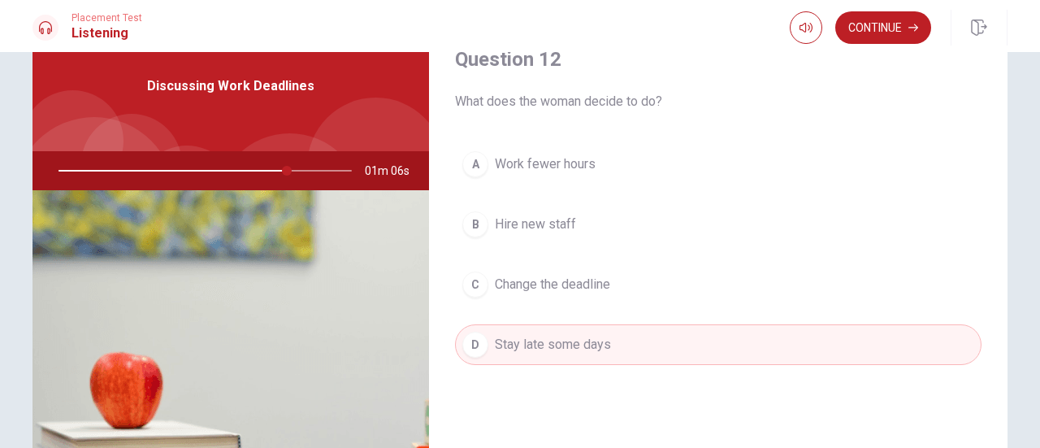
scroll to position [421, 0]
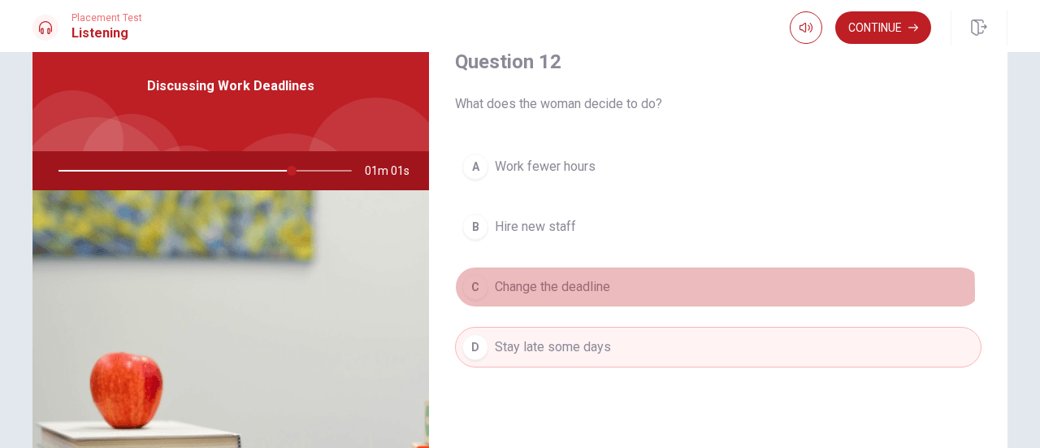
click at [645, 287] on button "C Change the deadline" at bounding box center [718, 287] width 527 height 41
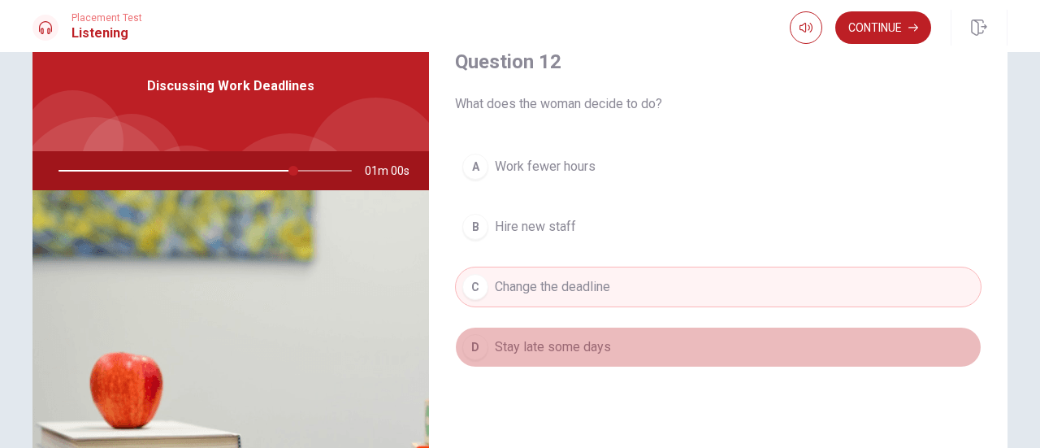
click at [764, 346] on button "D Stay late some days" at bounding box center [718, 347] width 527 height 41
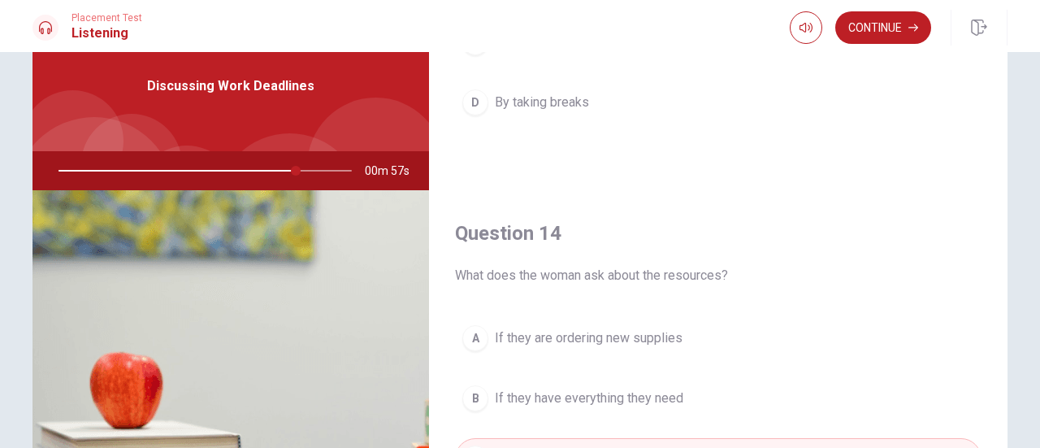
scroll to position [1185, 0]
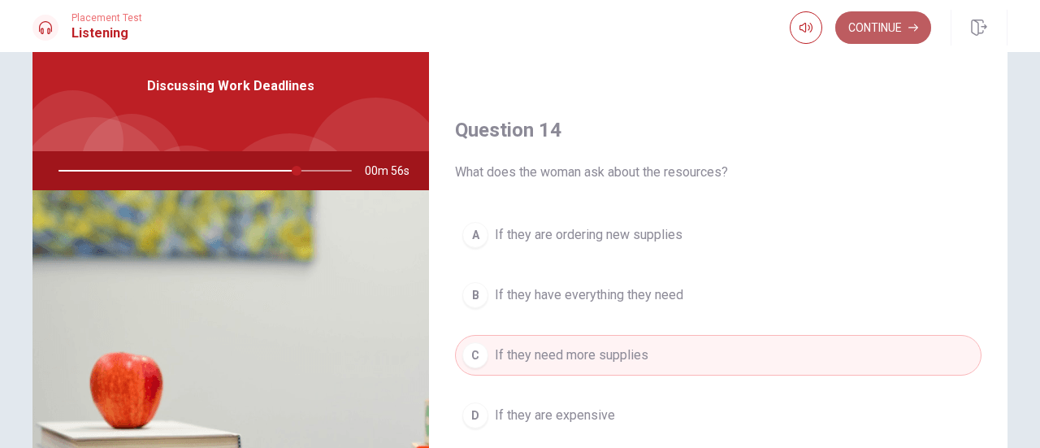
click at [881, 35] on button "Continue" at bounding box center [883, 27] width 96 height 33
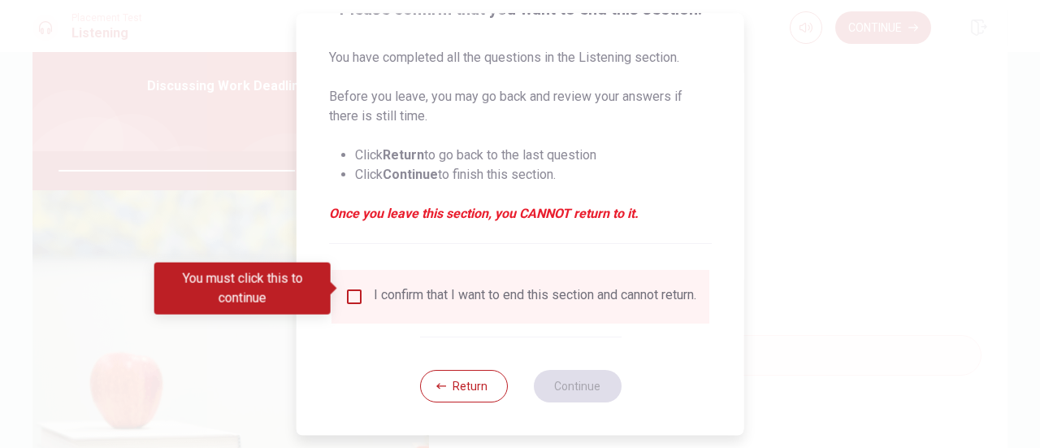
scroll to position [158, 0]
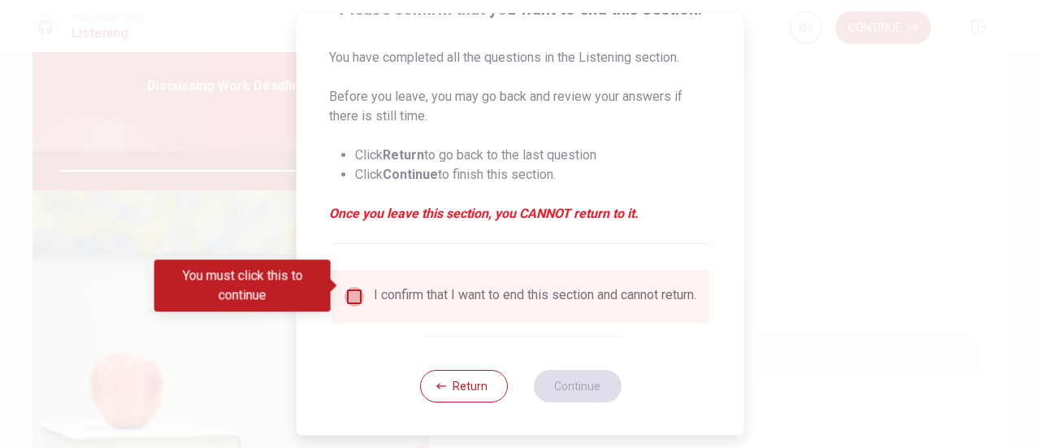
click at [356, 287] on input "You must click this to continue" at bounding box center [355, 297] width 20 height 20
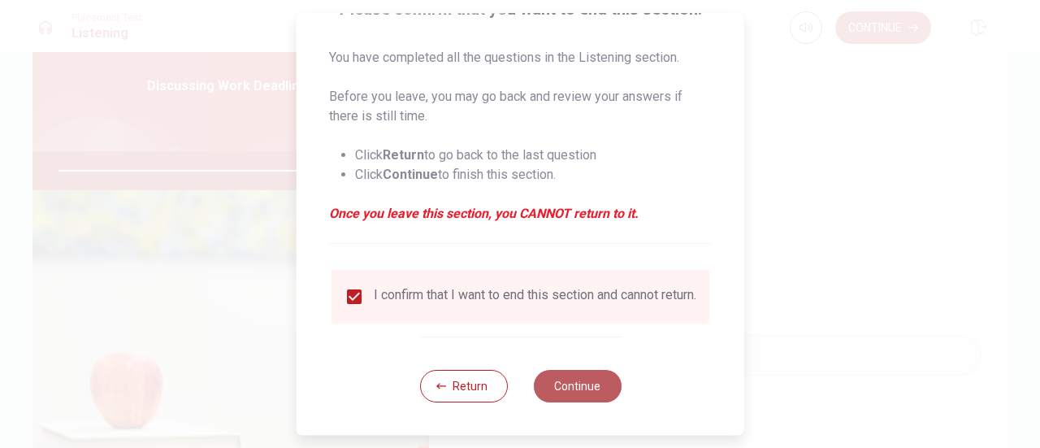
click at [581, 396] on button "Continue" at bounding box center [577, 386] width 88 height 33
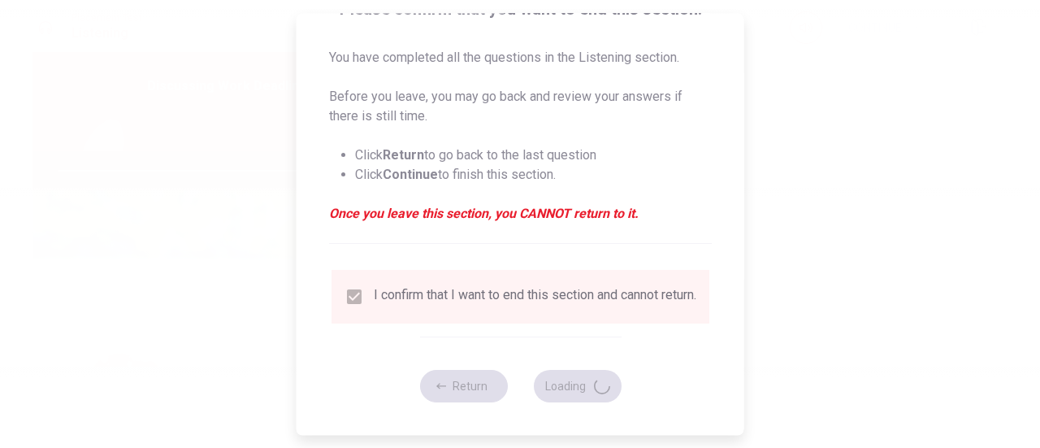
type input "84"
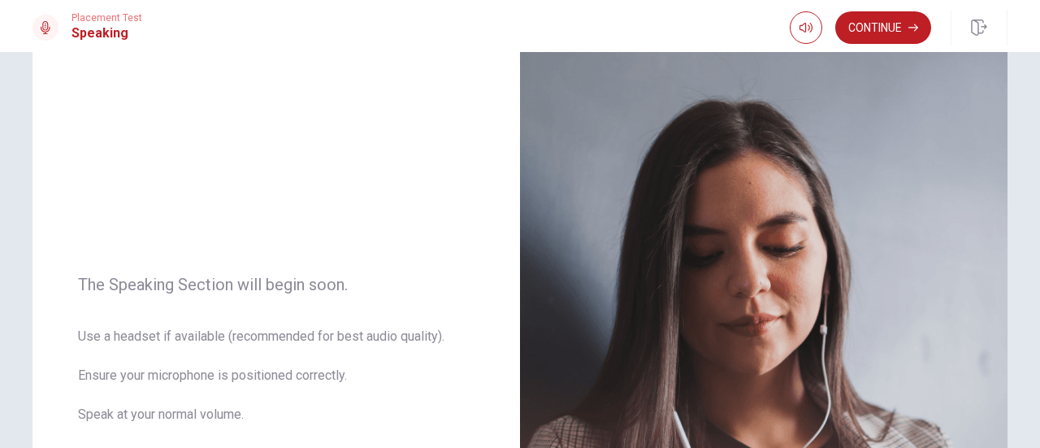
scroll to position [57, 0]
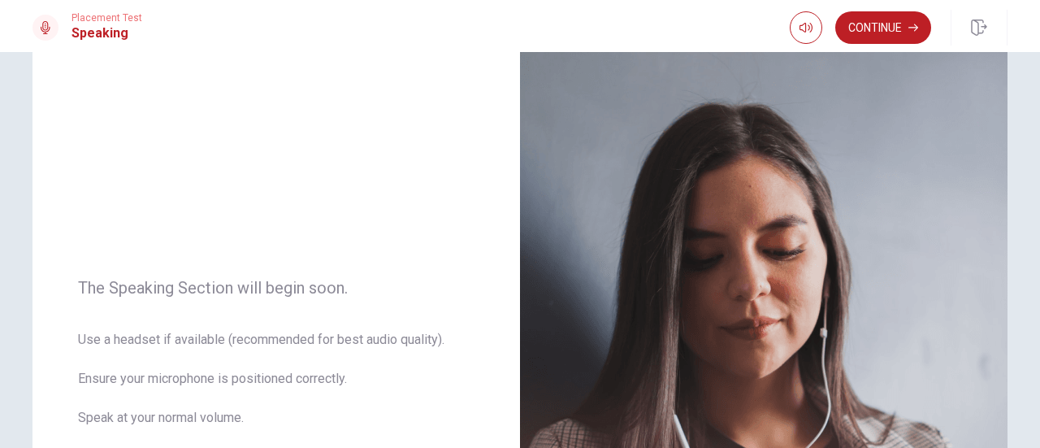
click at [1012, 178] on div "The Speaking Section will begin soon. Use a headset if available (recommended f…" at bounding box center [520, 382] width 1027 height 709
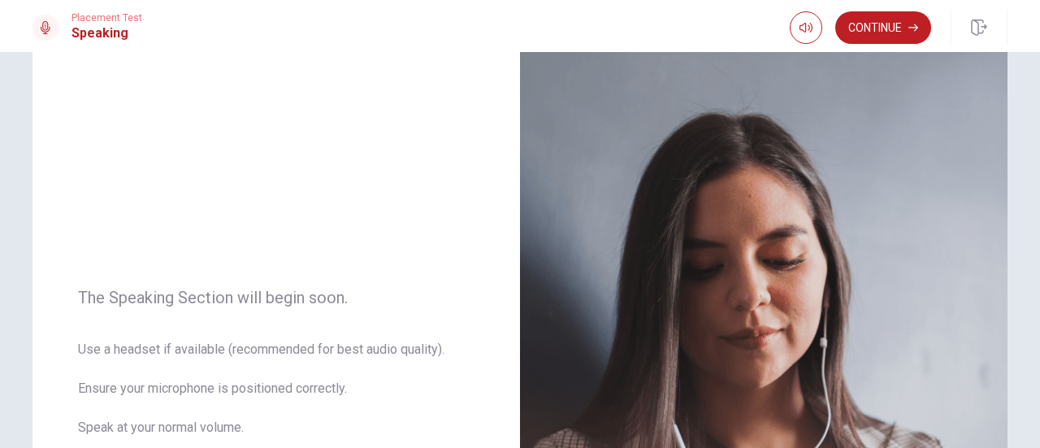
scroll to position [34, 0]
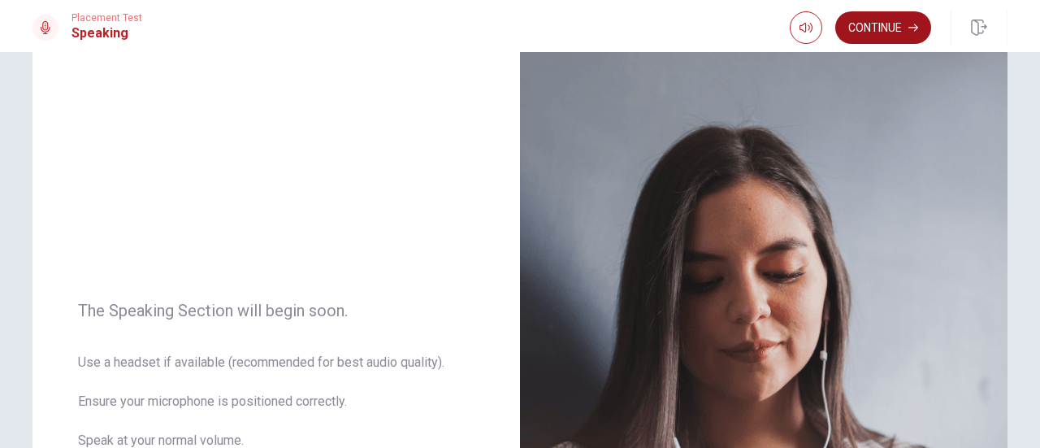
click at [900, 28] on button "Continue" at bounding box center [883, 27] width 96 height 33
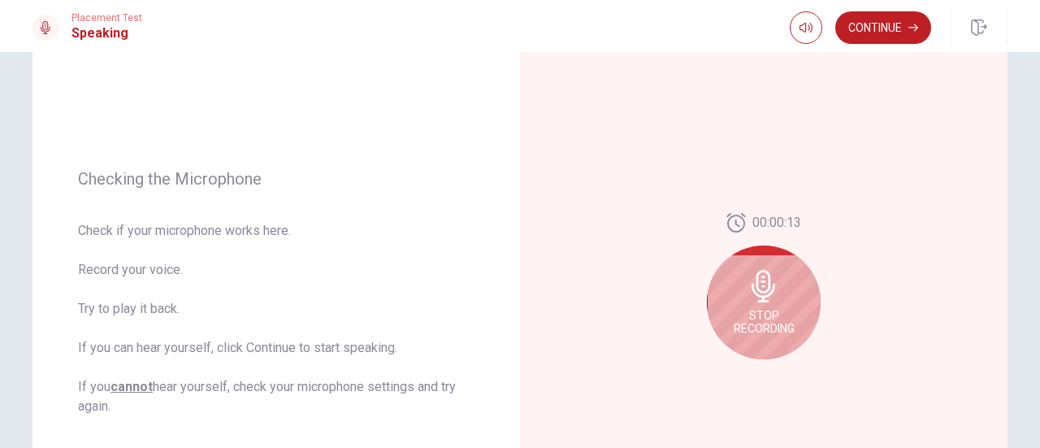
scroll to position [149, 0]
click at [767, 309] on span "Stop Recording" at bounding box center [764, 319] width 61 height 26
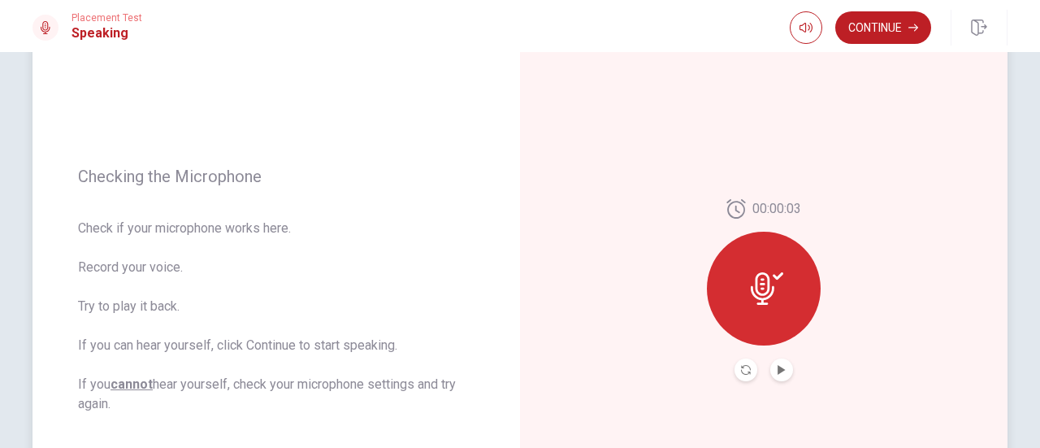
drag, startPoint x: 1030, startPoint y: 206, endPoint x: 1037, endPoint y: 220, distance: 15.6
click at [1037, 220] on div "Checking the Microphone Check if your microphone works here. Record your voice.…" at bounding box center [520, 250] width 1040 height 396
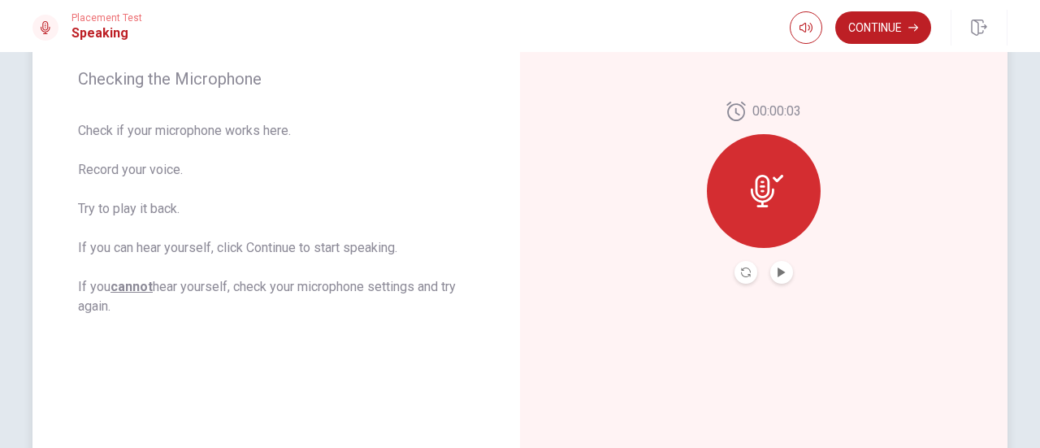
scroll to position [241, 0]
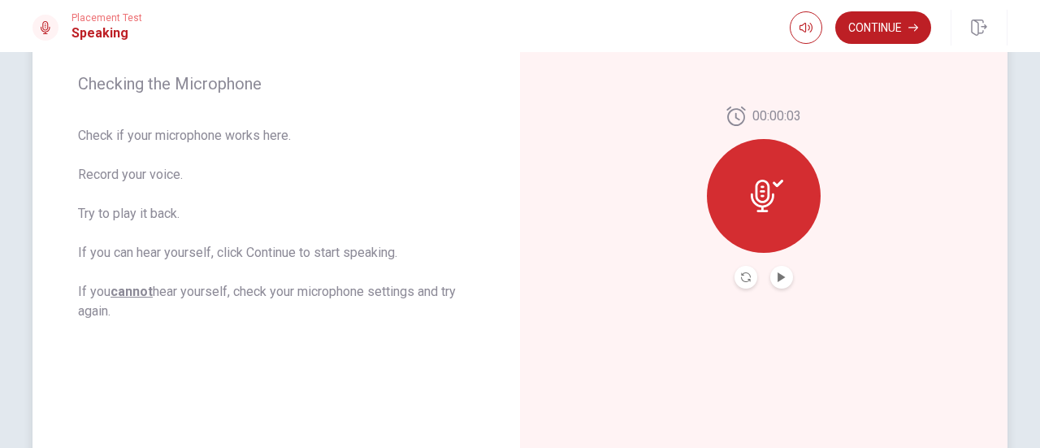
click at [784, 264] on div "00:00:03" at bounding box center [764, 197] width 114 height 182
click at [784, 279] on button "Play Audio" at bounding box center [781, 277] width 23 height 23
click at [780, 275] on icon "Pause Audio" at bounding box center [782, 277] width 8 height 10
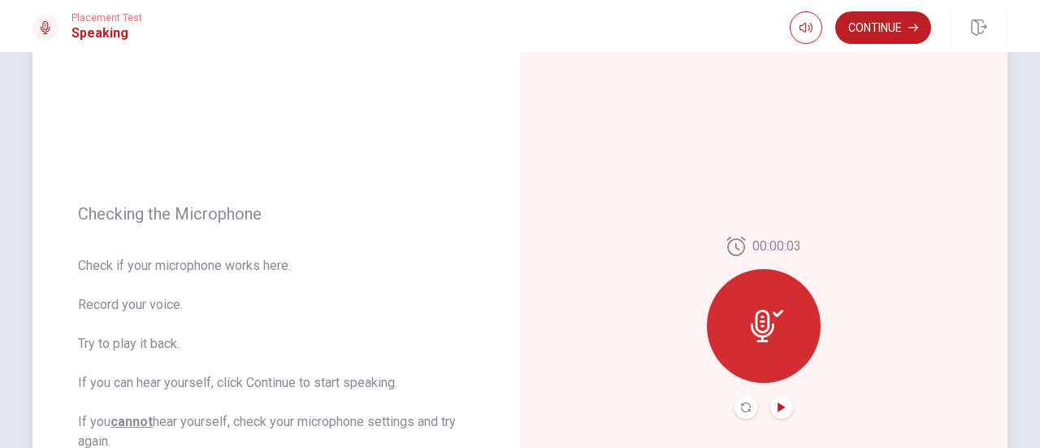
scroll to position [0, 0]
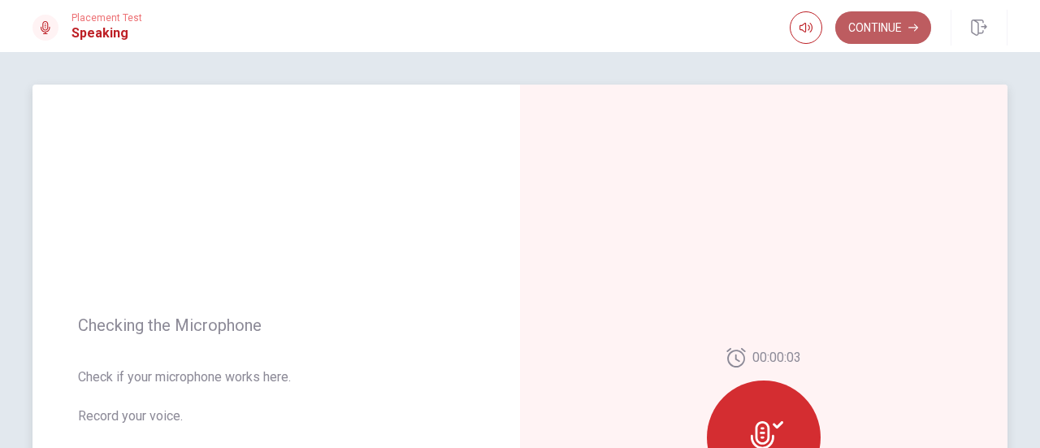
click at [882, 33] on button "Continue" at bounding box center [883, 27] width 96 height 33
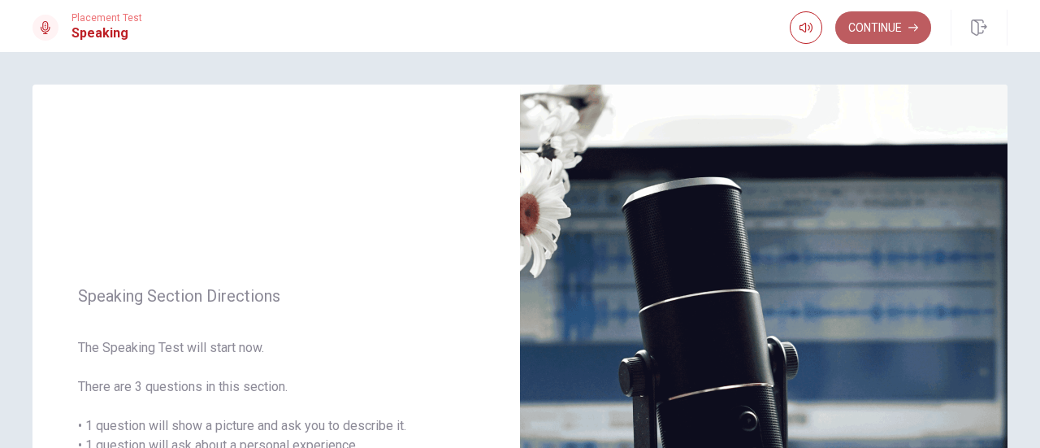
click at [904, 19] on button "Continue" at bounding box center [883, 27] width 96 height 33
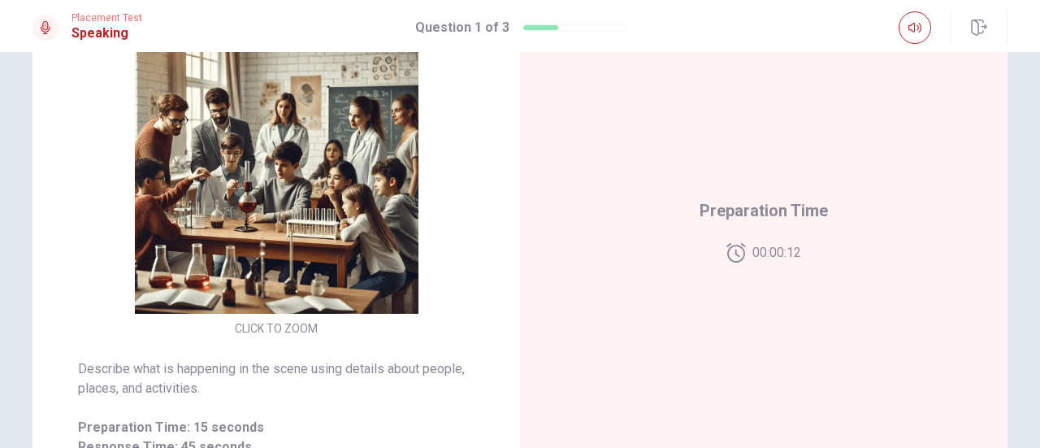
scroll to position [202, 0]
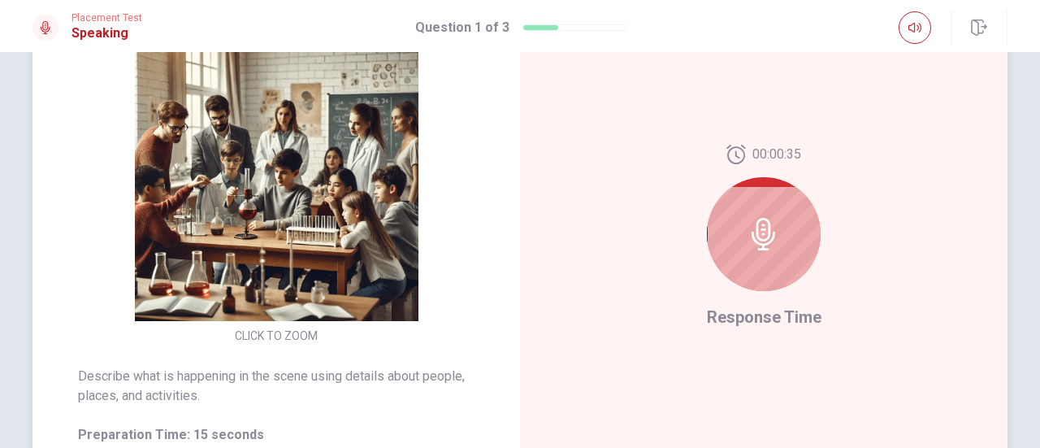
click at [753, 218] on icon at bounding box center [764, 234] width 33 height 33
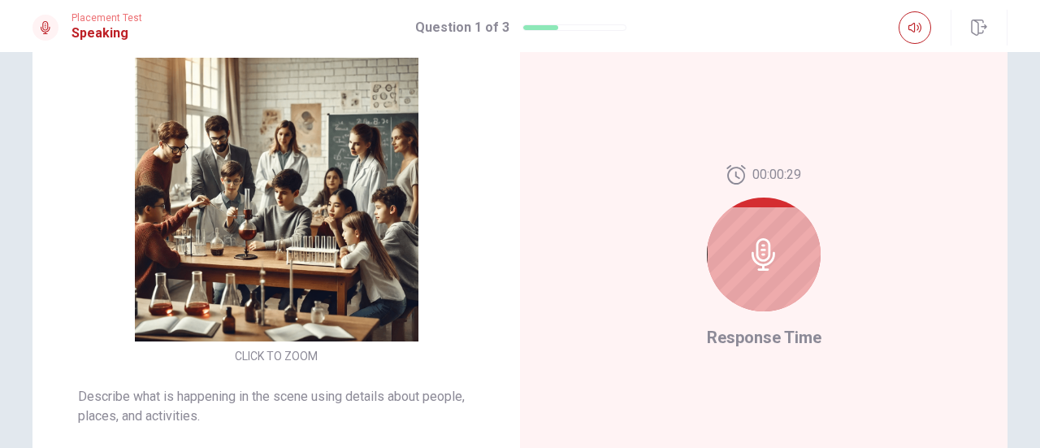
scroll to position [171, 0]
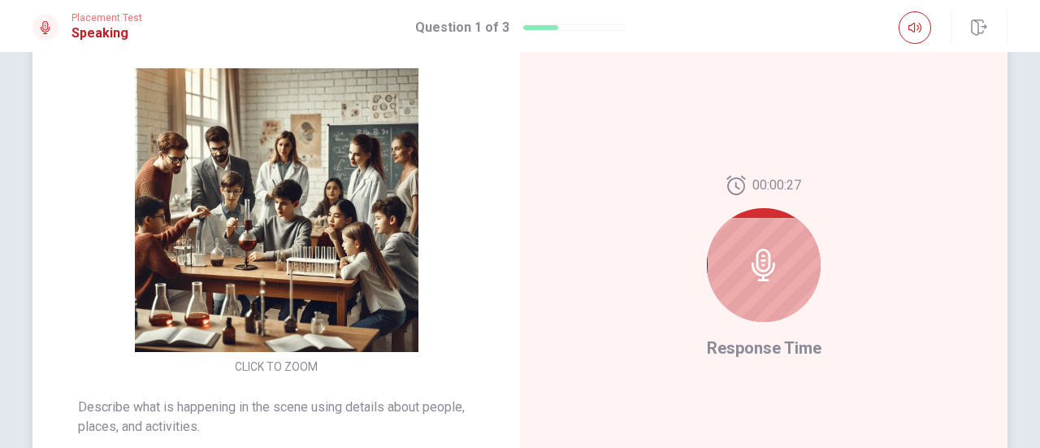
click at [748, 280] on icon at bounding box center [764, 265] width 33 height 33
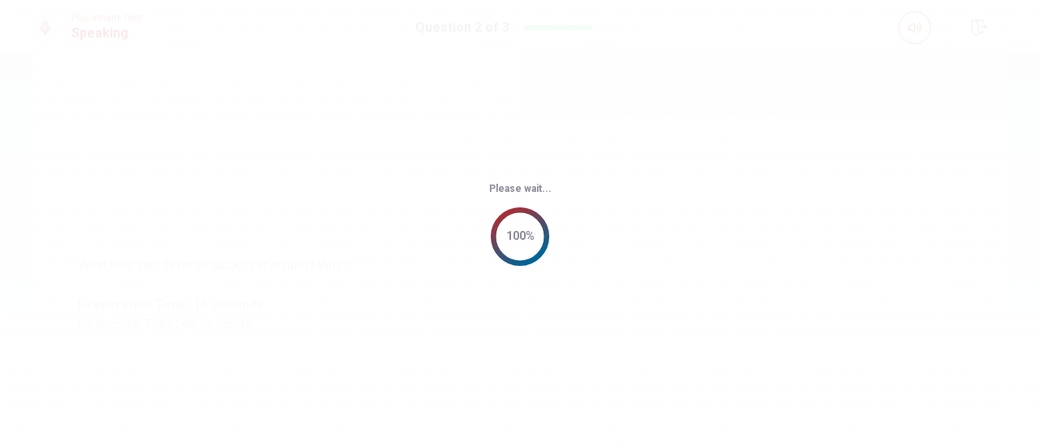
scroll to position [133, 0]
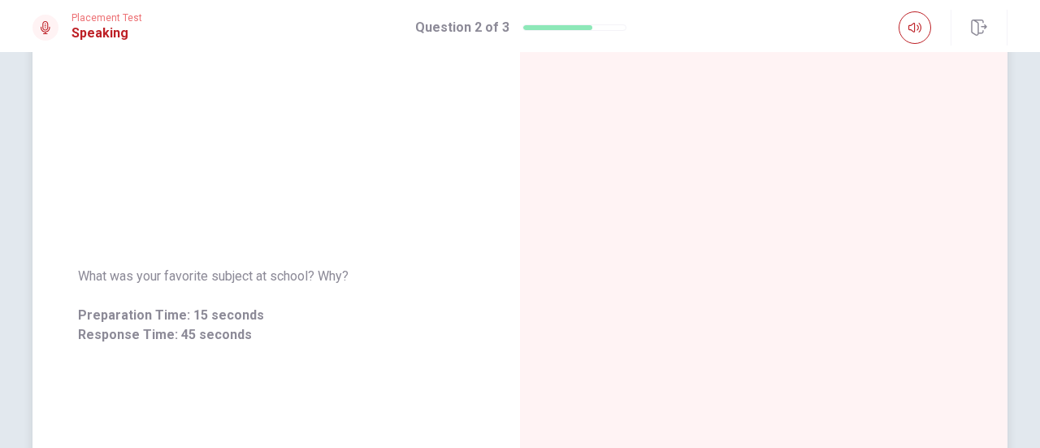
click at [812, 300] on div at bounding box center [764, 305] width 488 height 709
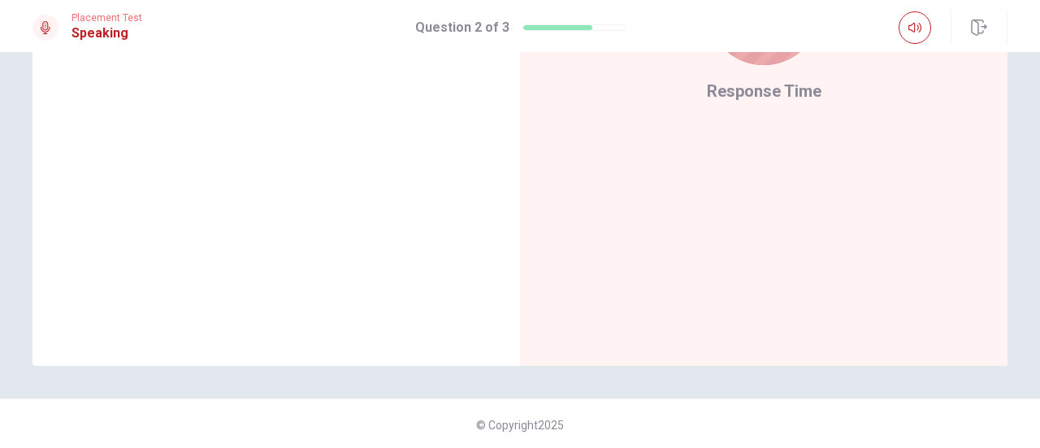
scroll to position [429, 0]
drag, startPoint x: 1022, startPoint y: 364, endPoint x: 1031, endPoint y: 318, distance: 47.2
click at [1031, 318] on div "What was your favorite subject at school? Why? Preparation Time: 15 seconds Res…" at bounding box center [520, 250] width 1040 height 396
click at [1033, 323] on div "What was your favorite subject at school? Why? Preparation Time: 15 seconds Res…" at bounding box center [520, 250] width 1040 height 396
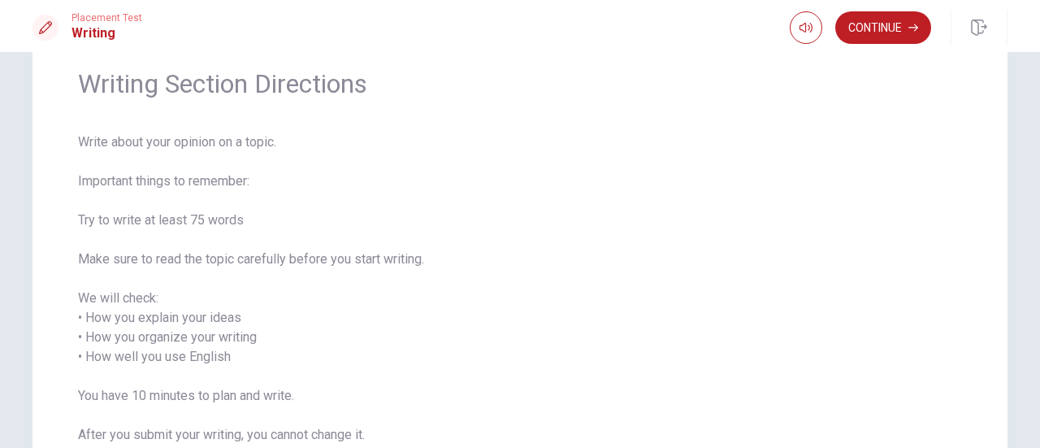
scroll to position [0, 0]
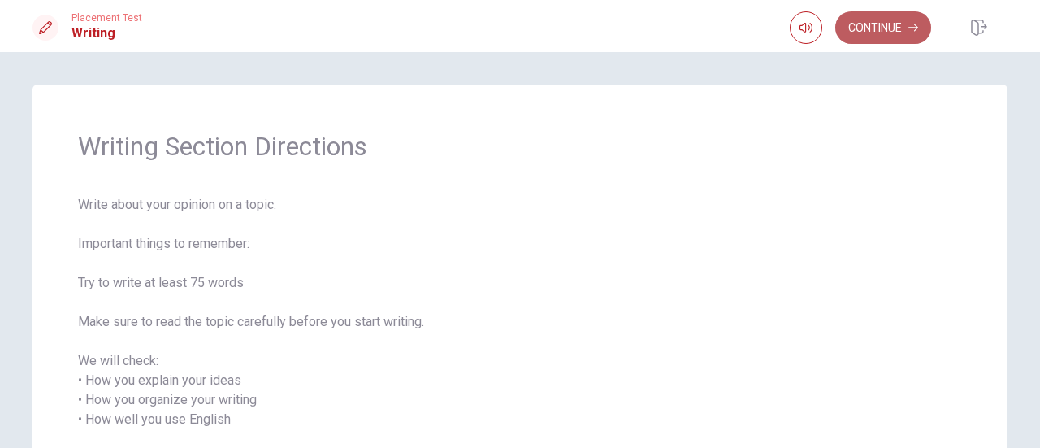
click at [884, 29] on button "Continue" at bounding box center [883, 27] width 96 height 33
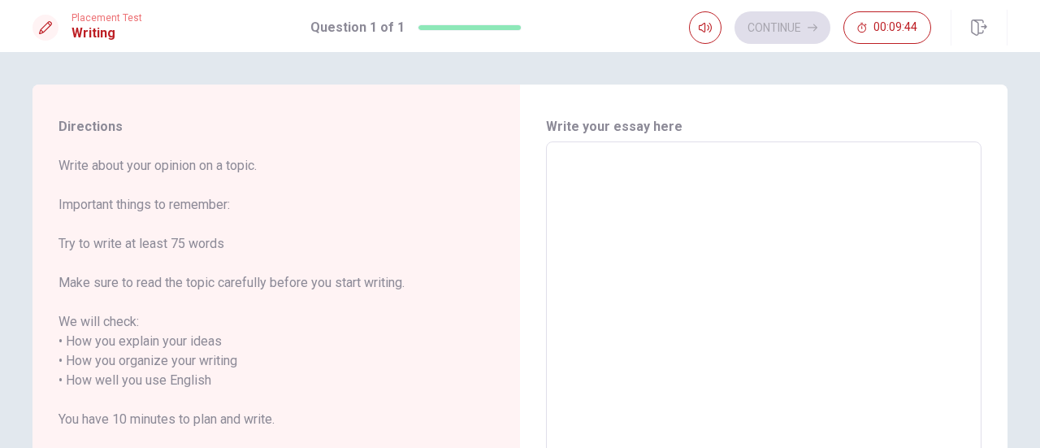
click at [786, 165] on textarea at bounding box center [763, 370] width 413 height 431
click at [729, 262] on textarea at bounding box center [763, 370] width 413 height 431
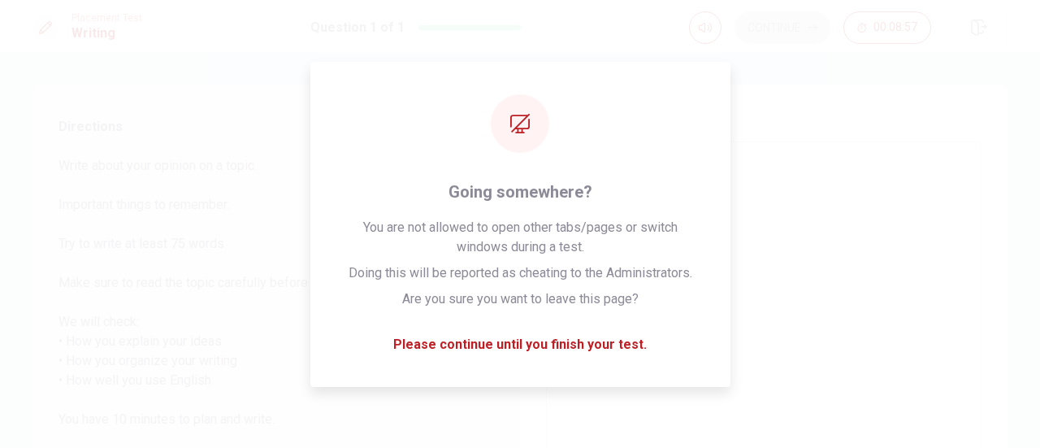
type textarea "T"
click at [847, 182] on textarea "T" at bounding box center [763, 370] width 413 height 431
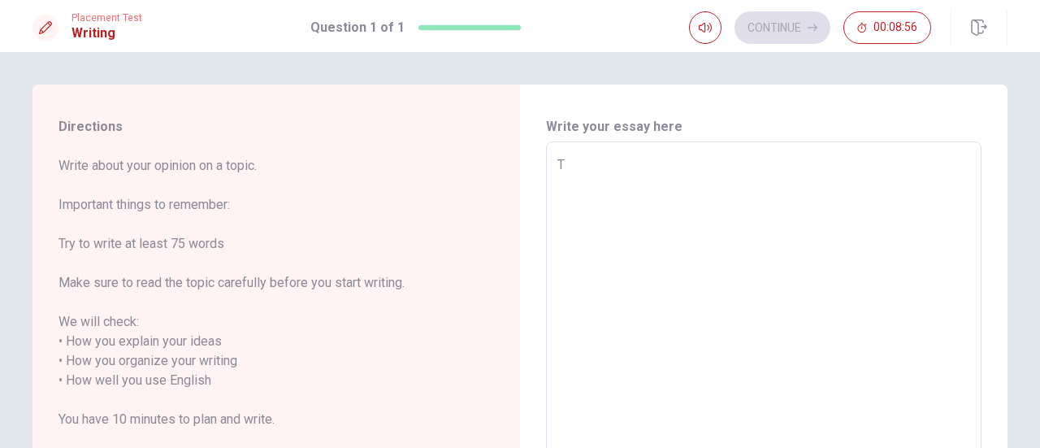
type textarea "x"
type textarea "T"
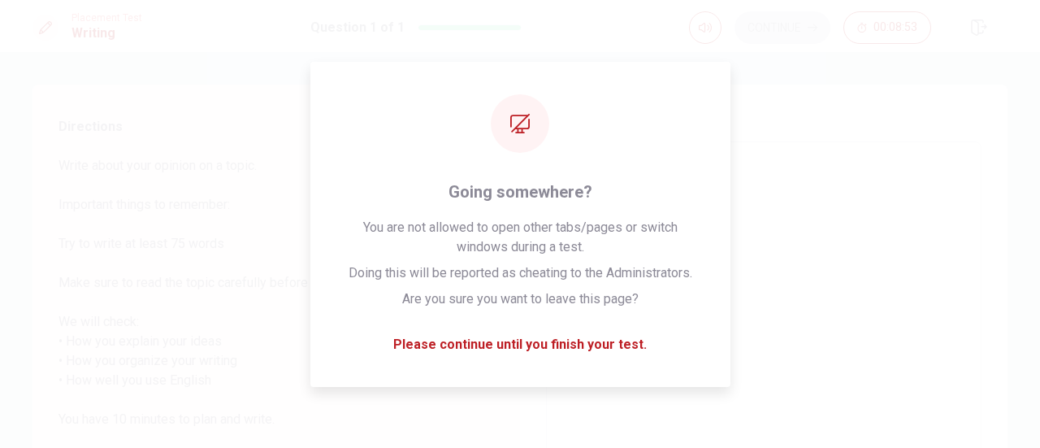
type textarea "x"
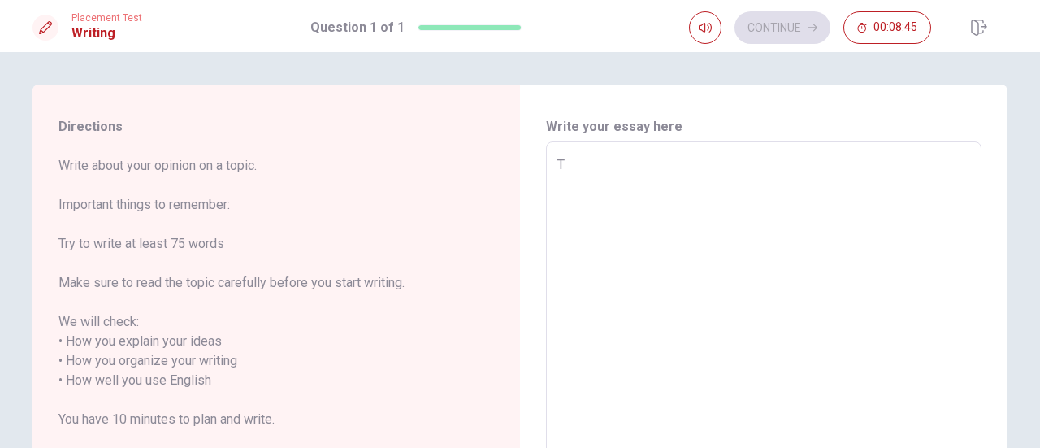
click at [921, 147] on div "T x ​" at bounding box center [764, 370] width 436 height 458
type textarea "x"
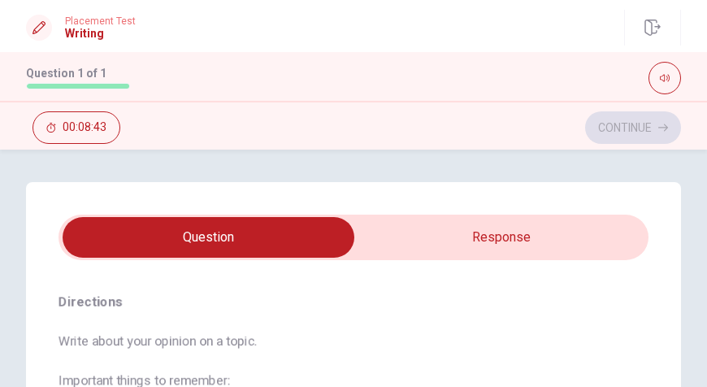
click at [580, 169] on div "Directions Write about your opinion on a topic. Important things to remember: T…" at bounding box center [353, 268] width 707 height 237
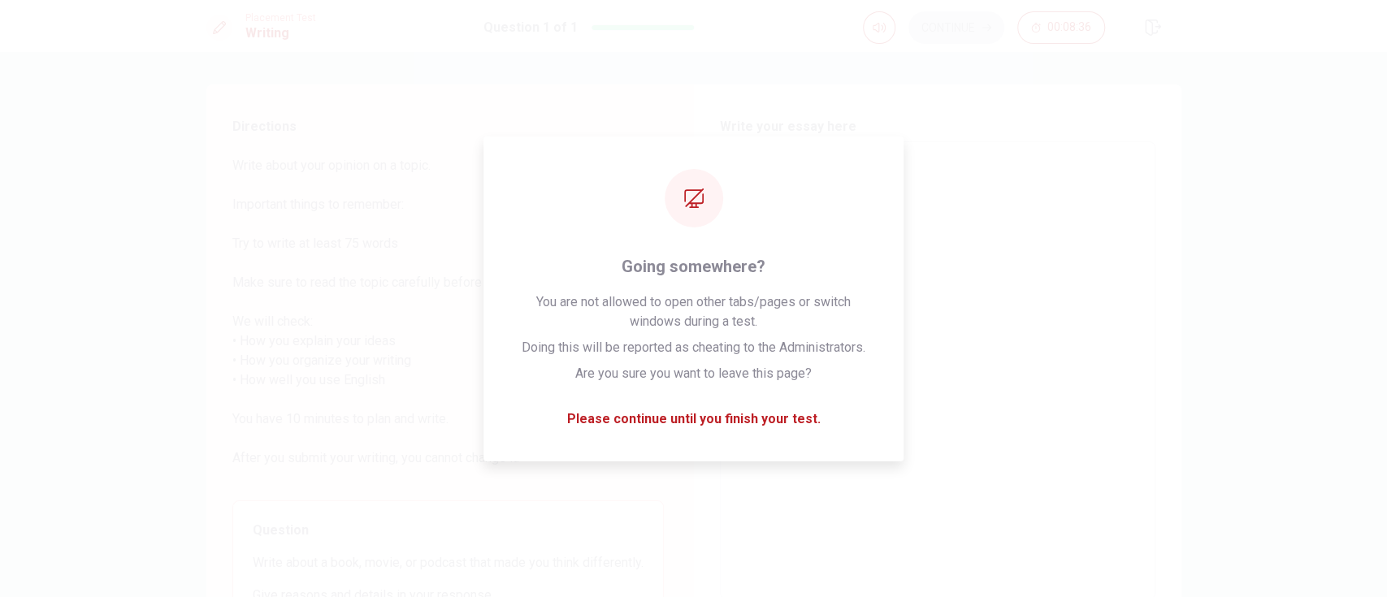
drag, startPoint x: 540, startPoint y: 12, endPoint x: 971, endPoint y: 199, distance: 470.2
click at [971, 199] on textarea "T" at bounding box center [937, 370] width 413 height 431
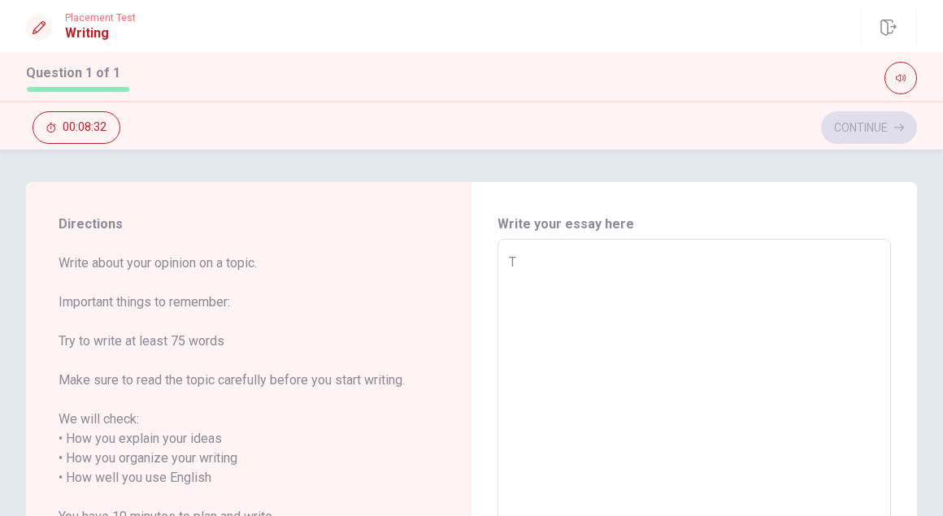
click at [731, 267] on textarea "T" at bounding box center [694, 478] width 371 height 451
type textarea "x"
type textarea "Th"
type textarea "x"
type textarea "The"
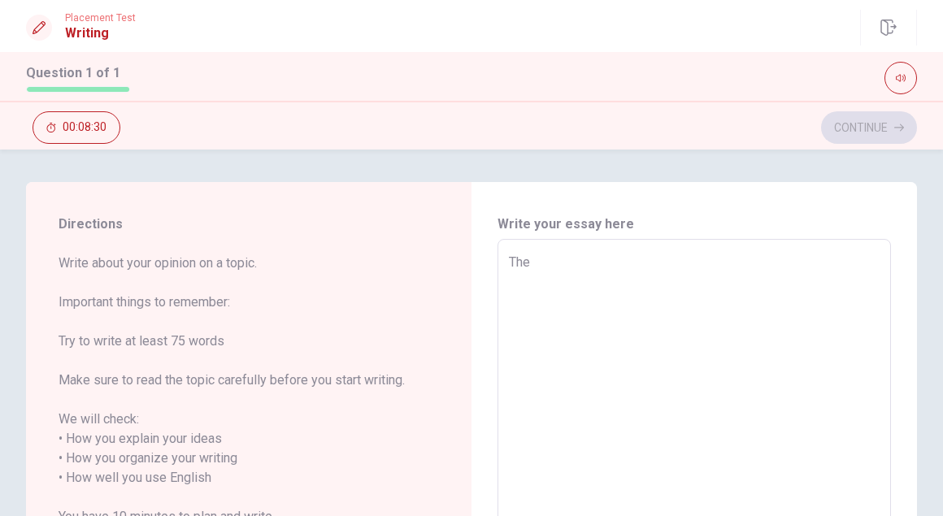
type textarea "x"
type textarea "The"
type textarea "x"
type textarea "The p"
type textarea "x"
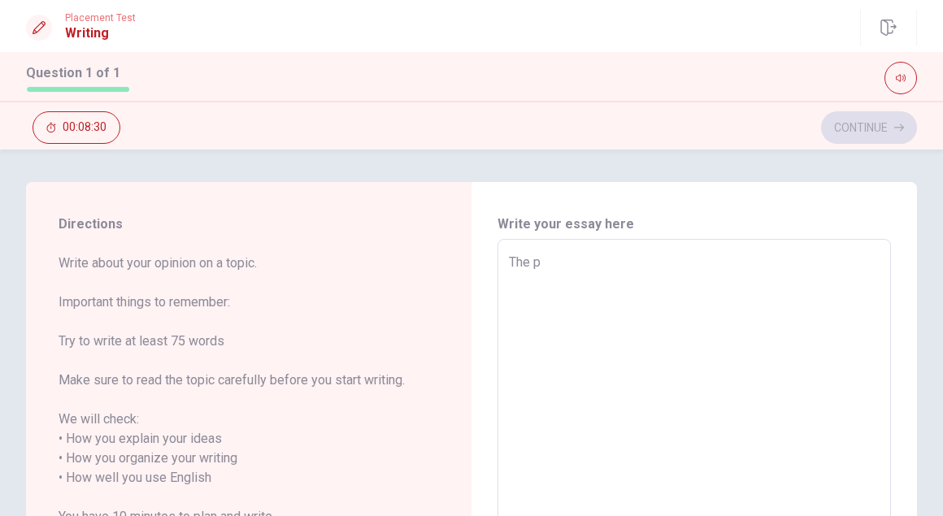
type textarea "The pl"
type textarea "x"
type textarea "The pla"
type textarea "x"
type textarea "The plac"
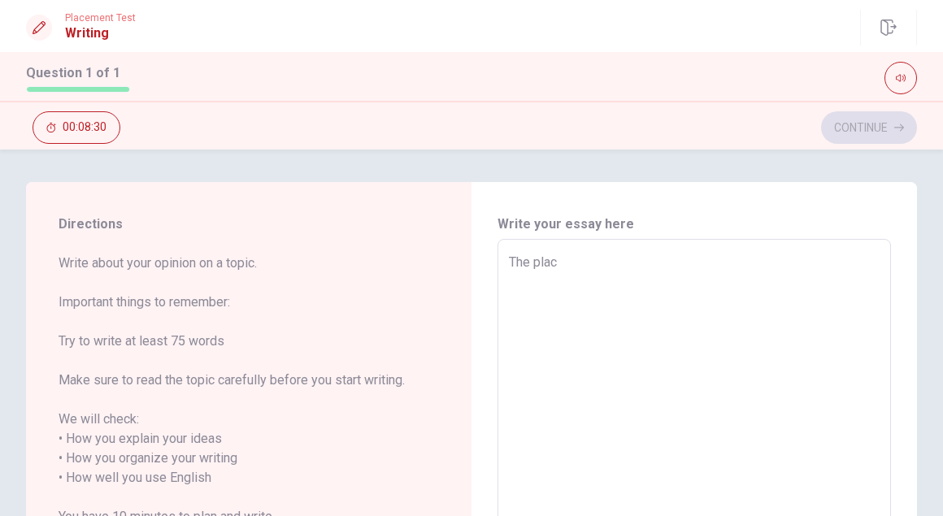
type textarea "x"
type textarea "The place"
type textarea "x"
type textarea "The place"
type textarea "x"
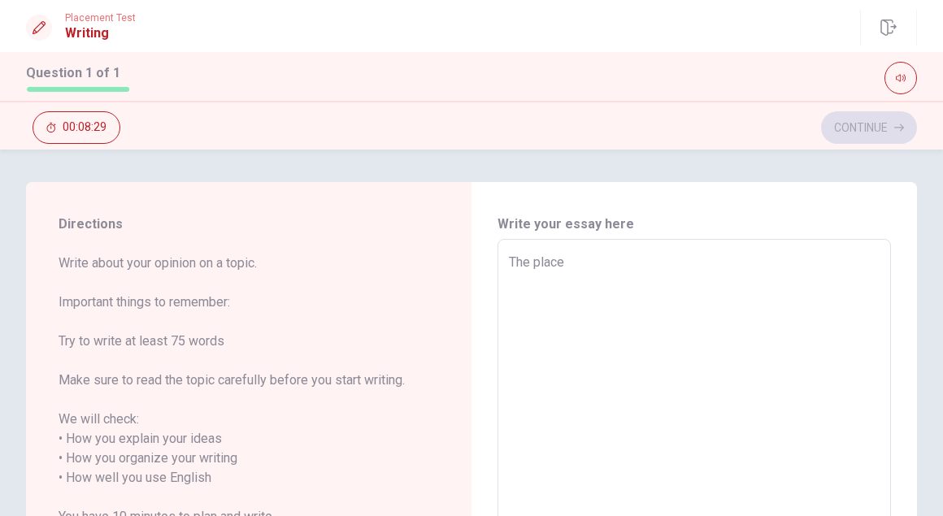
type textarea "The place I"
type textarea "x"
type textarea "The place I"
type textarea "x"
type textarea "The place I w"
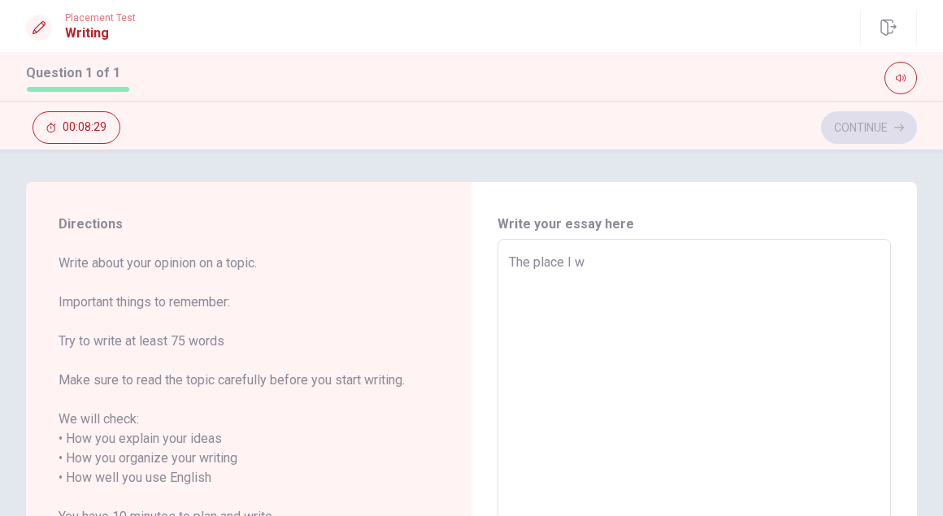
type textarea "x"
type textarea "The place I wo"
type textarea "x"
type textarea "The place I wou"
type textarea "x"
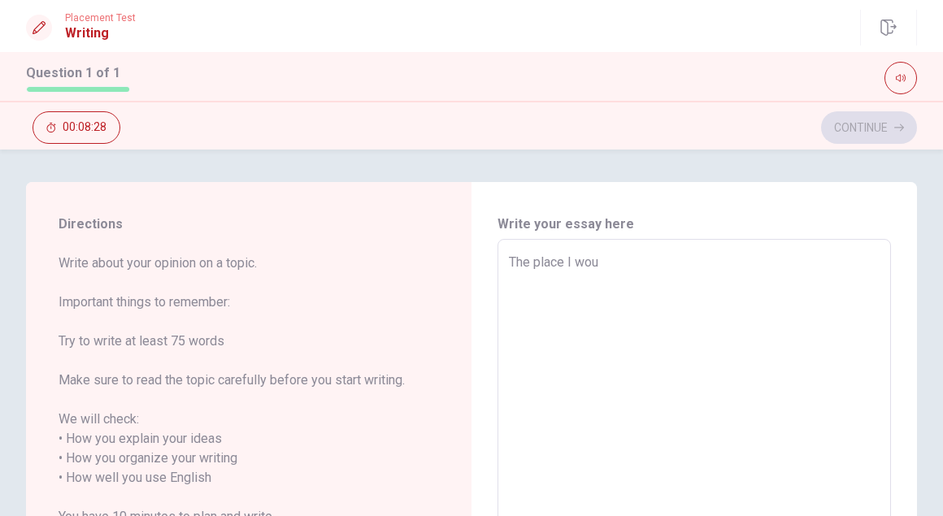
type textarea "The place I woul"
type textarea "x"
type textarea "The place I would"
type textarea "x"
type textarea "The place I would"
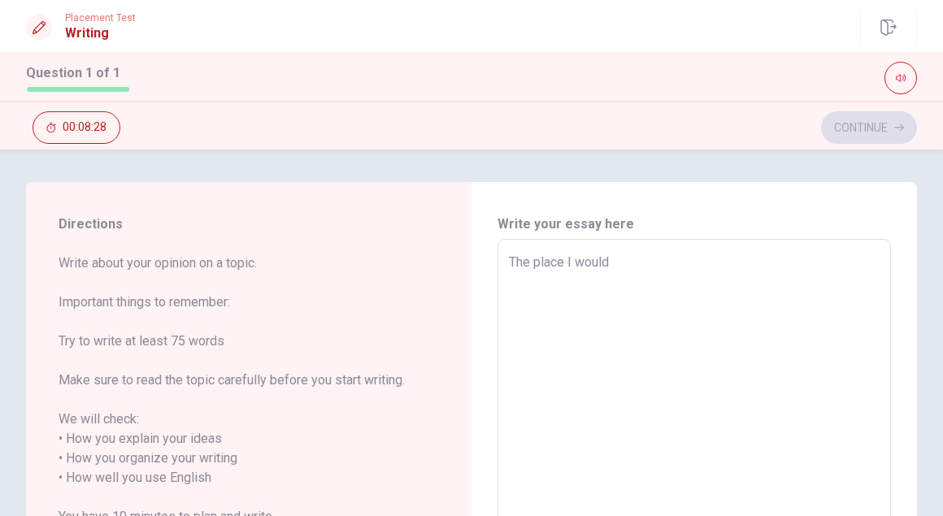
type textarea "x"
type textarea "The place I would l"
type textarea "x"
type textarea "The place I would li"
type textarea "x"
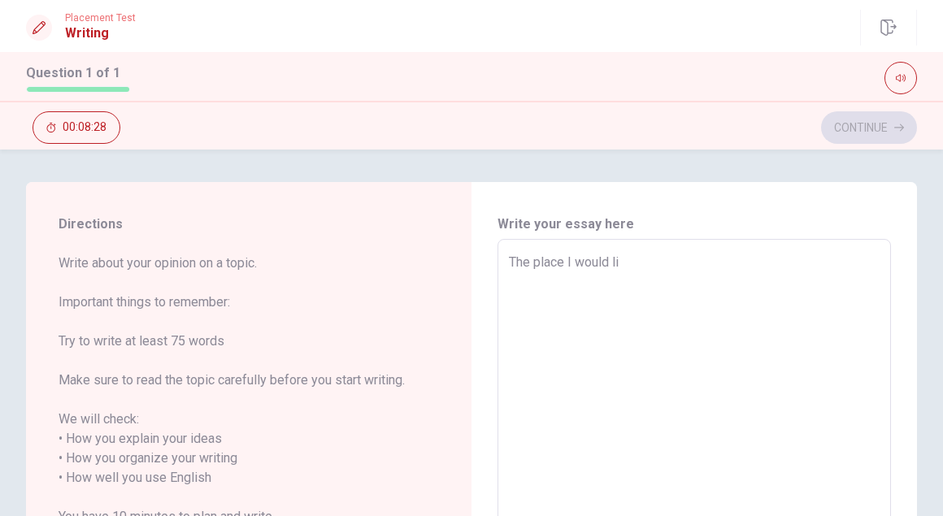
type textarea "The place I would lik"
type textarea "x"
type textarea "The place I would like"
type textarea "x"
type textarea "The place I would like"
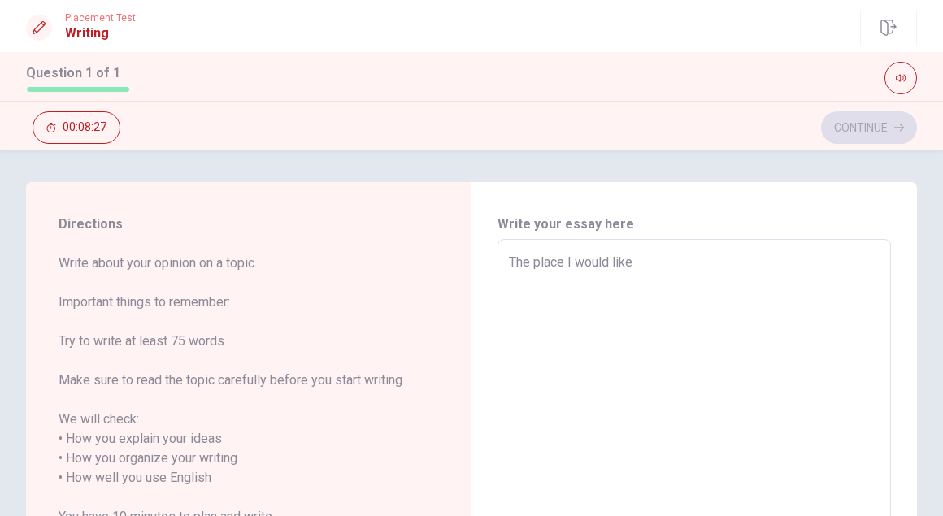
type textarea "x"
type textarea "The place I would like t"
type textarea "x"
type textarea "The place I would like to"
type textarea "x"
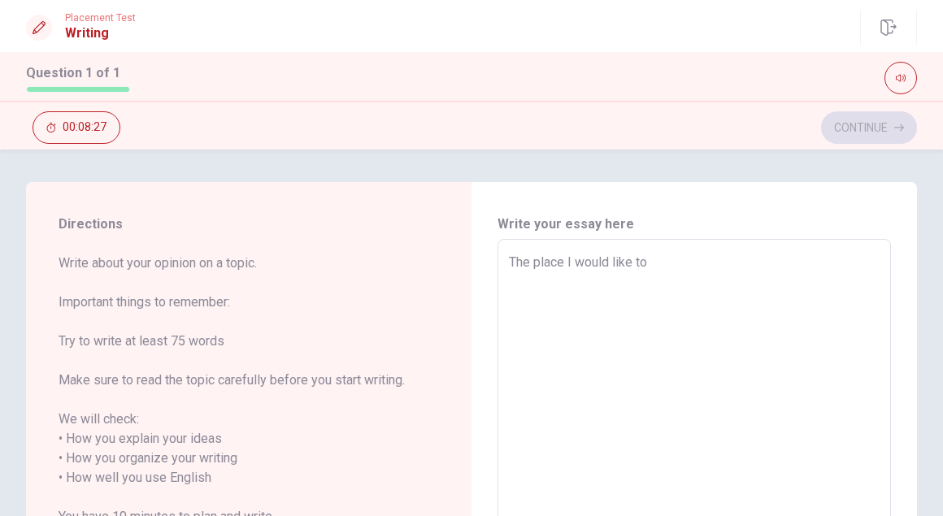
type textarea "The place I would like to"
type textarea "x"
type textarea "The place I would like to r"
type textarea "x"
type textarea "The place I would like to re"
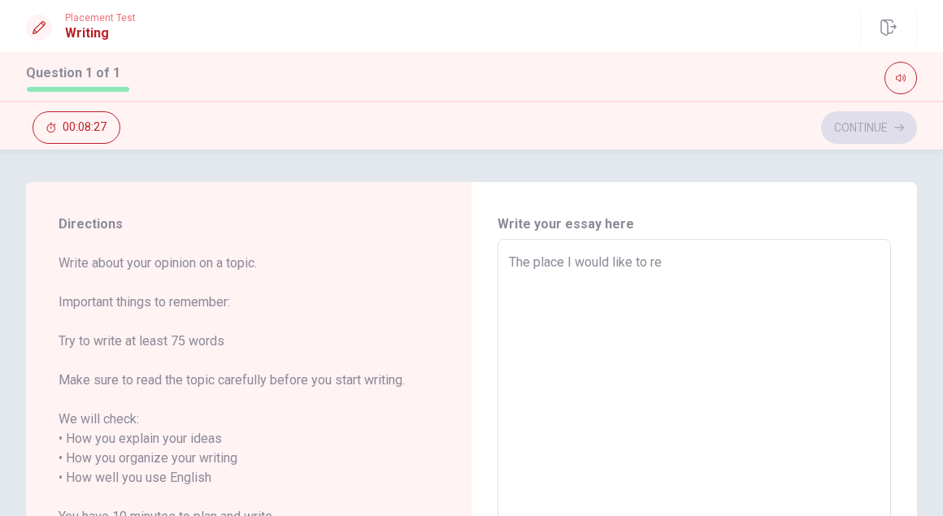
type textarea "x"
type textarea "The place I would like to ret"
type textarea "x"
type textarea "The place I would like to retu"
type textarea "x"
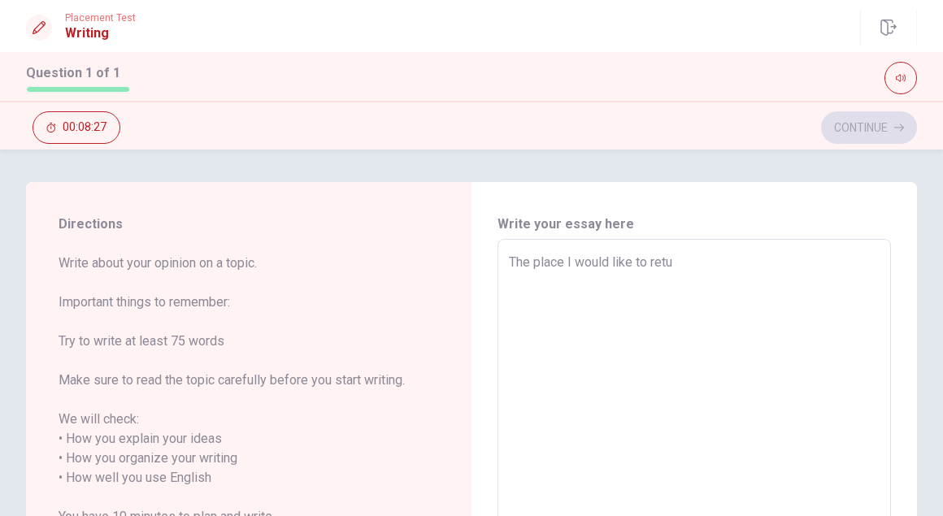
type textarea "The place I would like to retur"
type textarea "x"
type textarea "The place I would like to return"
type textarea "x"
type textarea "The place I would like to return"
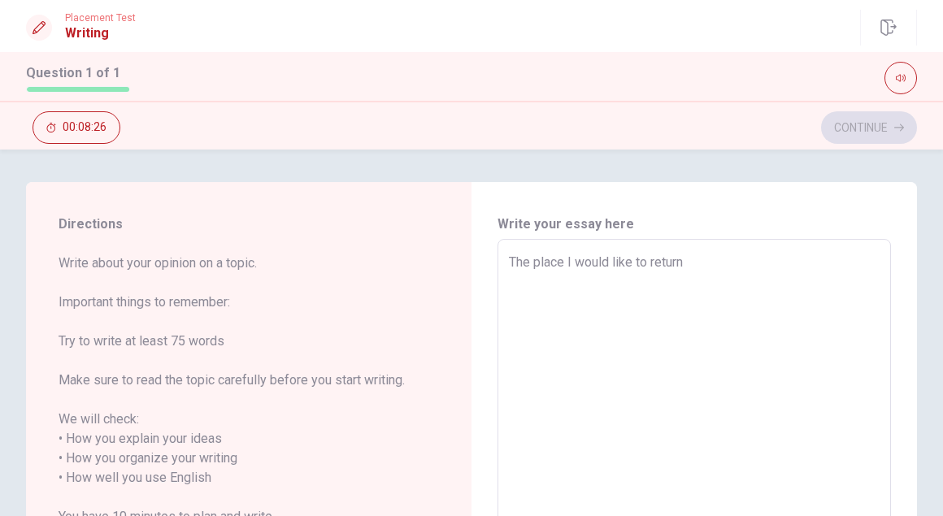
type textarea "x"
type textarea "The place I would like to return i"
type textarea "x"
type textarea "The place I would like to return is"
type textarea "x"
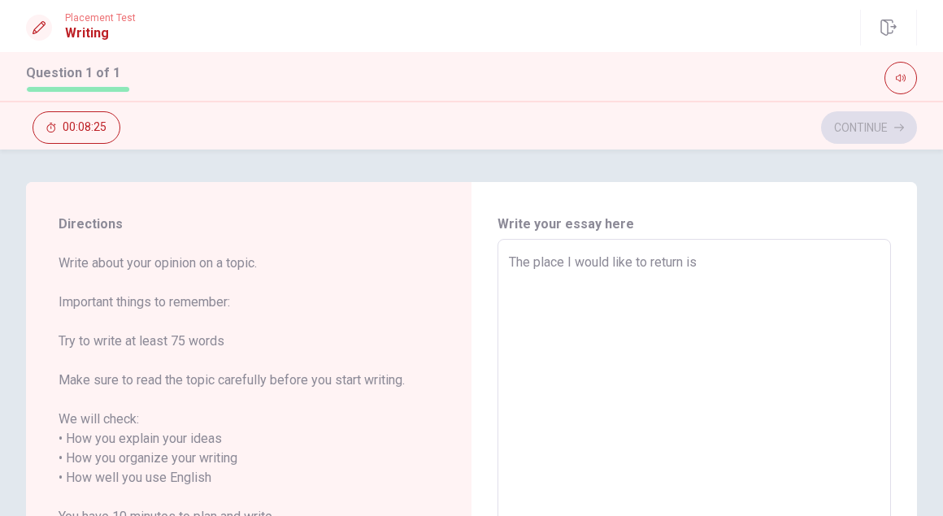
type textarea "The place I would like to return is"
type textarea "x"
type textarea "The place I would like to return is B"
type textarea "x"
type textarea "The place I would like to return is Ba"
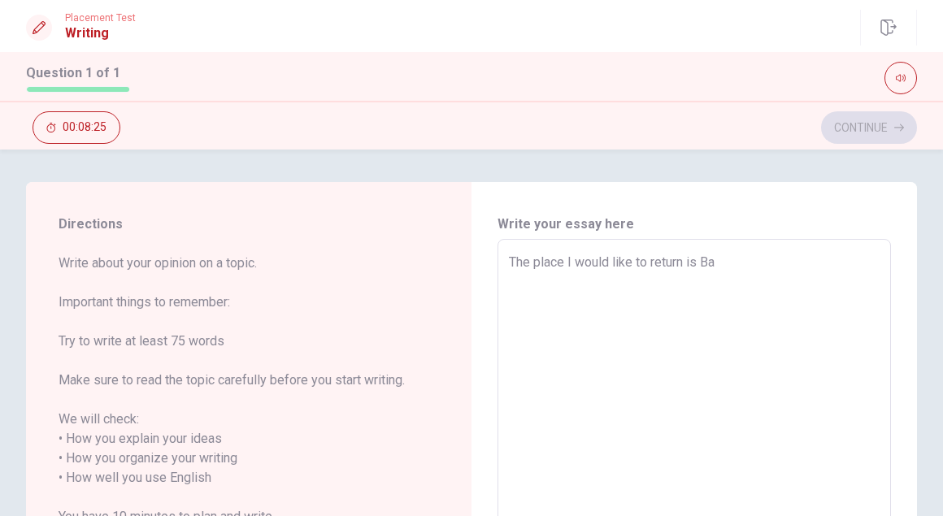
type textarea "x"
type textarea "The place I would like to return is Bah"
type textarea "x"
type textarea "The place I would like to return is Bahi"
type textarea "x"
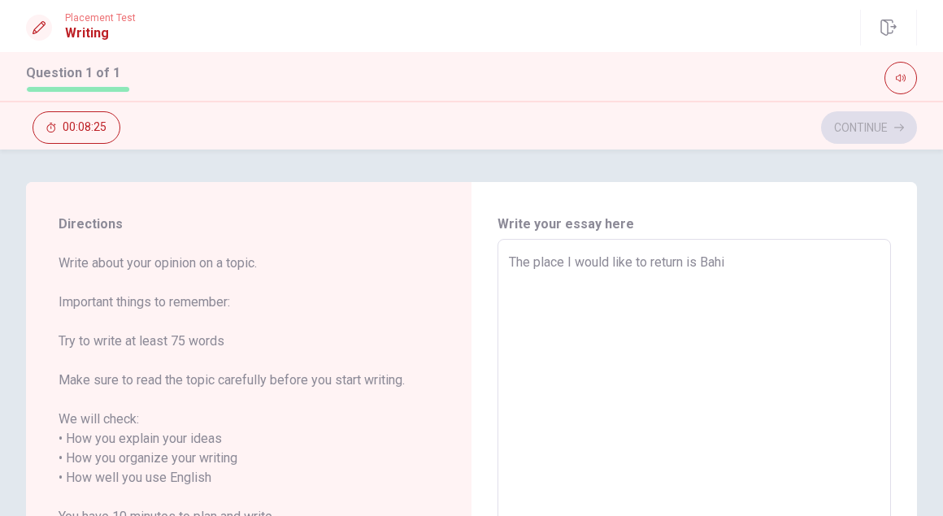
type textarea "The place I would like to return is [GEOGRAPHIC_DATA]"
type textarea "x"
type textarea "The place I would like to return is [GEOGRAPHIC_DATA]."
type textarea "x"
type textarea "The place I would like to return is [GEOGRAPHIC_DATA]."
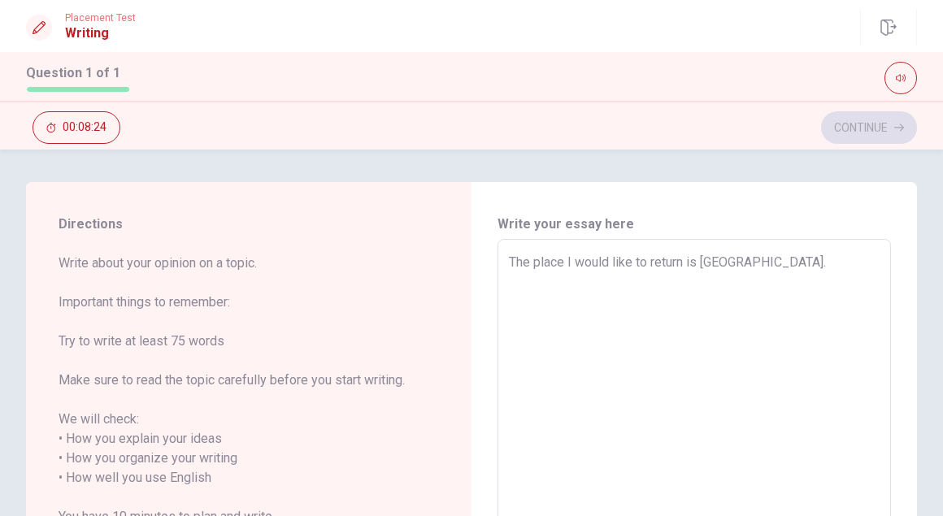
type textarea "x"
type textarea "The place I would like to return is [GEOGRAPHIC_DATA]. T"
type textarea "x"
type textarea "The place I would like to return is [GEOGRAPHIC_DATA]. Th"
type textarea "x"
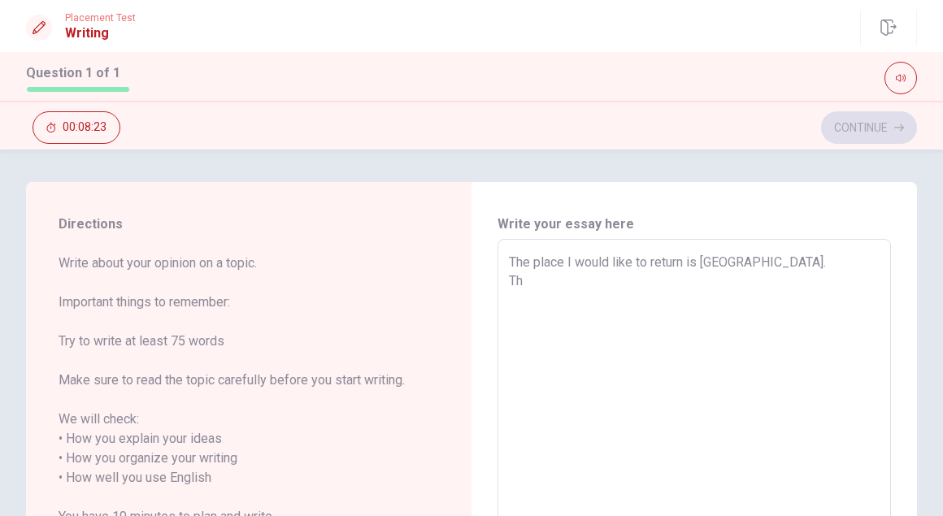
type textarea "The place I would like to return is [GEOGRAPHIC_DATA]. Thi"
type textarea "x"
type textarea "The place I would like to return is [GEOGRAPHIC_DATA]. This"
type textarea "x"
type textarea "The place I would like to return is [GEOGRAPHIC_DATA]. This"
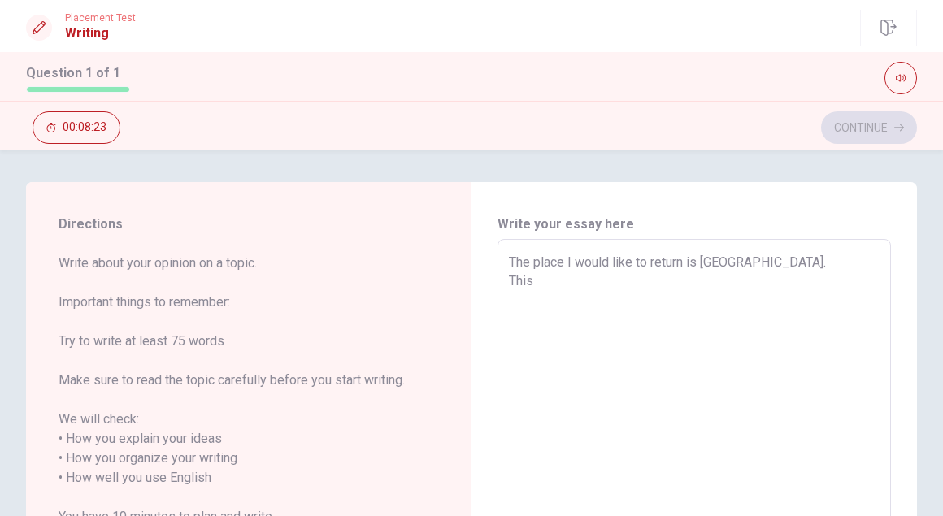
type textarea "x"
type textarea "The place I would like to return is [GEOGRAPHIC_DATA]. This c"
type textarea "x"
type textarea "The place I would like to return is [GEOGRAPHIC_DATA]. This ci"
type textarea "x"
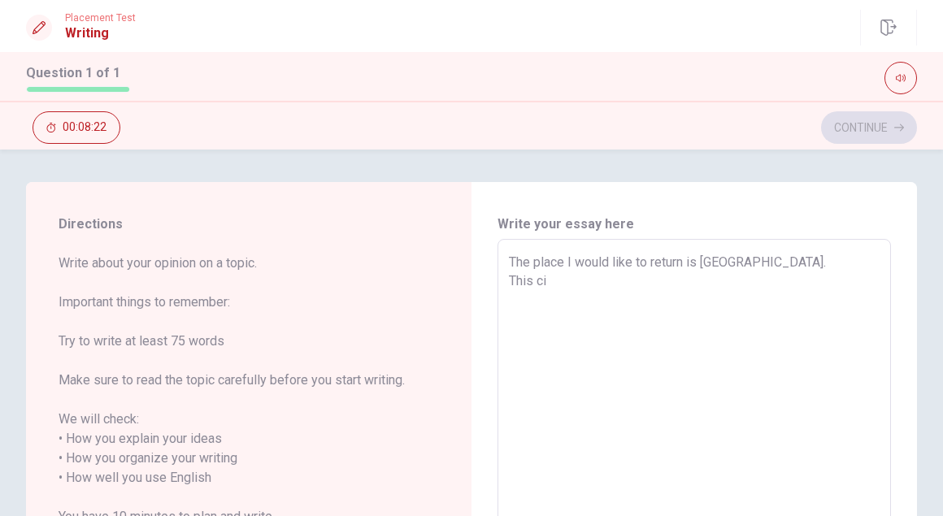
type textarea "The place I would like to return is [GEOGRAPHIC_DATA]. This cir"
type textarea "x"
type textarea "The place I would like to return is [GEOGRAPHIC_DATA]. This cirt"
type textarea "x"
type textarea "The place I would like to return is [GEOGRAPHIC_DATA]. This cirty"
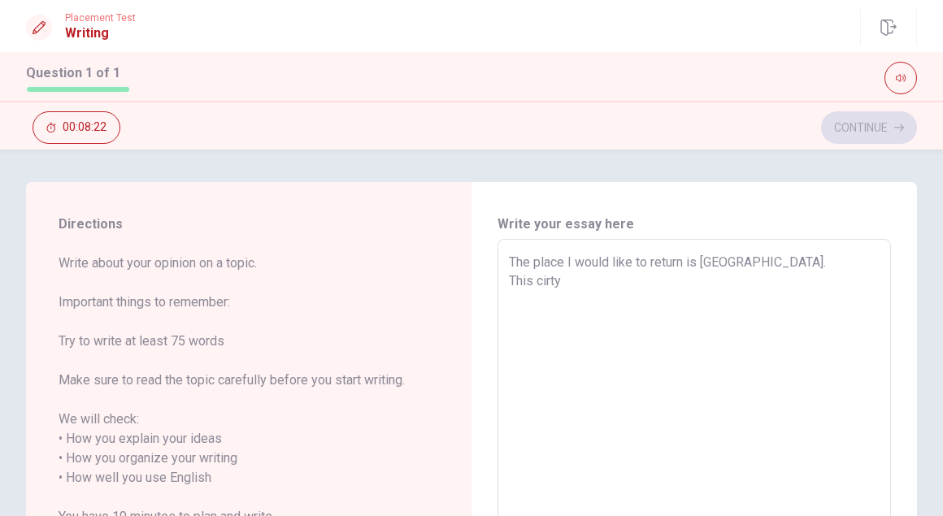
type textarea "x"
type textarea "The place I would like to return is [GEOGRAPHIC_DATA]. This cirtyi"
type textarea "x"
type textarea "The place I would like to return is [GEOGRAPHIC_DATA]. This cirtyis"
type textarea "x"
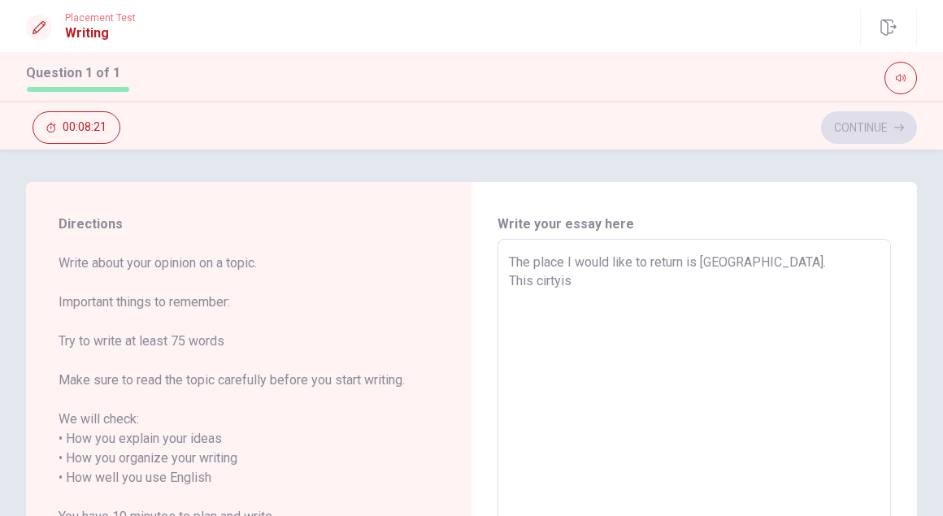
type textarea "The place I would like to return is [GEOGRAPHIC_DATA]. This cirtyis"
type textarea "x"
type textarea "The place I would like to return is [GEOGRAPHIC_DATA]. This cirtyis"
type textarea "x"
type textarea "The place I would like to return is [GEOGRAPHIC_DATA]. This cirtyi"
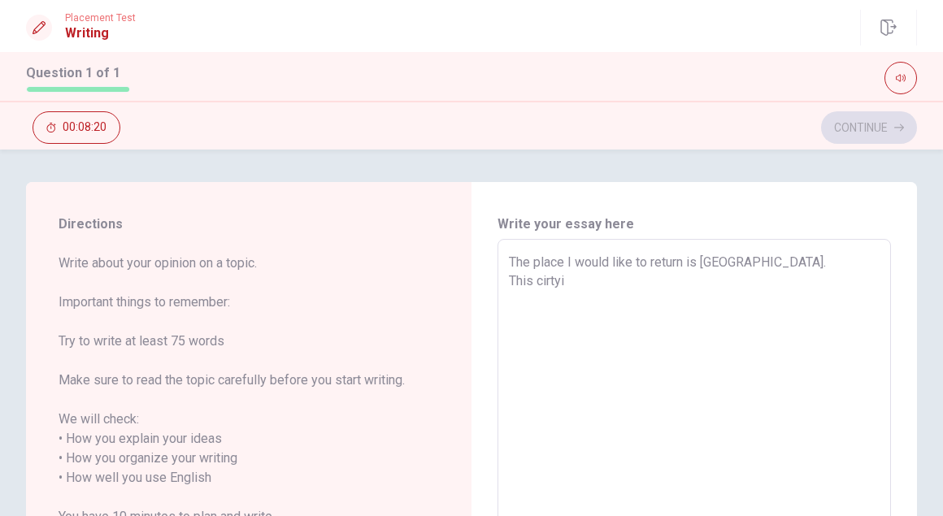
type textarea "x"
type textarea "The place I would like to return is [GEOGRAPHIC_DATA]. This cirty"
type textarea "x"
type textarea "The place I would like to return is [GEOGRAPHIC_DATA]. This cirty"
type textarea "x"
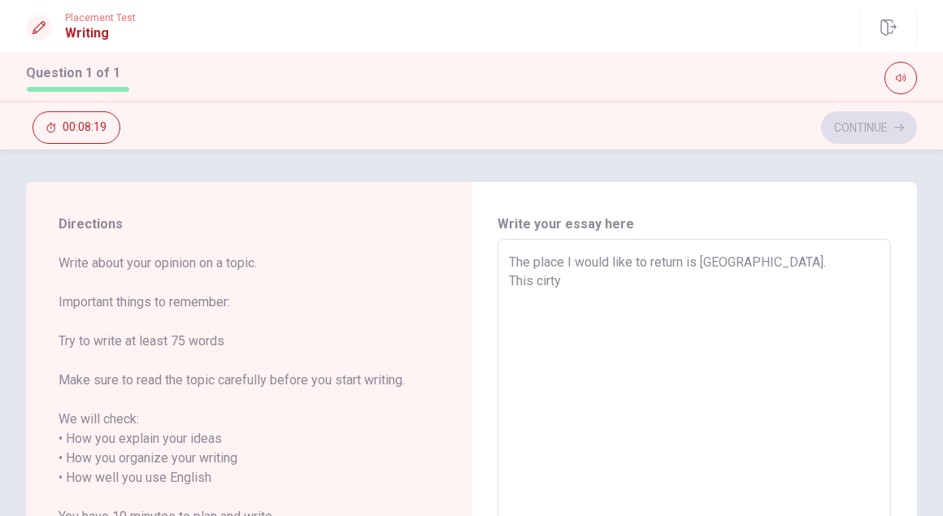
type textarea "The place I would like to return is [GEOGRAPHIC_DATA]. This cirty i"
type textarea "x"
type textarea "The place I would like to return is [GEOGRAPHIC_DATA]. This cirty is"
type textarea "x"
type textarea "The place I would like to return is [GEOGRAPHIC_DATA]. This cirty is"
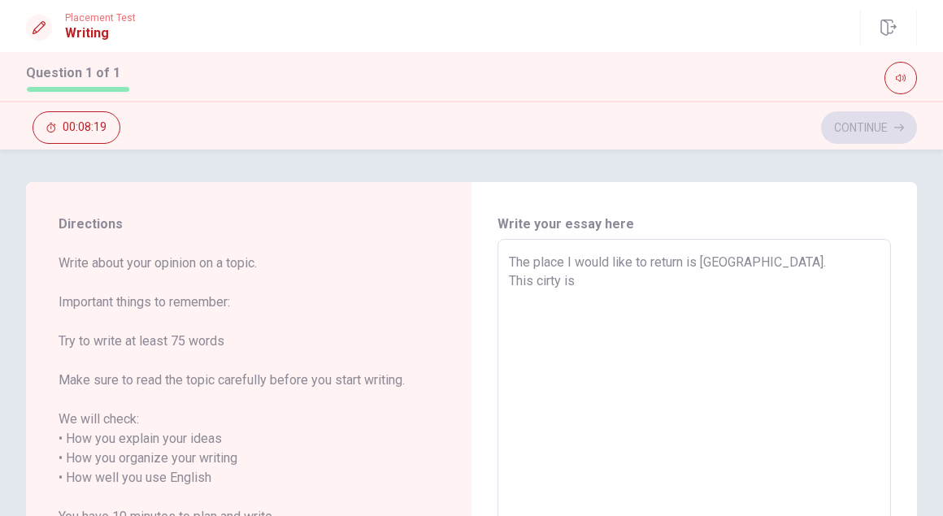
type textarea "x"
type textarea "The place I would like to return is [GEOGRAPHIC_DATA]. This cirty is l"
type textarea "x"
type textarea "The place I would like to return is [GEOGRAPHIC_DATA]. This cirty is lo"
type textarea "x"
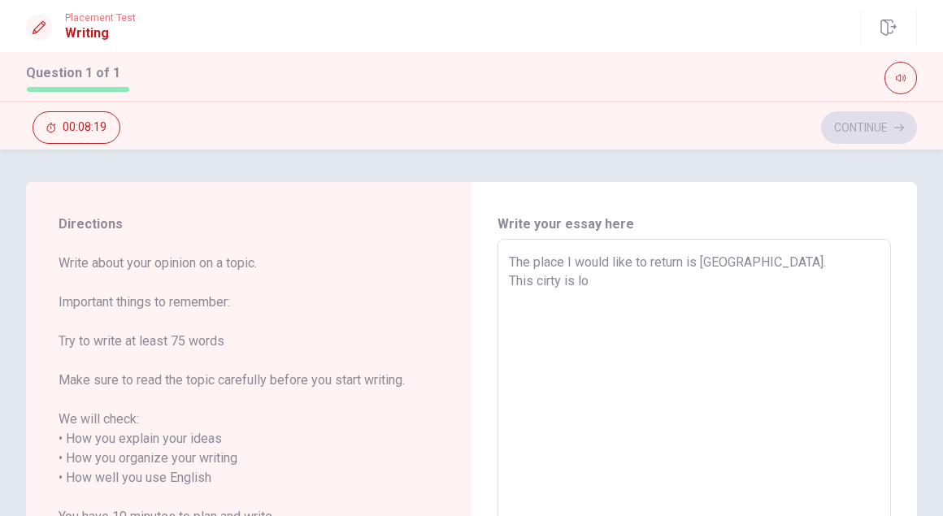
type textarea "The place I would like to return is [GEOGRAPHIC_DATA]. This cirty is loc"
type textarea "x"
type textarea "The place I would like to return is [GEOGRAPHIC_DATA]. This cirty is loca"
type textarea "x"
type textarea "The place I would like to return is [GEOGRAPHIC_DATA]. This cirty is locat"
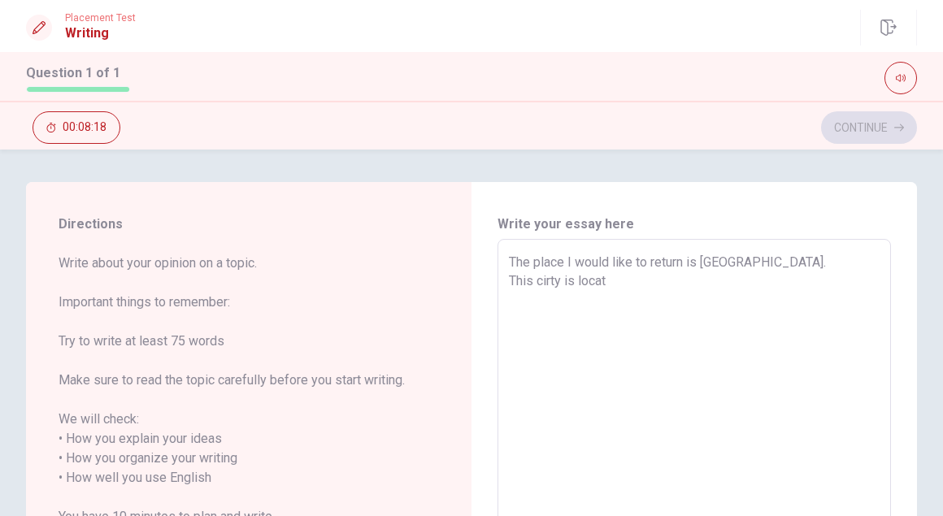
type textarea "x"
type textarea "The place I would like to return is [GEOGRAPHIC_DATA]. This cirty is locate"
type textarea "x"
type textarea "The place I would like to return is [GEOGRAPHIC_DATA]. This cirty is located"
type textarea "x"
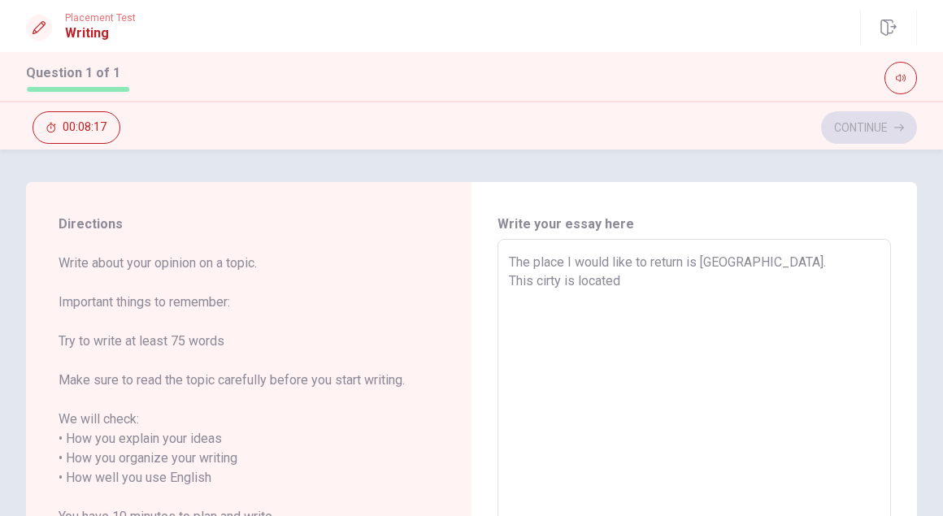
type textarea "The place I would like to return is [GEOGRAPHIC_DATA]. This cirty is located"
type textarea "x"
type textarea "The place I would like to return is [GEOGRAPHIC_DATA]. This cirty is located i"
type textarea "x"
type textarea "The place I would like to return is [GEOGRAPHIC_DATA]. This cirty is located in"
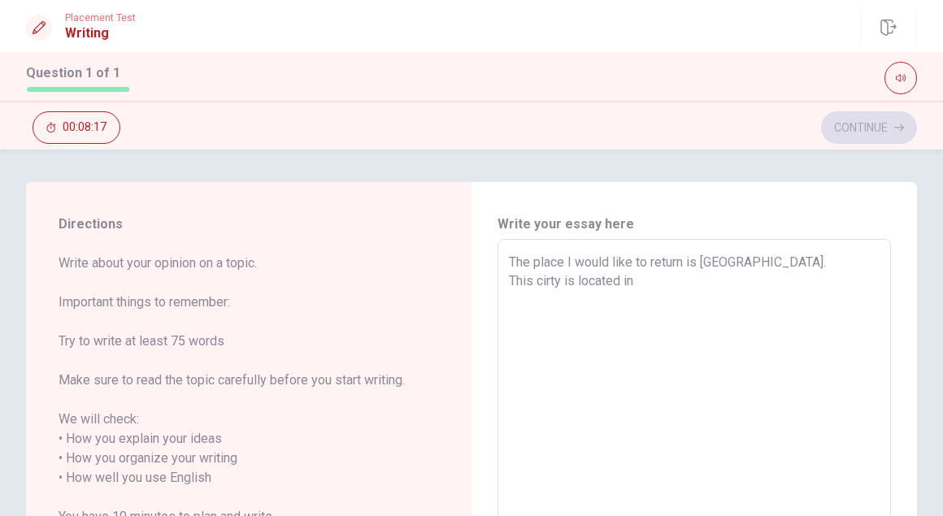
type textarea "x"
type textarea "The place I would like to return is [GEOGRAPHIC_DATA]. This cirty is located in"
type textarea "x"
type textarea "The place I would like to return is [GEOGRAPHIC_DATA]. This cirty is located in…"
type textarea "x"
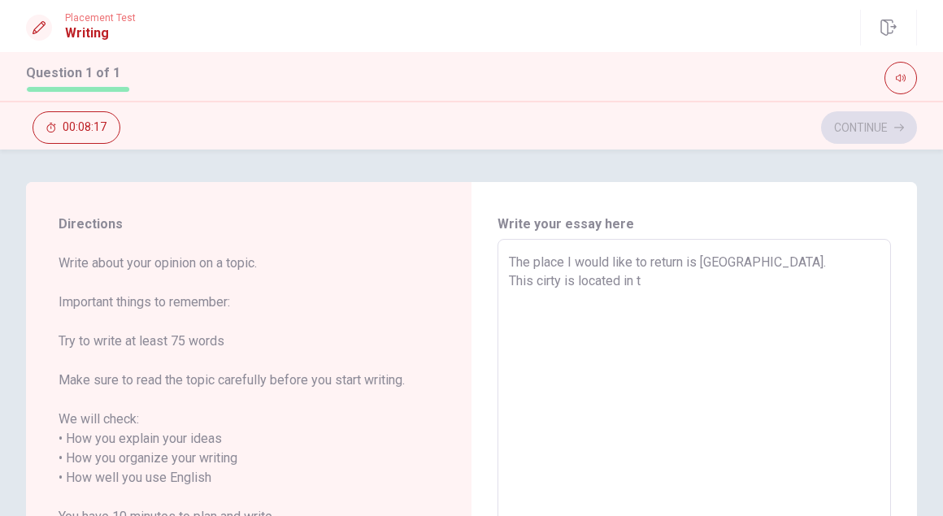
type textarea "The place I would like to return is [GEOGRAPHIC_DATA]. This cirty is located in…"
type textarea "x"
type textarea "The place I would like to return is [GEOGRAPHIC_DATA]. This cirty is located in…"
type textarea "x"
type textarea "The place I would like to return is [GEOGRAPHIC_DATA]. This cirty is located in…"
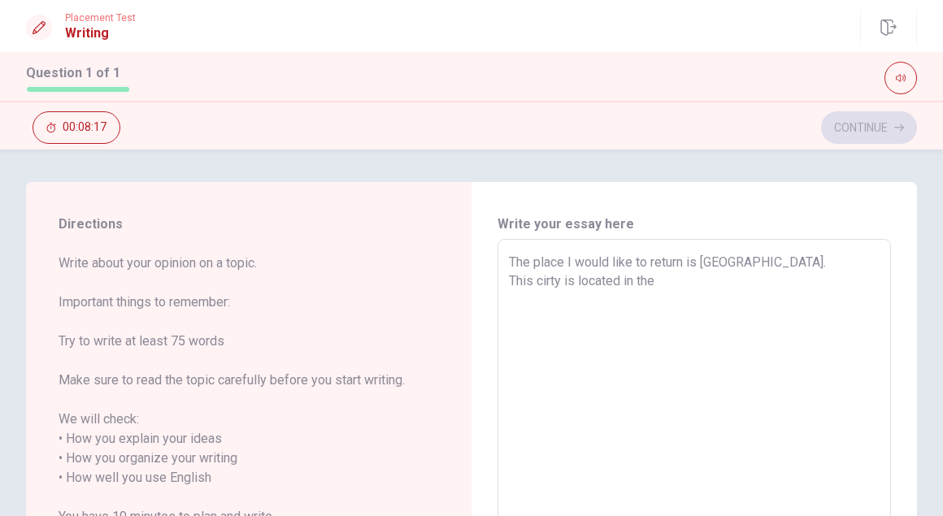
type textarea "x"
type textarea "The place I would like to return is [GEOGRAPHIC_DATA]. This cirty is located in…"
type textarea "x"
type textarea "The place I would like to return is [GEOGRAPHIC_DATA]. This cirty is located in…"
type textarea "x"
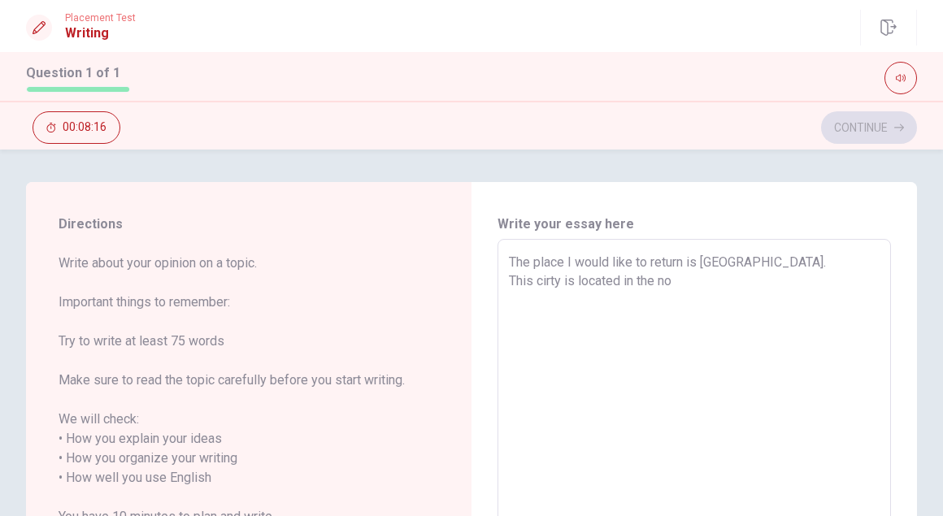
type textarea "The place I would like to return is [GEOGRAPHIC_DATA]. This cirty is located in…"
type textarea "x"
type textarea "The place I would like to return is [GEOGRAPHIC_DATA]. This cirty is located in…"
type textarea "x"
type textarea "The place I would like to return is [GEOGRAPHIC_DATA]. This cirty is located in…"
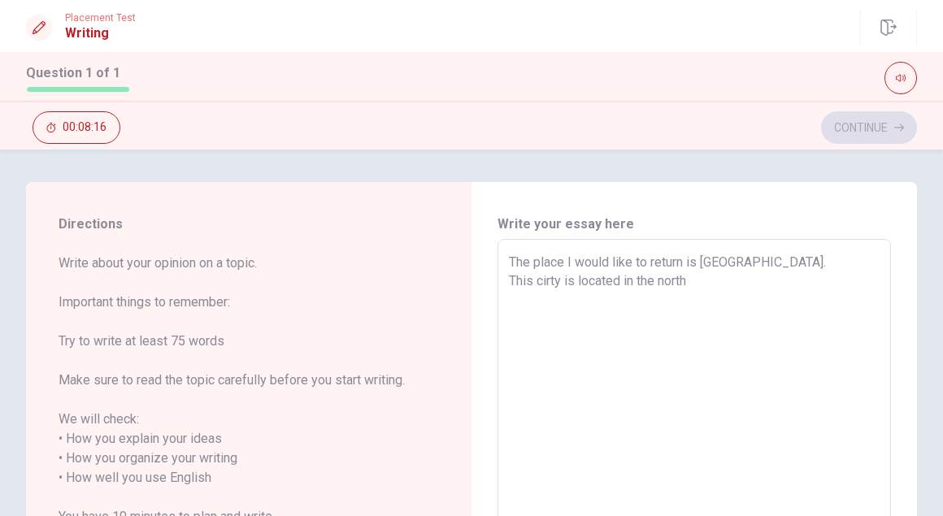
type textarea "x"
type textarea "The place I would like to return is [GEOGRAPHIC_DATA]. This cirty is located in…"
type textarea "x"
type textarea "The place I would like to return is [GEOGRAPHIC_DATA]. This cirty is located in…"
type textarea "x"
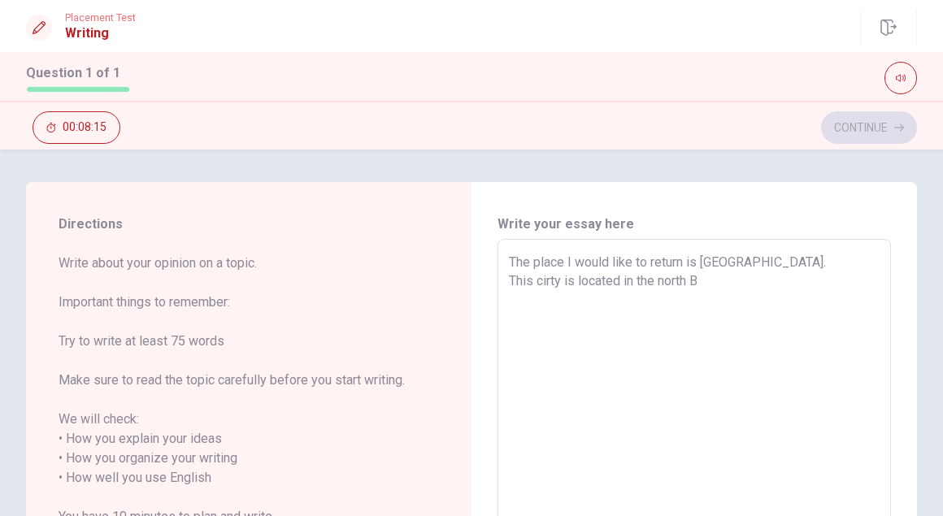
type textarea "The place I would like to return is [GEOGRAPHIC_DATA]. This cirty is located in…"
type textarea "x"
type textarea "The place I would like to return is [GEOGRAPHIC_DATA]. This cirty is located in…"
type textarea "x"
type textarea "The place I would like to return is [GEOGRAPHIC_DATA]. This cirty is located in…"
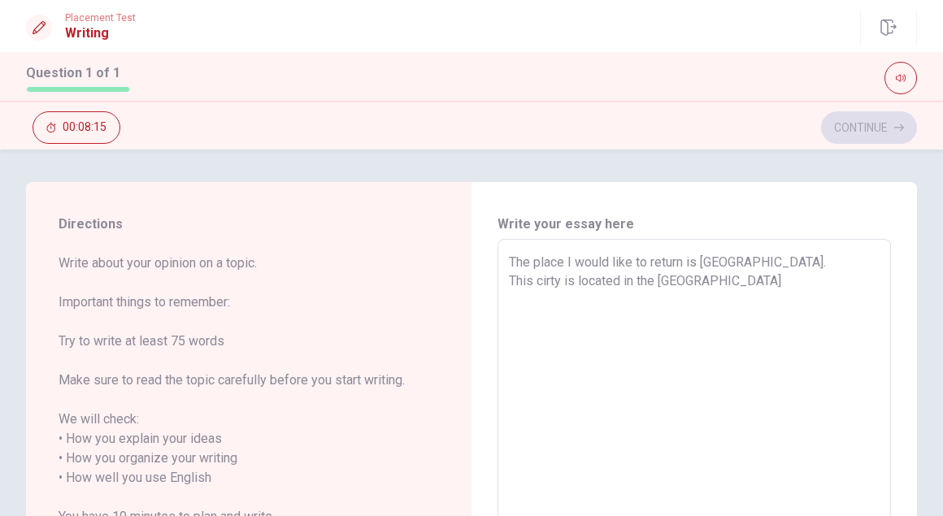
type textarea "x"
type textarea "The place I would like to return is [GEOGRAPHIC_DATA]. This cirty is located in…"
type textarea "x"
type textarea "The place I would like to return is [GEOGRAPHIC_DATA]. This cirty is located in…"
type textarea "x"
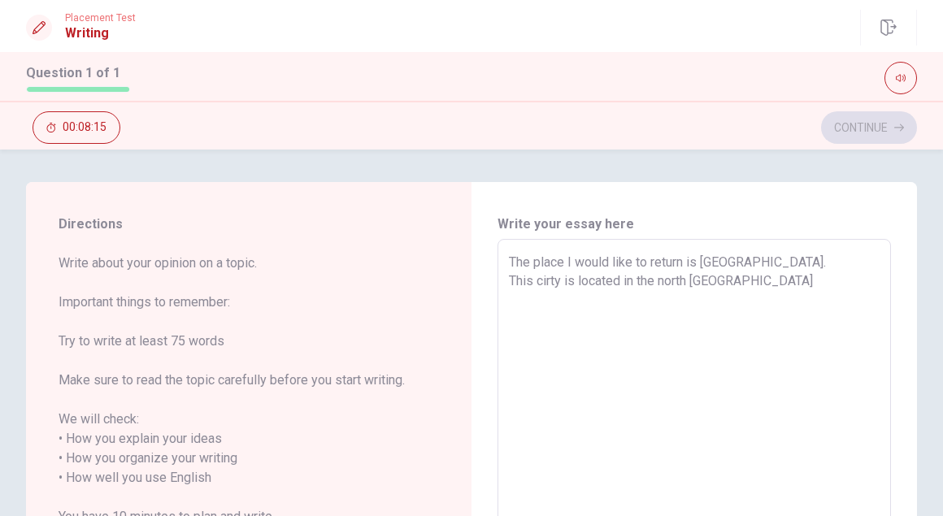
type textarea "The place I would like to return is [GEOGRAPHIC_DATA]. This cirty is located in…"
type textarea "x"
type textarea "The place I would like to return is [GEOGRAPHIC_DATA]. This cirty is located in…"
type textarea "x"
type textarea "The place I would like to return is [GEOGRAPHIC_DATA]. This cirty is located in…"
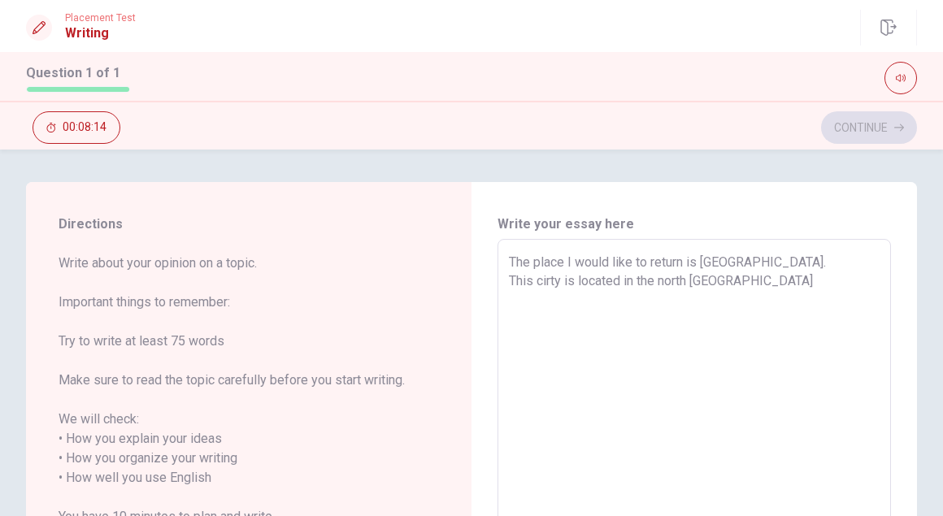
type textarea "x"
type textarea "The place I would like to return is [GEOGRAPHIC_DATA]. This cirty is located in…"
type textarea "x"
type textarea "The place I would like to return is [GEOGRAPHIC_DATA]. This cirty is located in…"
type textarea "x"
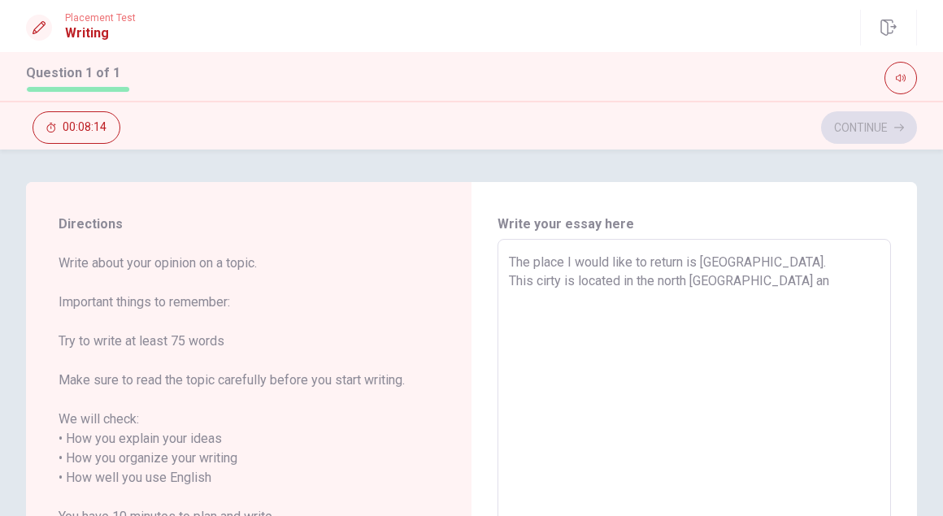
type textarea "The place I would like to return is [GEOGRAPHIC_DATA]. This cirty is located in…"
type textarea "x"
type textarea "The place I would like to return is [GEOGRAPHIC_DATA]. This cirty is located in…"
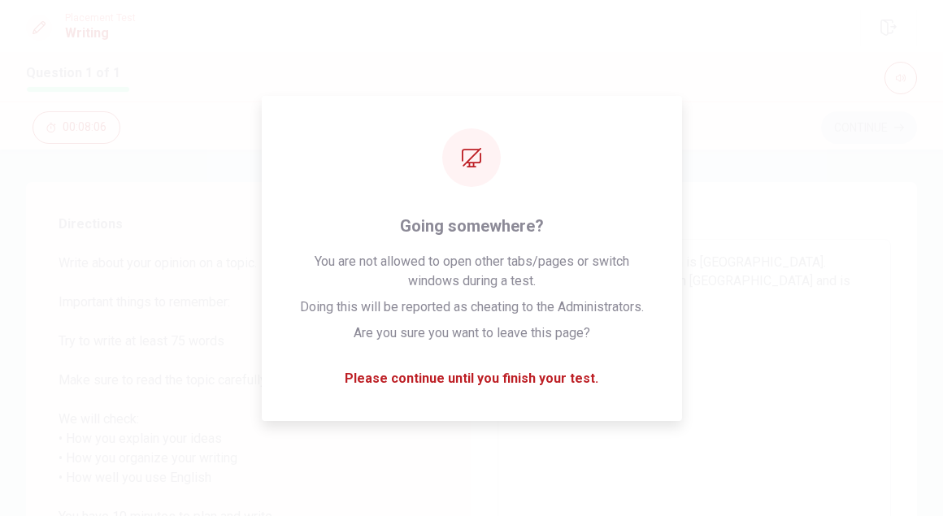
click at [695, 276] on textarea "The place I would like to return is [GEOGRAPHIC_DATA]. This cirty is located in…" at bounding box center [694, 478] width 371 height 451
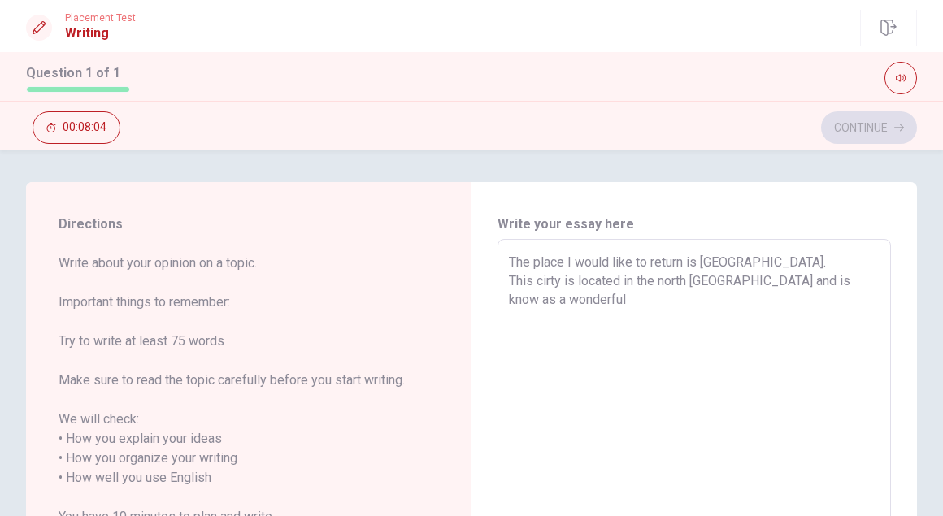
click at [712, 310] on textarea "The place I would like to return is [GEOGRAPHIC_DATA]. This cirty is located in…" at bounding box center [694, 478] width 371 height 451
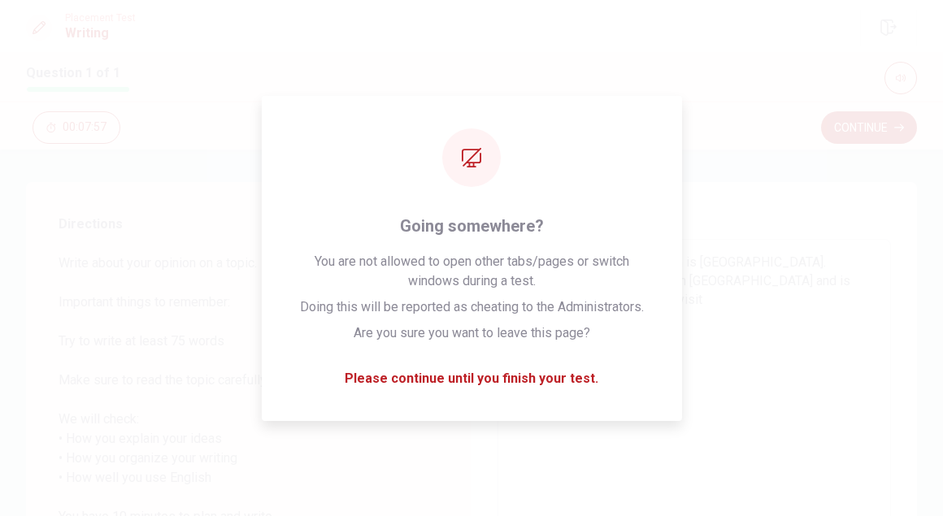
click at [712, 310] on textarea "The place I would like to return is [GEOGRAPHIC_DATA]. This cirty is located in…" at bounding box center [694, 478] width 371 height 451
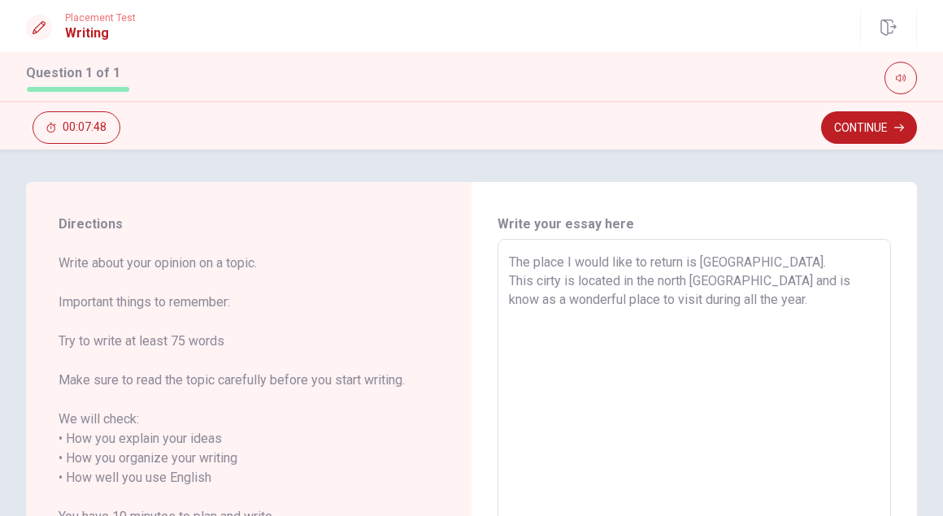
click at [711, 324] on textarea "The place I would like to return is [GEOGRAPHIC_DATA]. This cirty is located in…" at bounding box center [694, 478] width 371 height 451
click at [765, 314] on textarea "The place I would like to return is [GEOGRAPHIC_DATA]. This cirty is located in…" at bounding box center [694, 478] width 371 height 451
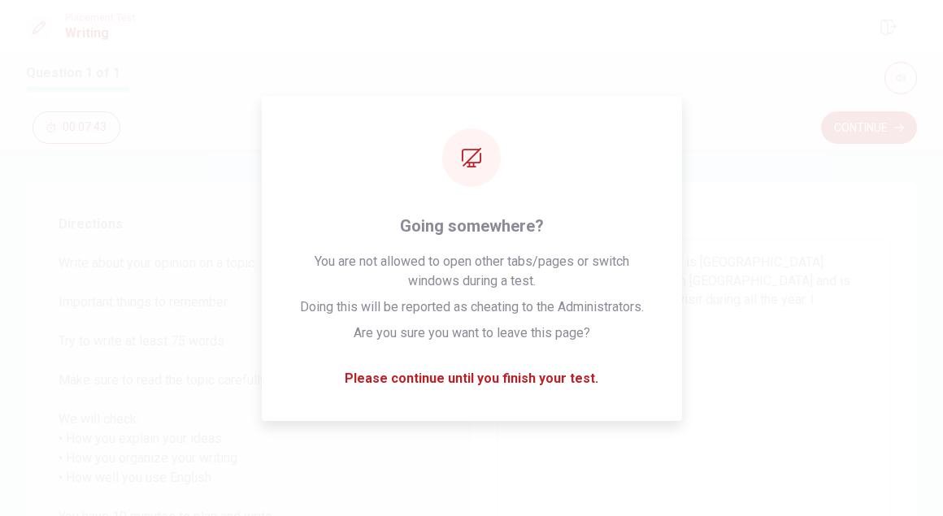
click at [765, 314] on textarea "The place I would like to return is [GEOGRAPHIC_DATA]. This cirty is located in…" at bounding box center [694, 478] width 371 height 451
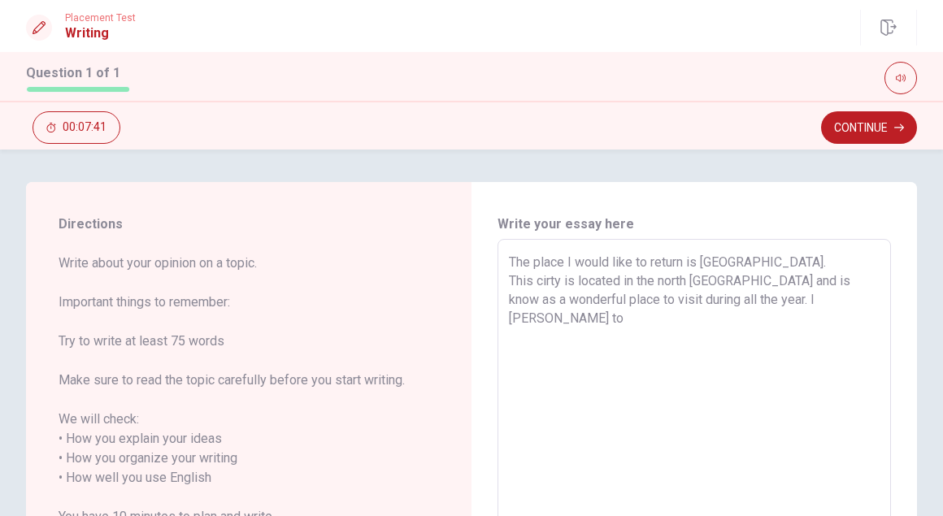
click at [785, 301] on textarea "The place I would like to return is [GEOGRAPHIC_DATA]. This cirty is located in…" at bounding box center [694, 478] width 371 height 451
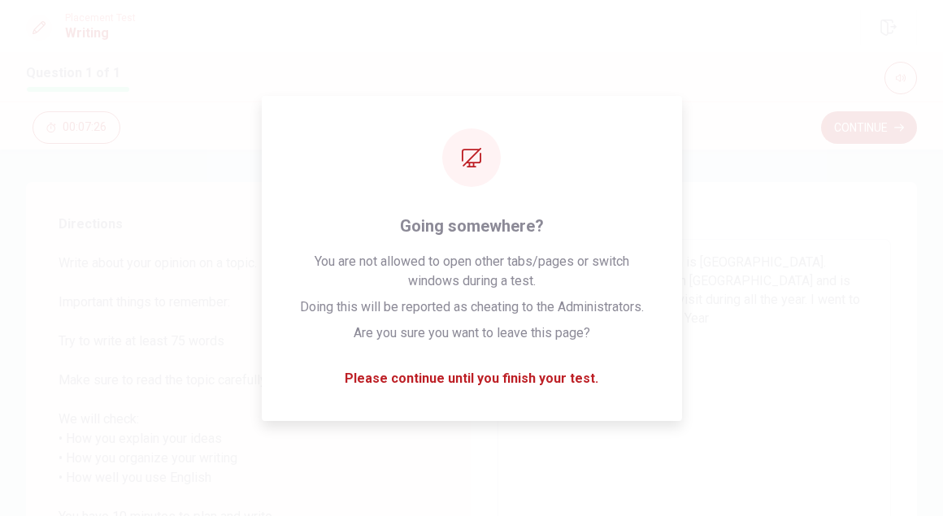
click at [793, 345] on textarea "The place I would like to return is [GEOGRAPHIC_DATA]. This cirty is located in…" at bounding box center [694, 478] width 371 height 451
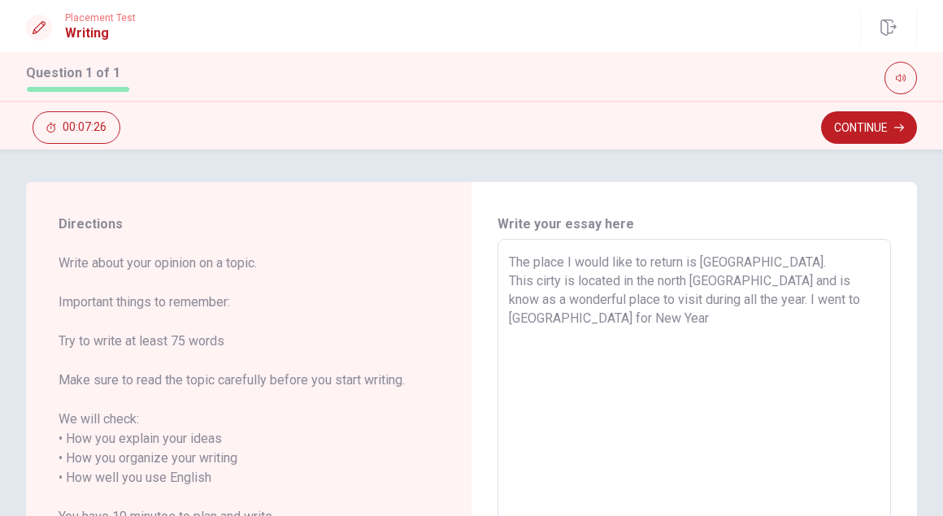
click at [793, 345] on textarea "The place I would like to return is [GEOGRAPHIC_DATA]. This cirty is located in…" at bounding box center [694, 478] width 371 height 451
click at [765, 407] on textarea "The place I would like to return is [GEOGRAPHIC_DATA]. This cirty is located in…" at bounding box center [694, 478] width 371 height 451
click at [691, 333] on textarea "The place I would like to return is [GEOGRAPHIC_DATA]. This cirty is located in…" at bounding box center [694, 478] width 371 height 451
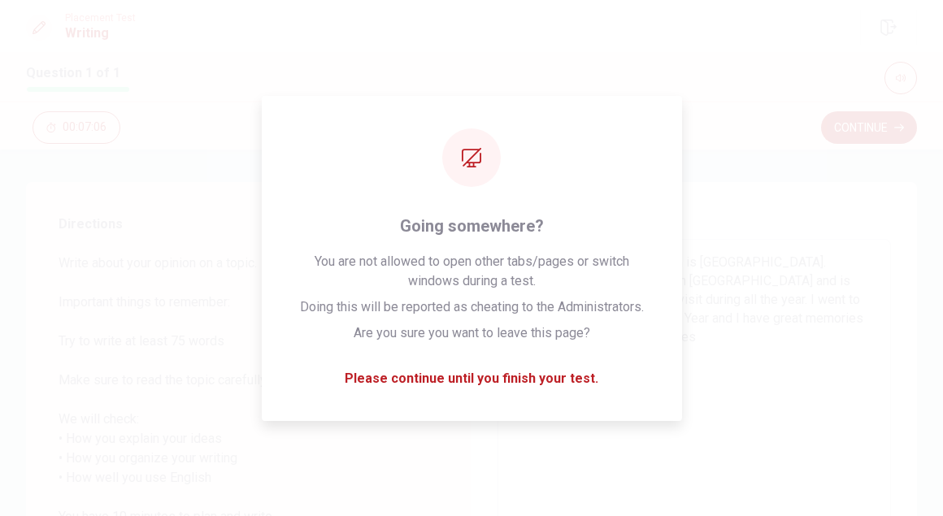
click at [759, 362] on textarea "The place I would like to return is [GEOGRAPHIC_DATA]. This cirty is located in…" at bounding box center [694, 478] width 371 height 451
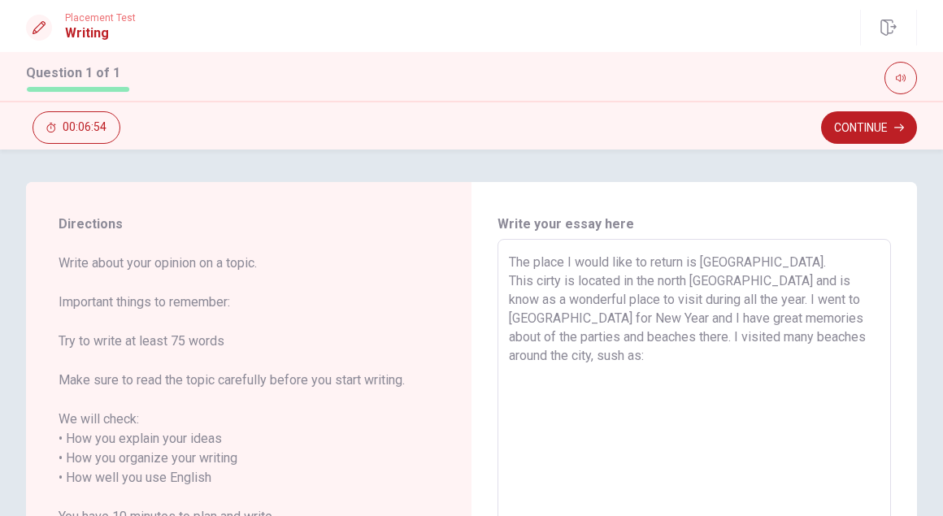
click at [741, 309] on textarea "The place I would like to return is [GEOGRAPHIC_DATA]. This cirty is located in…" at bounding box center [694, 478] width 371 height 451
click at [676, 366] on textarea "The place I would like to return is [GEOGRAPHIC_DATA]. This cirty is located in…" at bounding box center [694, 478] width 371 height 451
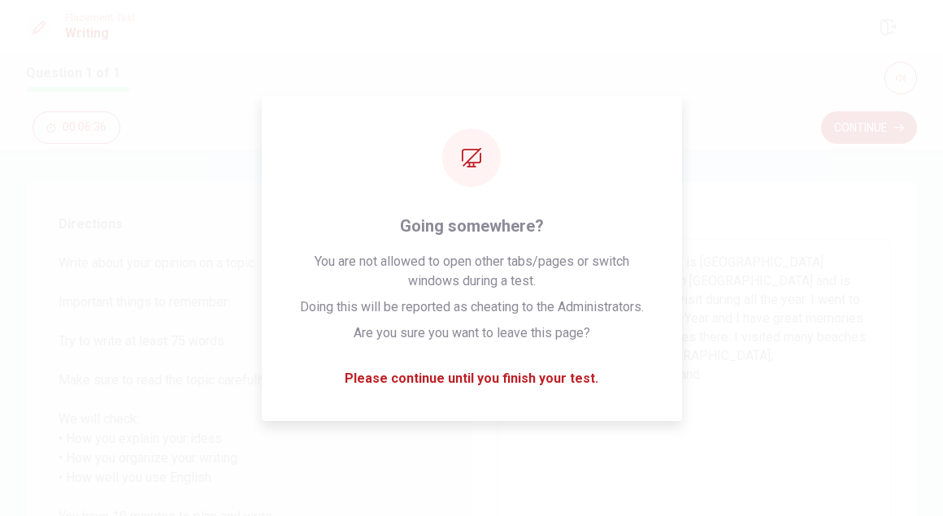
click at [734, 242] on div "The place I would like to return is [GEOGRAPHIC_DATA]. This cirty is located in…" at bounding box center [693, 478] width 393 height 478
click at [663, 381] on textarea "The place I would like to return is [GEOGRAPHIC_DATA]. This cirty is located in…" at bounding box center [694, 478] width 371 height 451
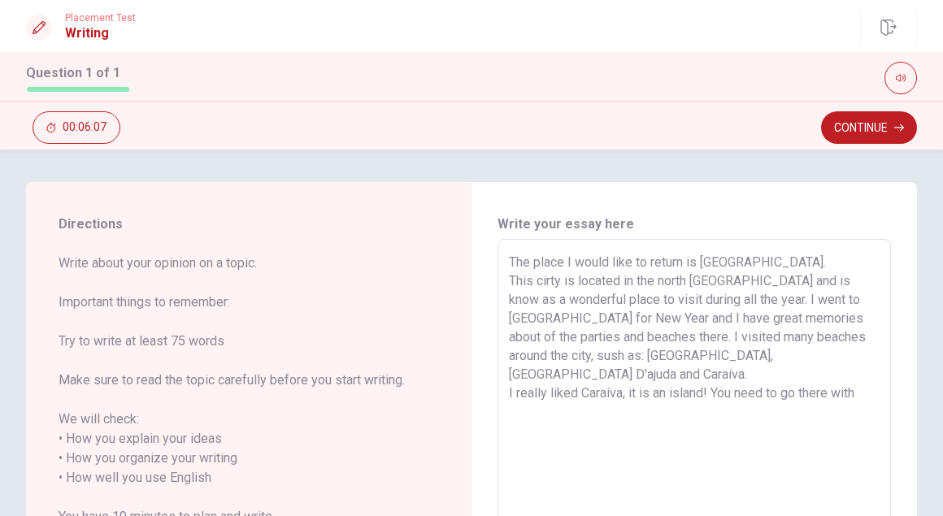
click at [856, 379] on textarea "The place I would like to return is [GEOGRAPHIC_DATA]. This cirty is located in…" at bounding box center [694, 478] width 371 height 451
click at [741, 388] on textarea "The place I would like to return is [GEOGRAPHIC_DATA]. This cirty is located in…" at bounding box center [694, 478] width 371 height 451
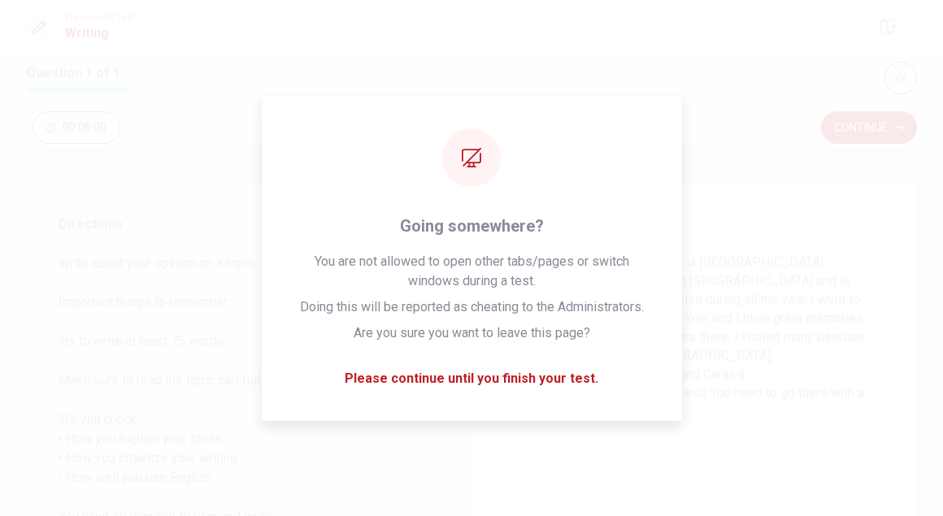
click at [741, 388] on textarea "The place I would like to return is [GEOGRAPHIC_DATA]. This cirty is located in…" at bounding box center [694, 478] width 371 height 451
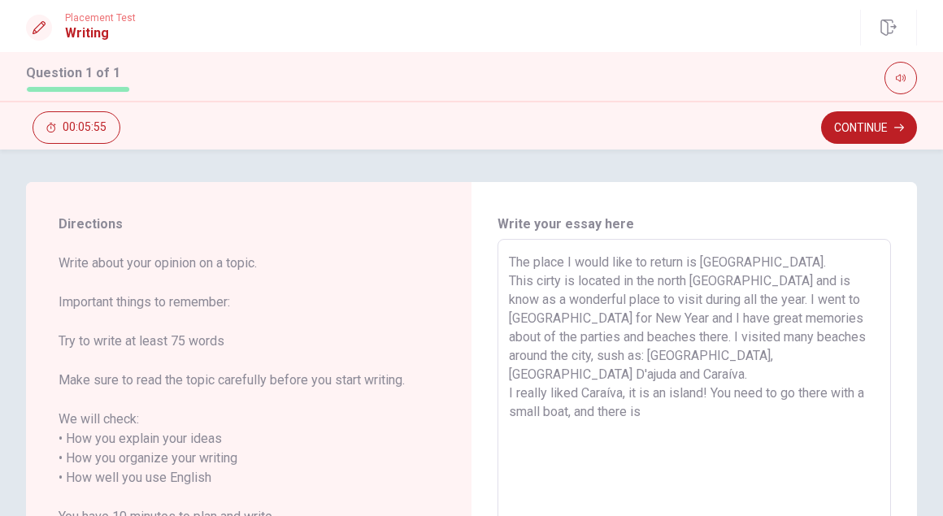
click at [730, 390] on textarea "The place I would like to return is [GEOGRAPHIC_DATA]. This cirty is located in…" at bounding box center [694, 478] width 371 height 451
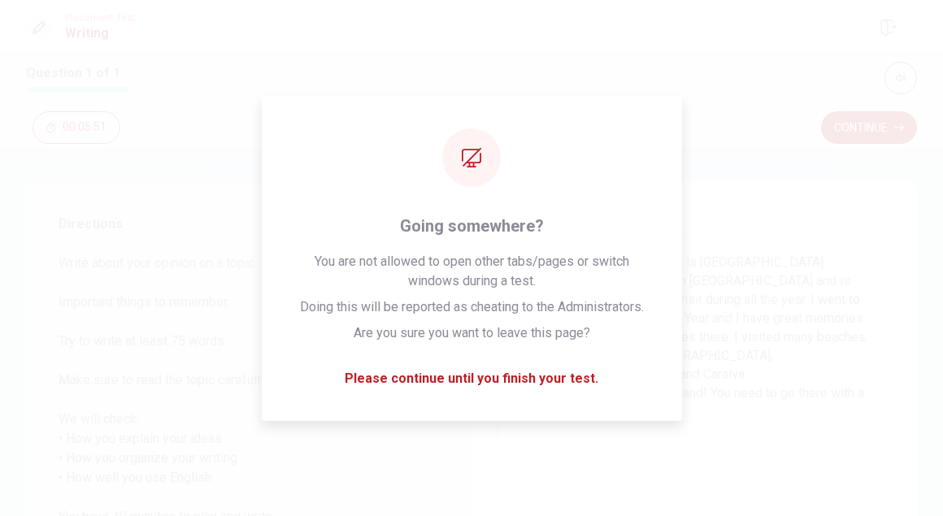
click at [730, 390] on textarea "The place I would like to return is [GEOGRAPHIC_DATA]. This cirty is located in…" at bounding box center [694, 478] width 371 height 451
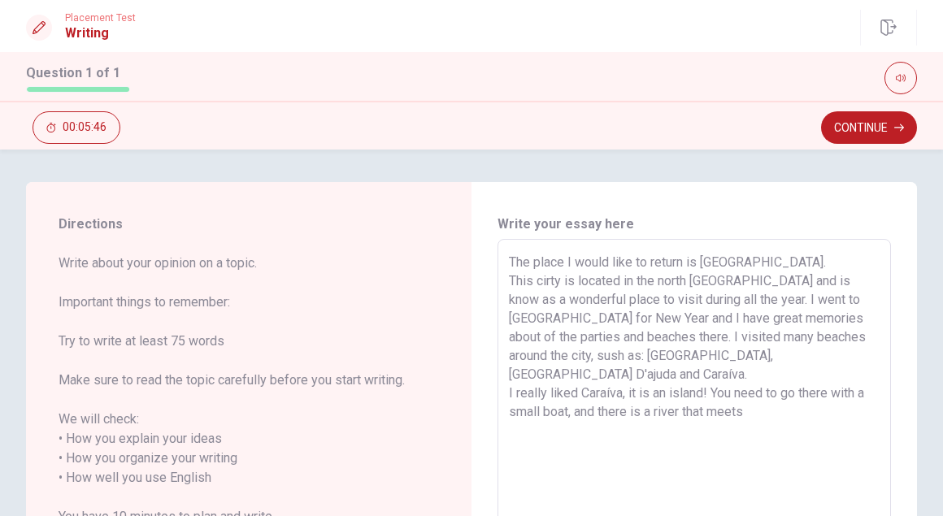
click at [761, 394] on textarea "The place I would like to return is [GEOGRAPHIC_DATA]. This cirty is located in…" at bounding box center [694, 478] width 371 height 451
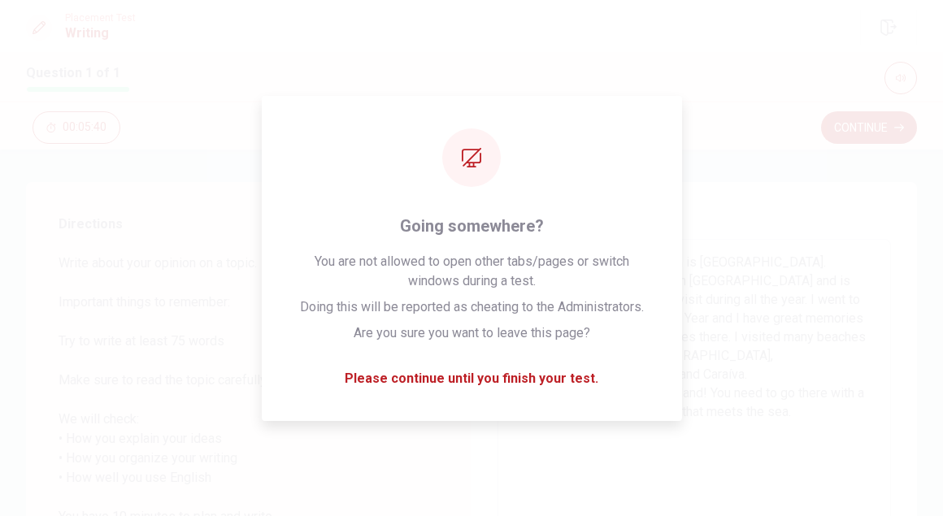
click at [761, 394] on textarea "The place I would like to return is [GEOGRAPHIC_DATA]. This cirty is located in…" at bounding box center [694, 478] width 371 height 451
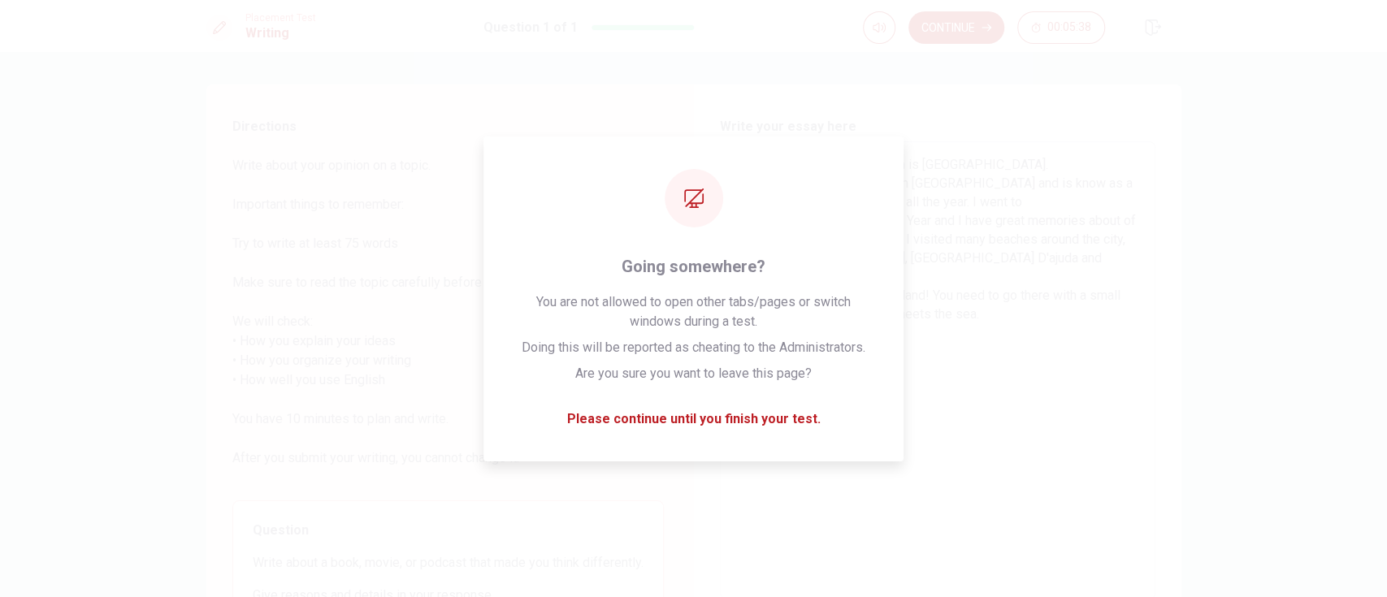
click at [1039, 216] on div "Write your essay here The place I would like to return is [GEOGRAPHIC_DATA]. Th…" at bounding box center [938, 372] width 488 height 574
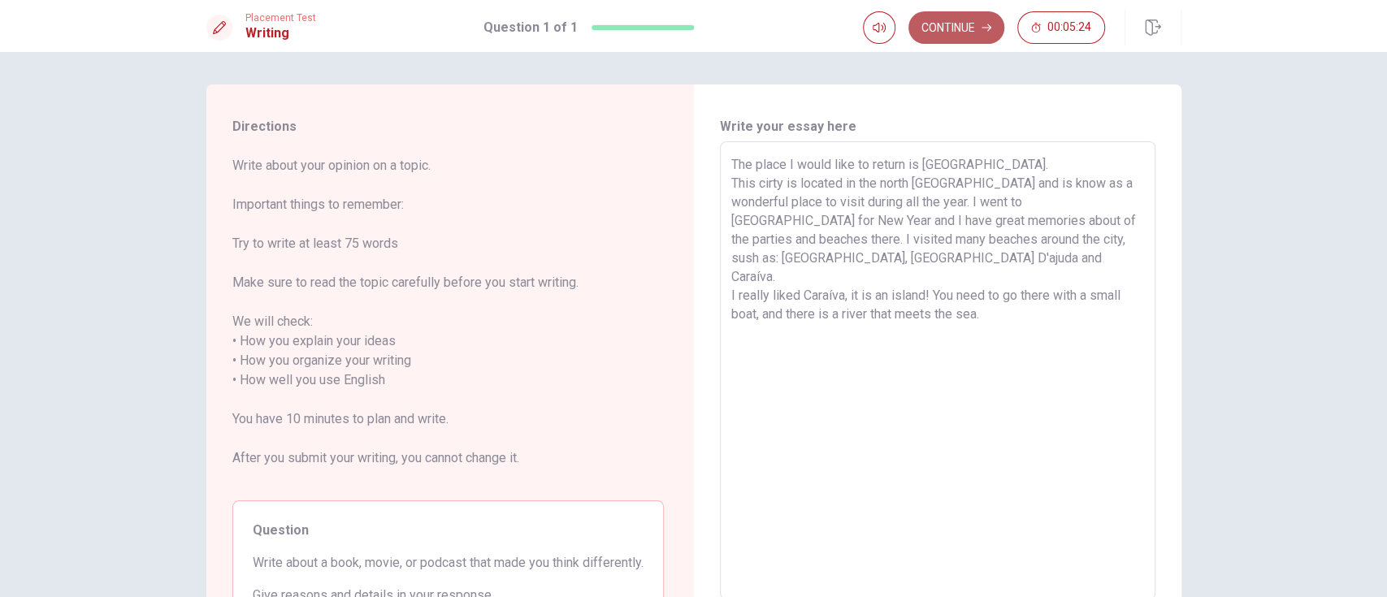
click at [962, 35] on button "Continue" at bounding box center [956, 27] width 96 height 33
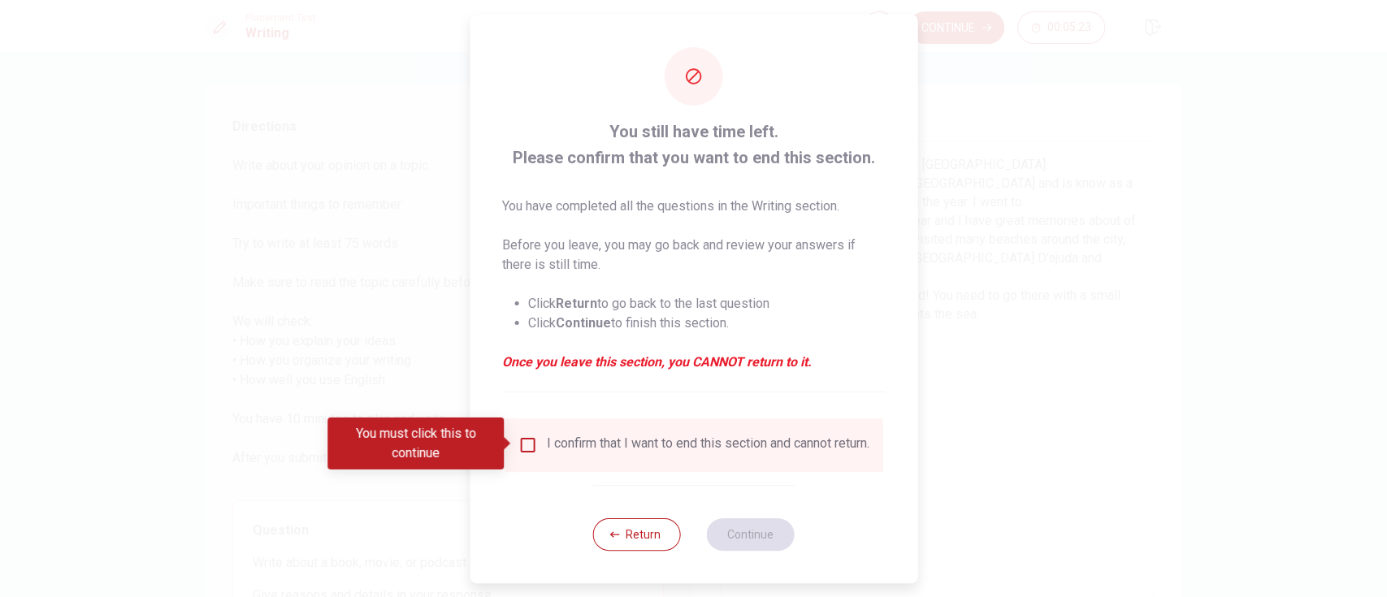
click at [516, 432] on div "I confirm that I want to end this section and cannot return." at bounding box center [694, 445] width 378 height 54
click at [520, 439] on input "You must click this to continue" at bounding box center [528, 446] width 20 height 20
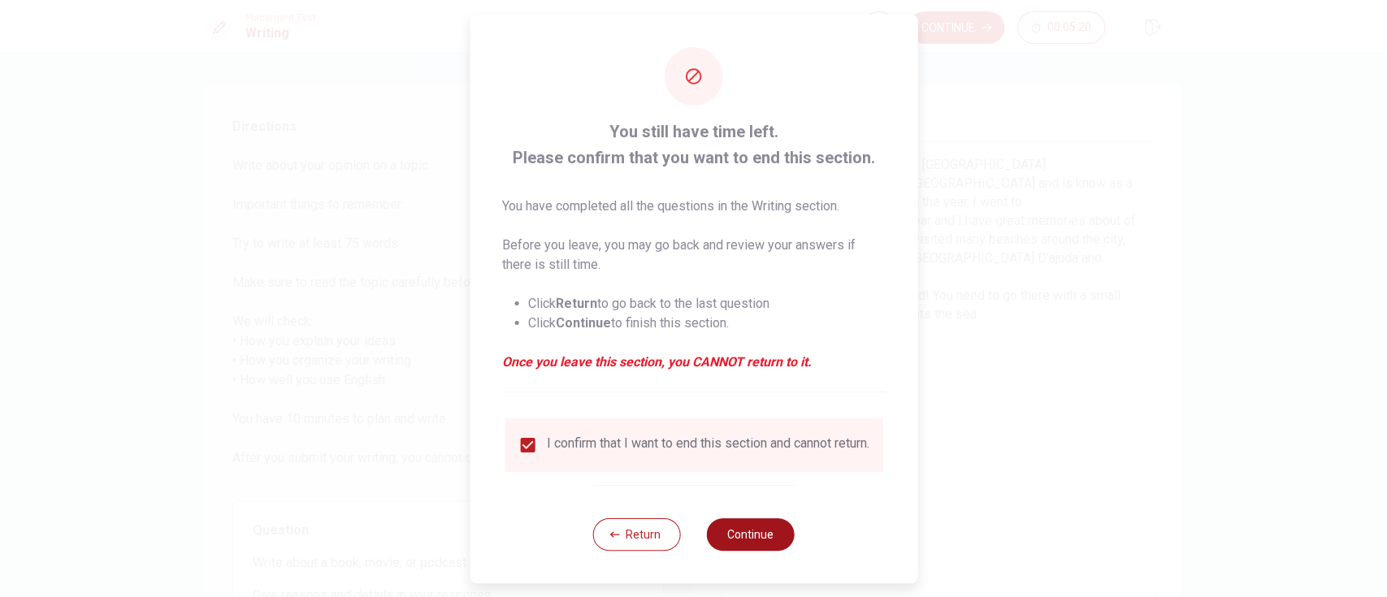
click at [761, 447] on button "Continue" at bounding box center [751, 534] width 88 height 33
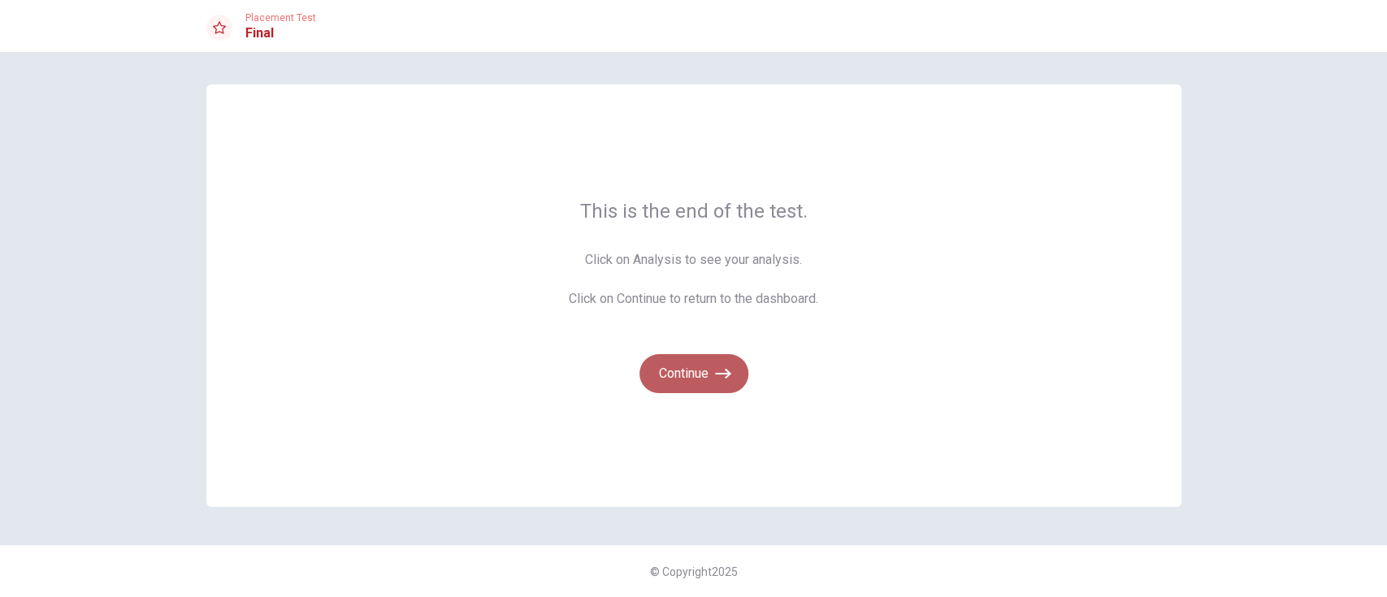
click at [714, 374] on button "Continue" at bounding box center [694, 373] width 109 height 39
